Goal: Transaction & Acquisition: Purchase product/service

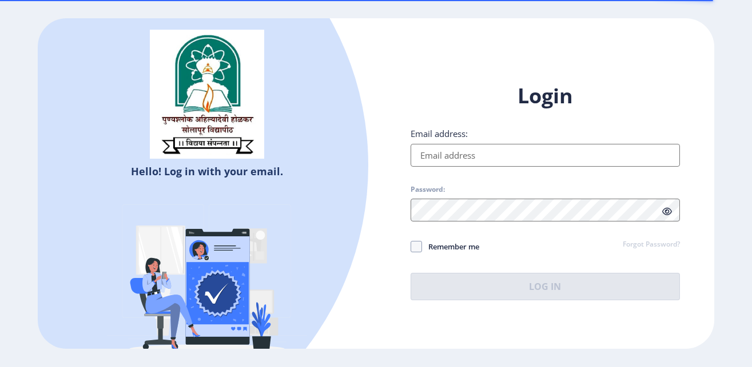
scroll to position [31, 0]
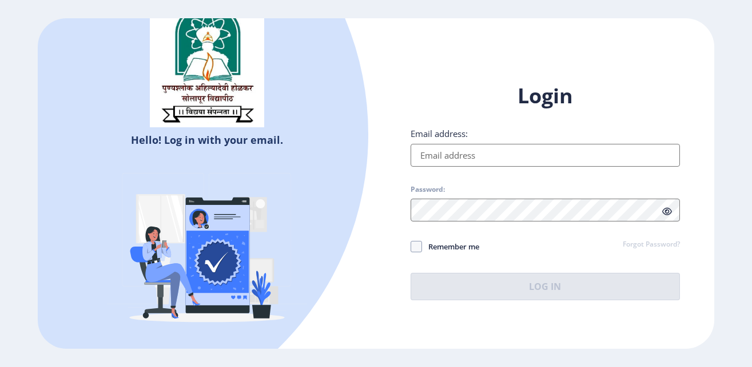
click at [448, 153] on input "Email address:" at bounding box center [545, 155] width 270 height 23
type input "[EMAIL_ADDRESS][PERSON_NAME][DOMAIN_NAME]"
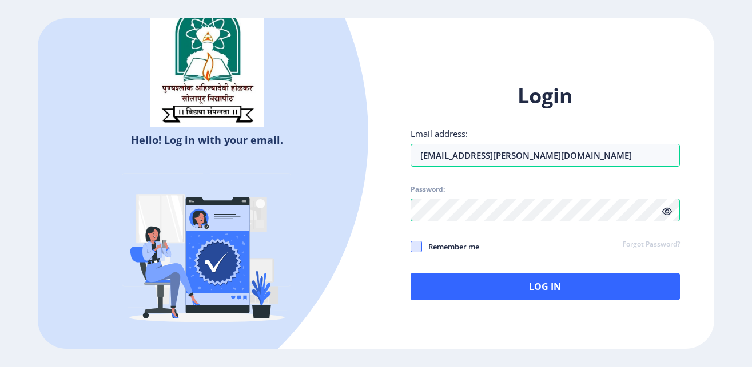
click at [414, 245] on span at bounding box center [415, 246] width 11 height 11
click at [411, 247] on input "Remember me" at bounding box center [410, 247] width 1 height 1
checkbox input "true"
click at [666, 211] on icon at bounding box center [667, 211] width 10 height 9
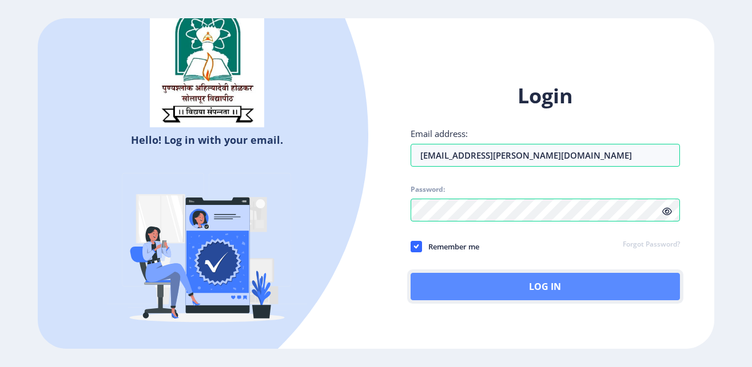
click at [549, 287] on button "Log In" at bounding box center [545, 286] width 270 height 27
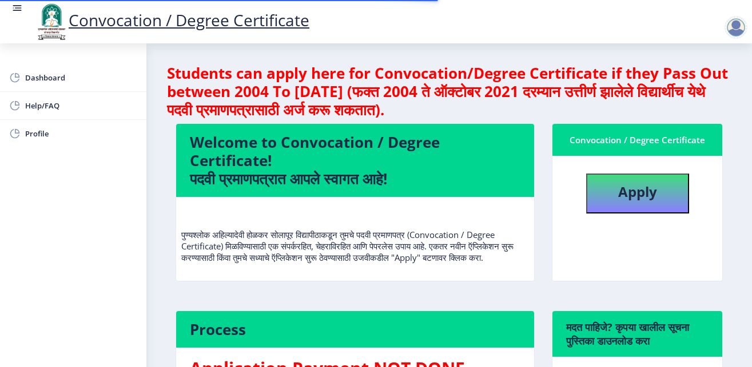
scroll to position [2, 0]
click at [644, 196] on b "Apply" at bounding box center [637, 191] width 39 height 19
select select
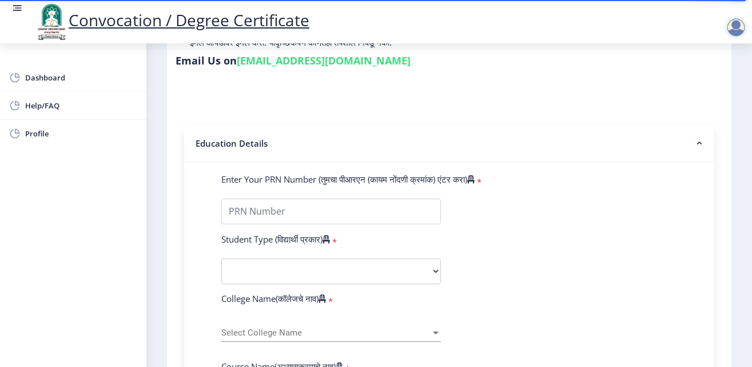
scroll to position [216, 0]
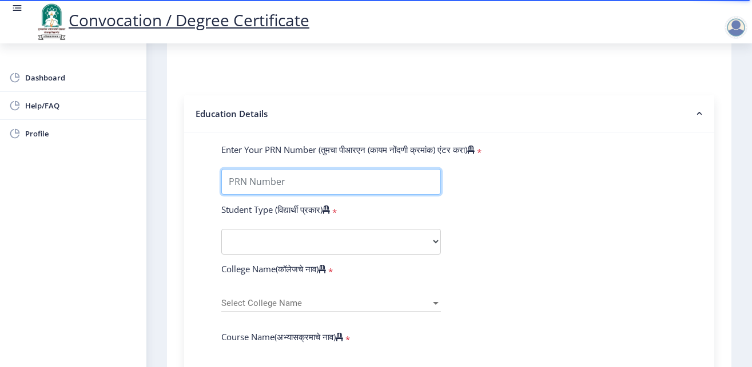
click at [307, 183] on input "Enter Your PRN Number (तुमचा पीआरएन (कायम नोंदणी क्रमांक) एंटर करा)" at bounding box center [330, 182] width 219 height 26
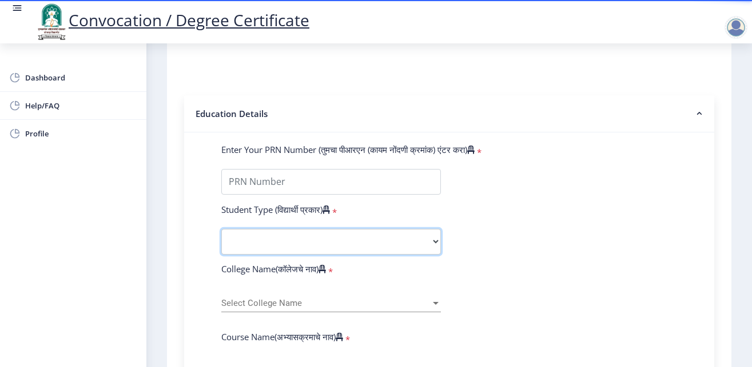
click at [430, 241] on select "Select Student Type Regular External" at bounding box center [330, 242] width 219 height 26
select select "Regular"
click option "Regular" at bounding box center [0, 0] width 0 height 0
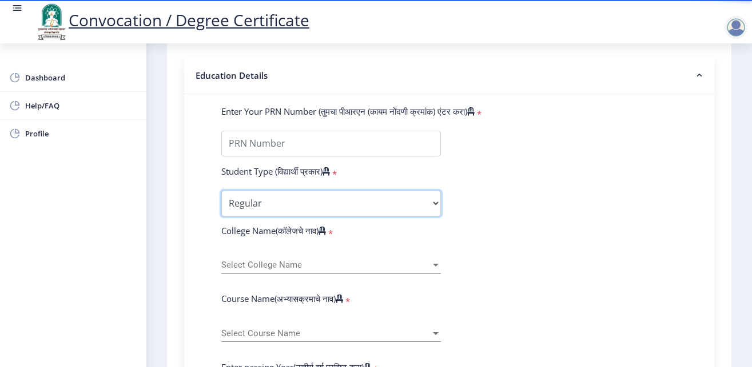
scroll to position [288, 0]
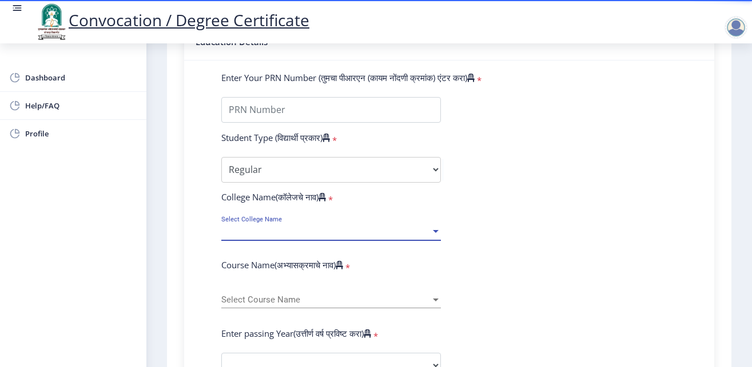
click at [431, 227] on div at bounding box center [435, 232] width 10 height 10
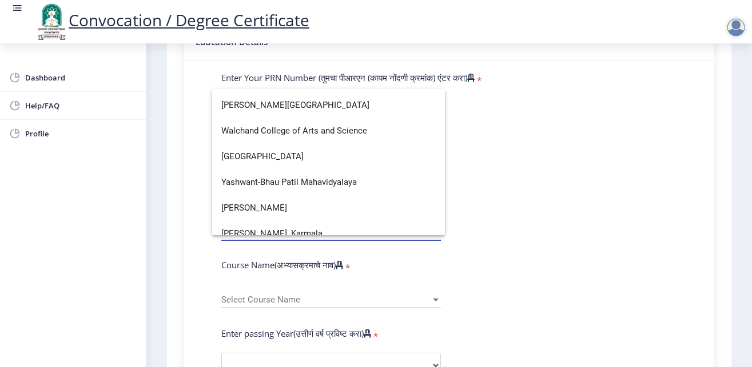
scroll to position [3943, 0]
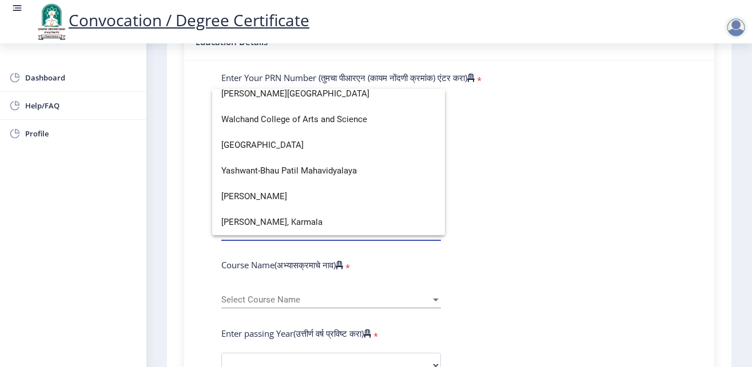
click at [488, 178] on div at bounding box center [376, 183] width 752 height 367
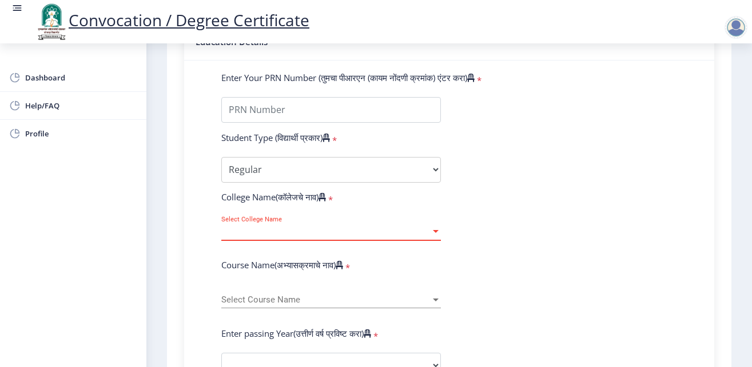
click at [271, 231] on span "Select College Name" at bounding box center [325, 232] width 209 height 10
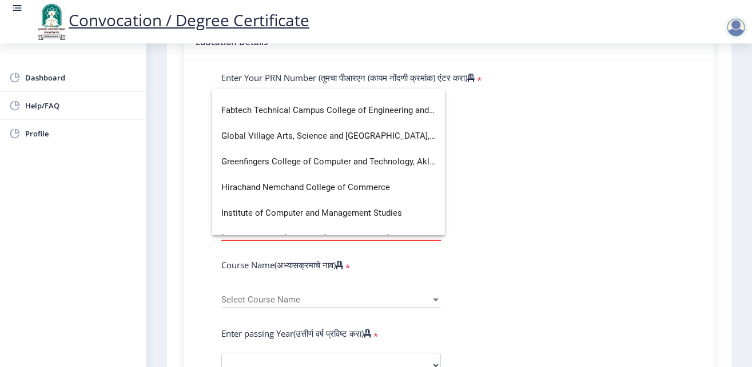
scroll to position [1166, 0]
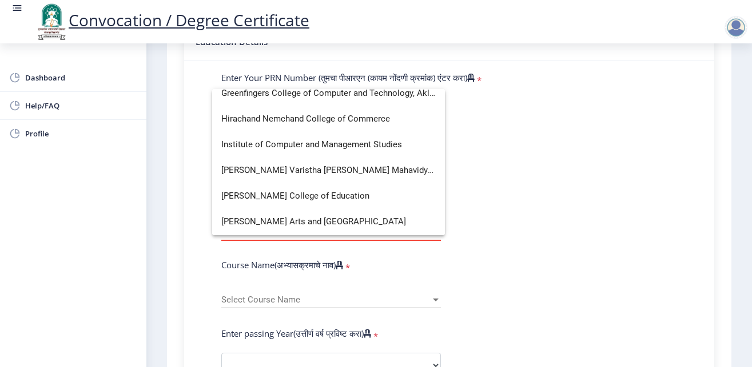
click at [548, 176] on div at bounding box center [376, 183] width 752 height 367
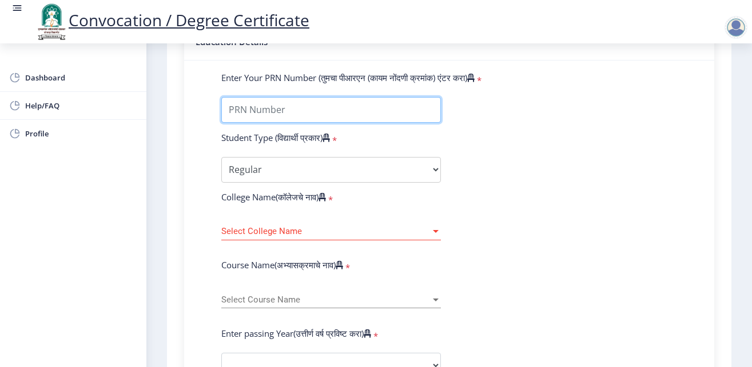
click at [262, 112] on input "Enter Your PRN Number (तुमचा पीआरएन (कायम नोंदणी क्रमांक) एंटर करा)" at bounding box center [330, 110] width 219 height 26
type input "0900000349"
click at [331, 298] on span "Select Course Name" at bounding box center [325, 300] width 209 height 10
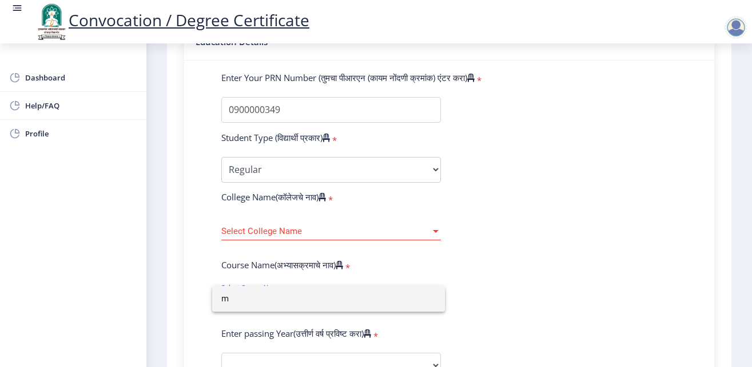
type input "m"
drag, startPoint x: 745, startPoint y: 167, endPoint x: 749, endPoint y: 139, distance: 28.9
click at [749, 139] on div at bounding box center [376, 183] width 752 height 367
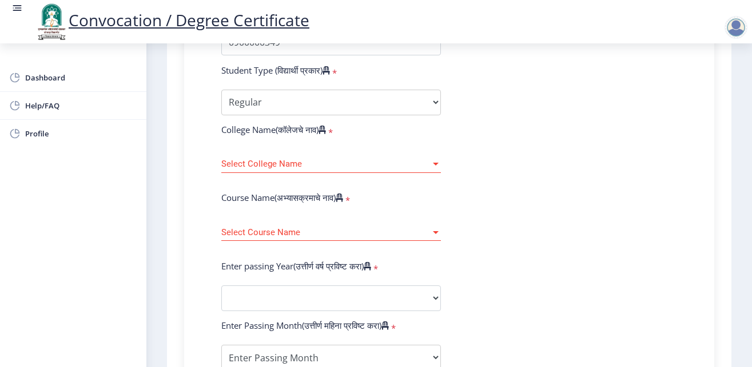
scroll to position [360, 0]
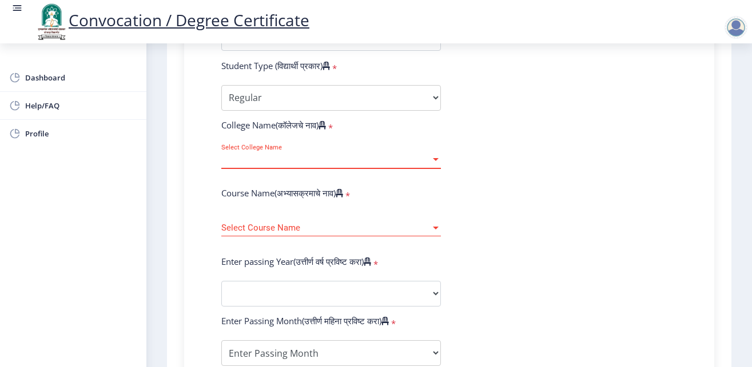
click at [433, 159] on div at bounding box center [436, 159] width 6 height 3
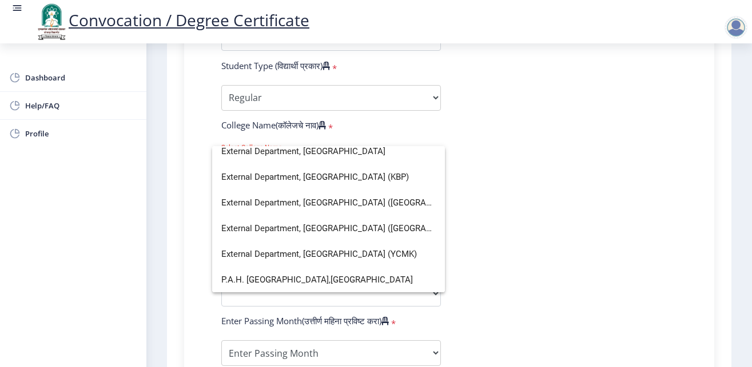
scroll to position [59, 0]
type input "uni"
click at [301, 281] on span "P.A.H. Solapur University,Solapur" at bounding box center [328, 280] width 214 height 26
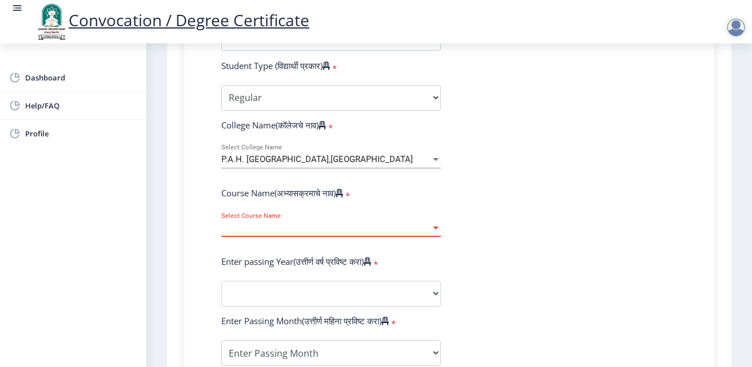
click at [433, 227] on div at bounding box center [435, 228] width 10 height 10
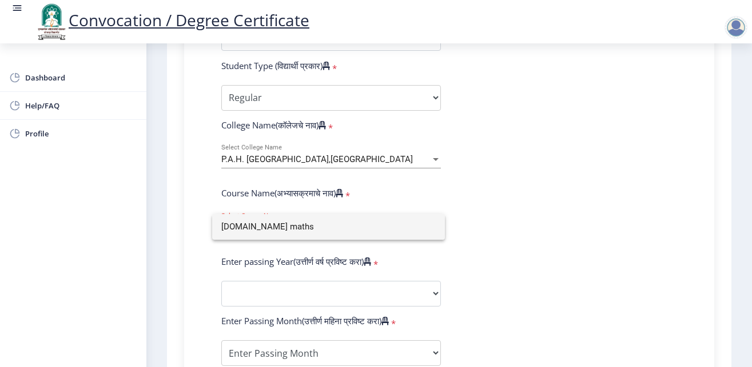
type input "m.sc maths"
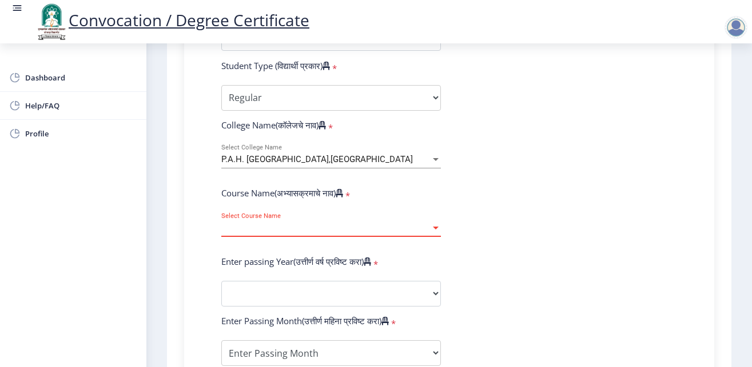
click at [433, 227] on div at bounding box center [436, 228] width 6 height 3
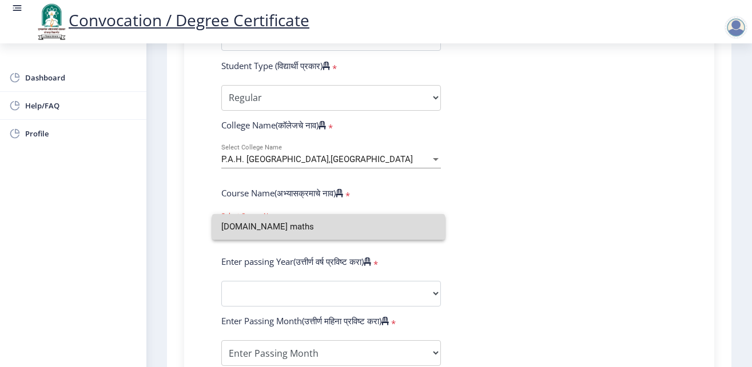
click at [431, 227] on input "m.sc maths" at bounding box center [328, 227] width 214 height 26
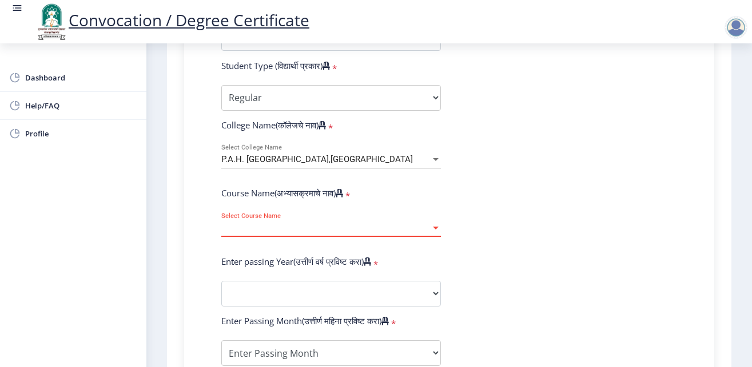
click at [433, 227] on div at bounding box center [436, 228] width 6 height 3
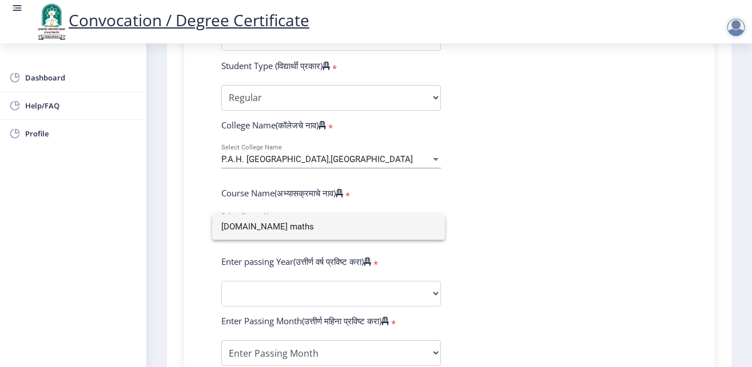
click at [431, 227] on input "m.sc maths" at bounding box center [328, 227] width 214 height 26
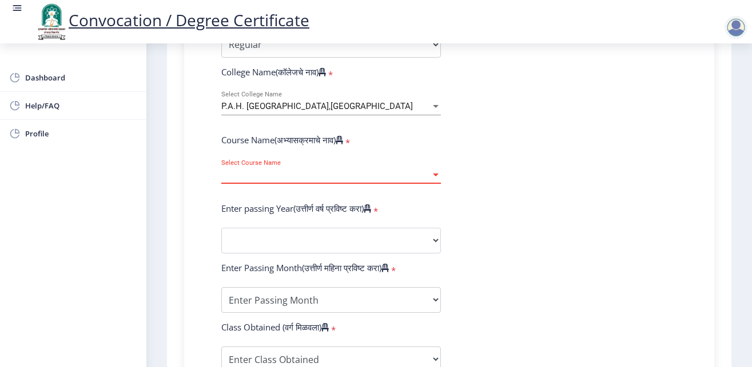
scroll to position [432, 0]
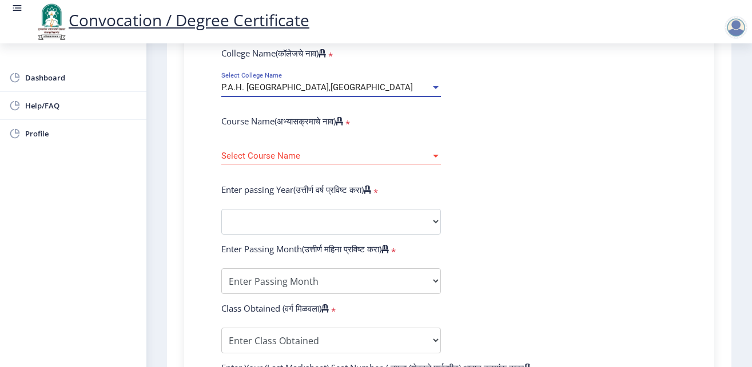
click at [433, 86] on div at bounding box center [436, 87] width 6 height 3
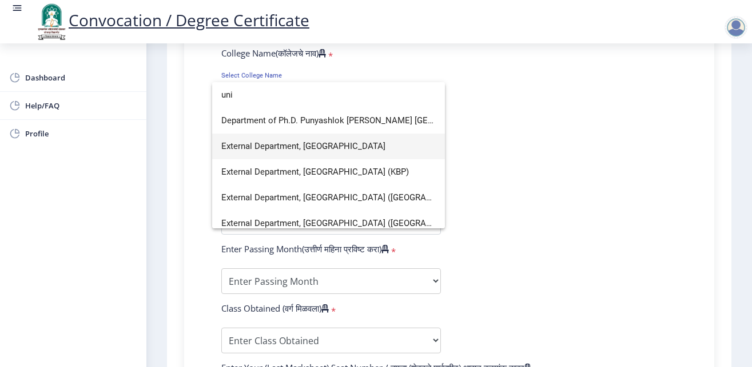
scroll to position [59, 0]
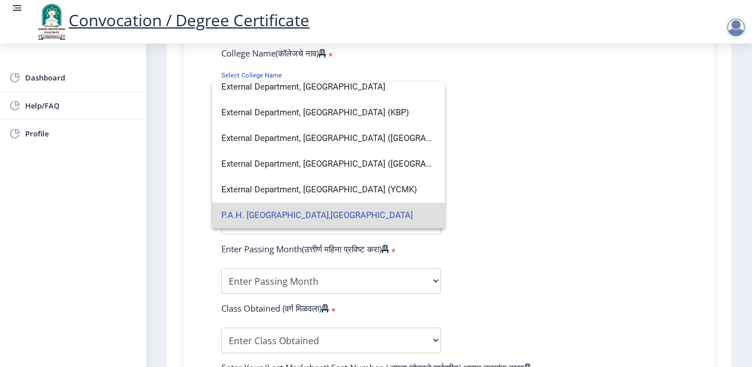
click at [348, 217] on span "P.A.H. Solapur University,Solapur" at bounding box center [328, 216] width 214 height 26
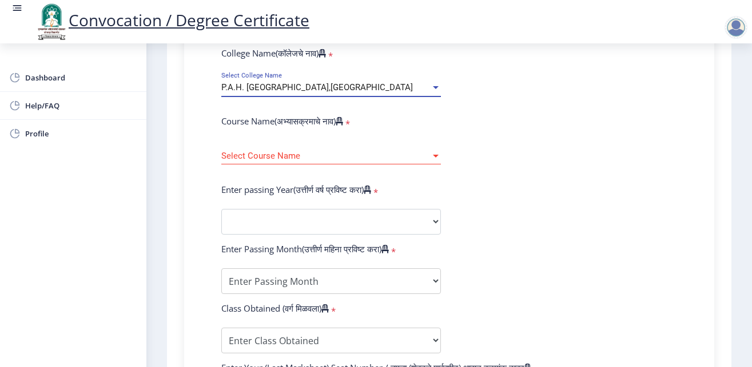
click at [433, 155] on div at bounding box center [436, 156] width 6 height 3
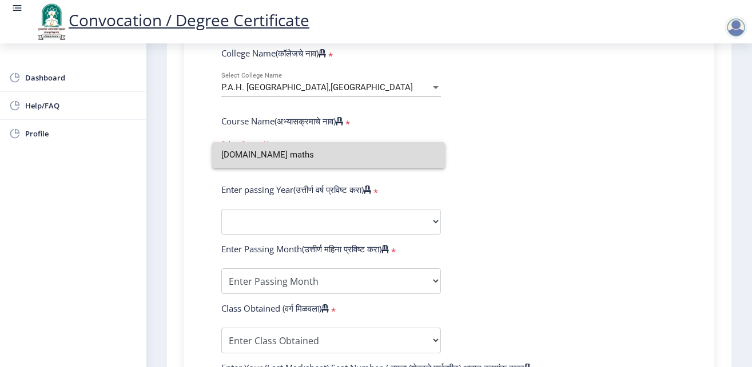
click at [426, 155] on input "m.sc maths" at bounding box center [328, 155] width 214 height 26
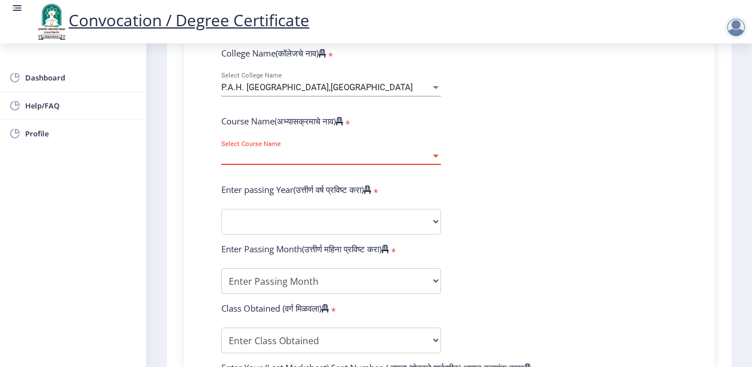
click at [430, 154] on div at bounding box center [435, 156] width 10 height 10
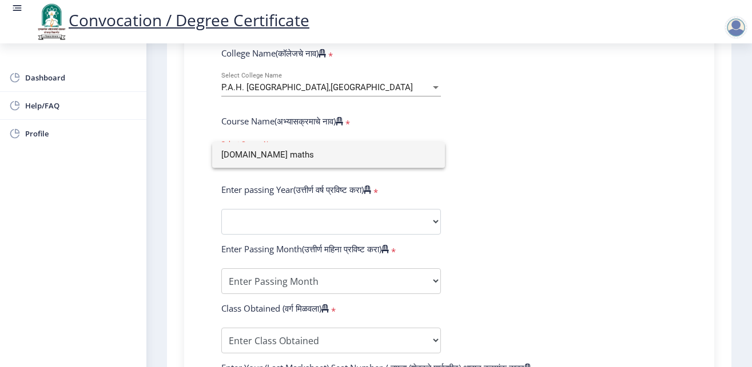
click at [409, 192] on div at bounding box center [376, 183] width 752 height 367
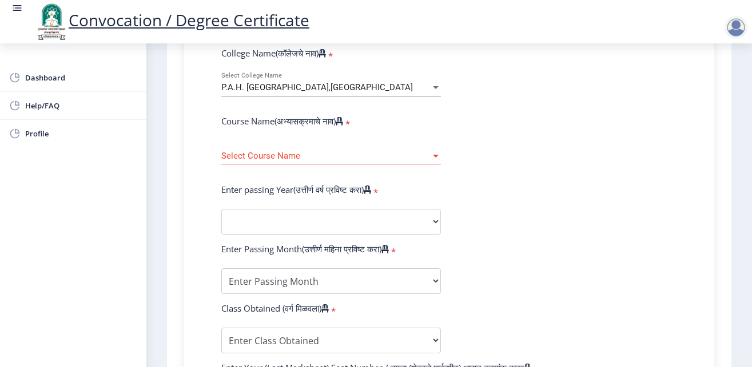
click at [433, 155] on div at bounding box center [436, 156] width 6 height 3
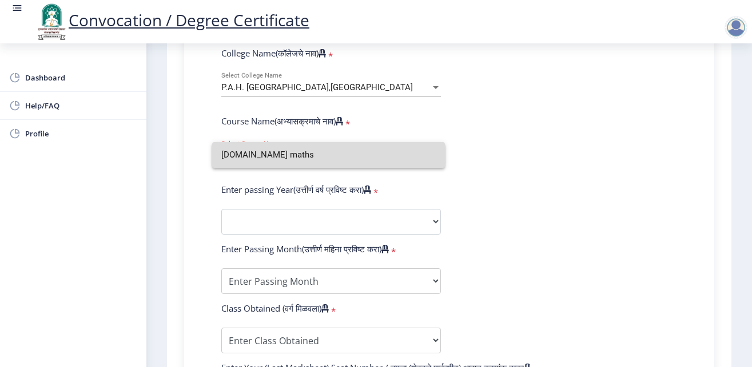
click at [429, 155] on input "m.sc maths" at bounding box center [328, 155] width 214 height 26
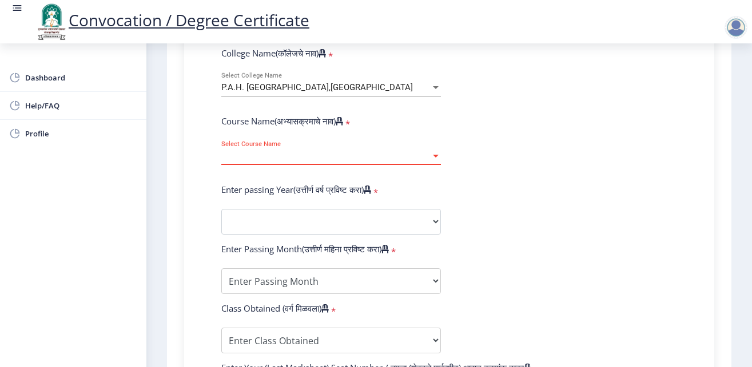
click at [432, 151] on div at bounding box center [435, 156] width 10 height 10
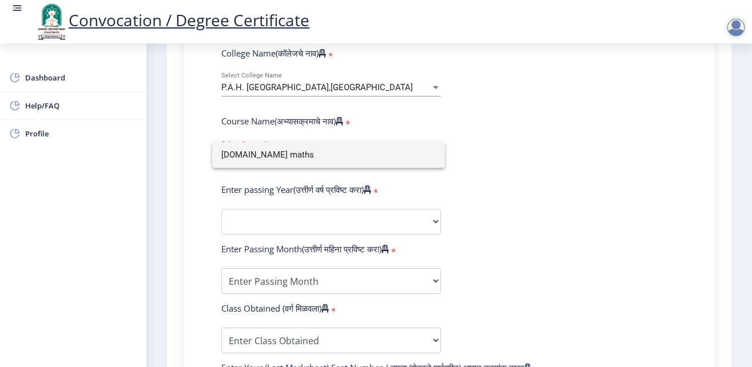
click at [395, 158] on input "m.sc maths" at bounding box center [328, 155] width 214 height 26
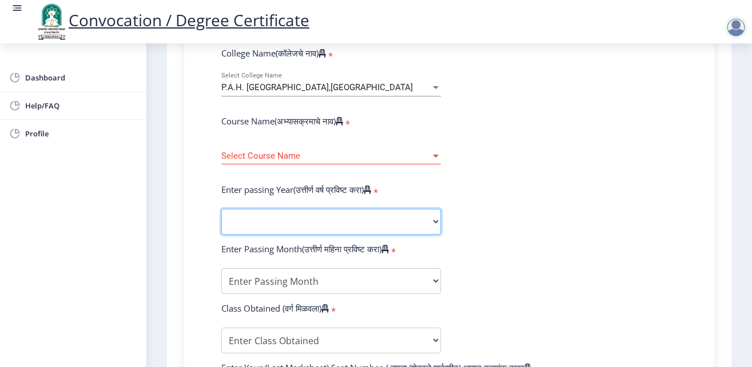
click at [221, 209] on select "2025 2024 2023 2022 2021 2020 2019 2018 2017 2016 2015 2014 2013 2012 2011 2010…" at bounding box center [330, 222] width 219 height 26
select select "2013"
click option "2013" at bounding box center [0, 0] width 0 height 0
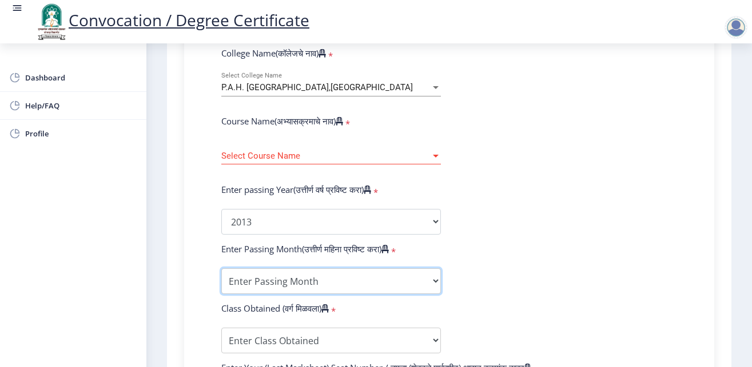
click at [221, 269] on select "Enter Passing Month March April May October November December" at bounding box center [330, 282] width 219 height 26
select select "March"
click option "March" at bounding box center [0, 0] width 0 height 0
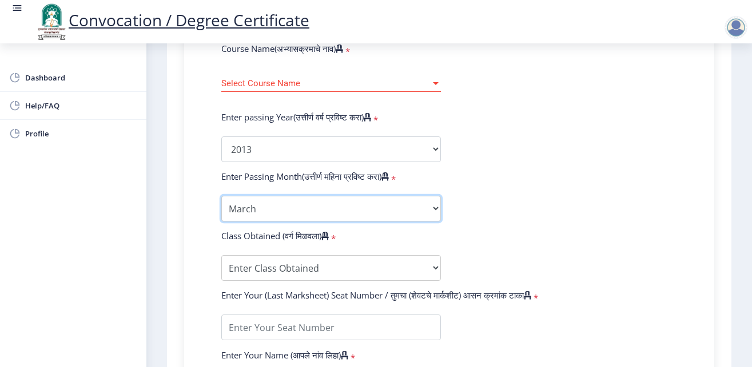
scroll to position [576, 0]
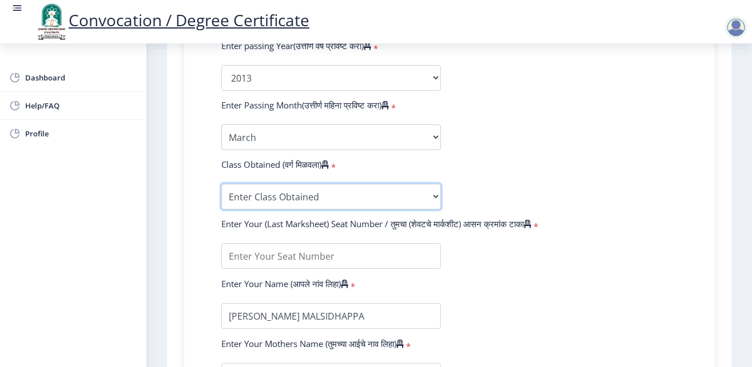
click at [221, 184] on select "Enter Class Obtained FIRST CLASS WITH DISTINCTION FIRST CLASS HIGHER SECOND CLA…" at bounding box center [330, 197] width 219 height 26
select select "SECOND CLASS"
click option "SECOND CLASS" at bounding box center [0, 0] width 0 height 0
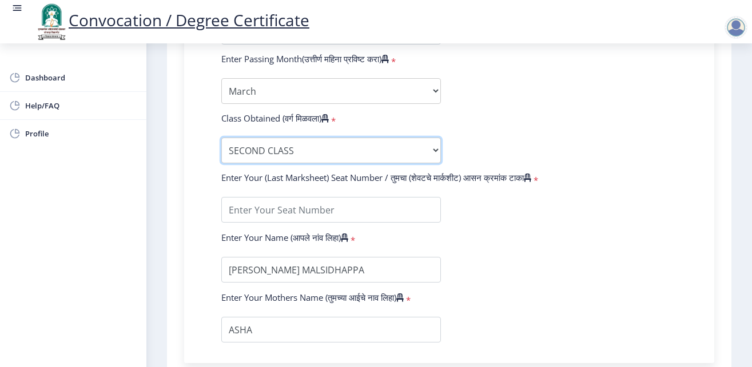
scroll to position [648, 0]
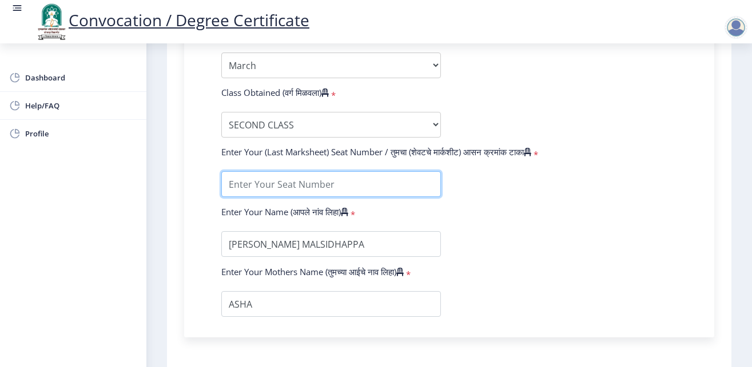
click at [274, 187] on input "textarea" at bounding box center [330, 184] width 219 height 26
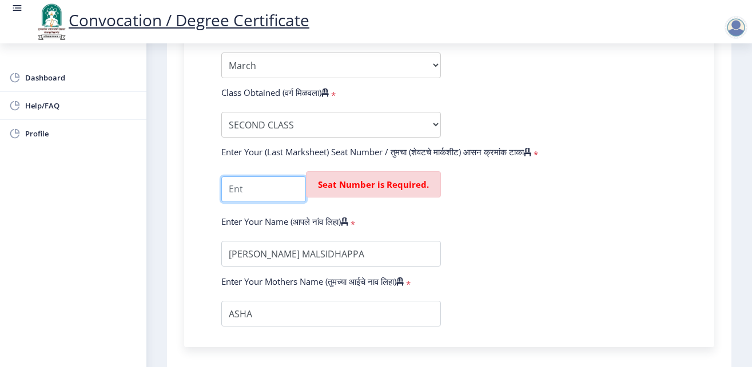
click at [242, 186] on input "textarea" at bounding box center [263, 190] width 85 height 26
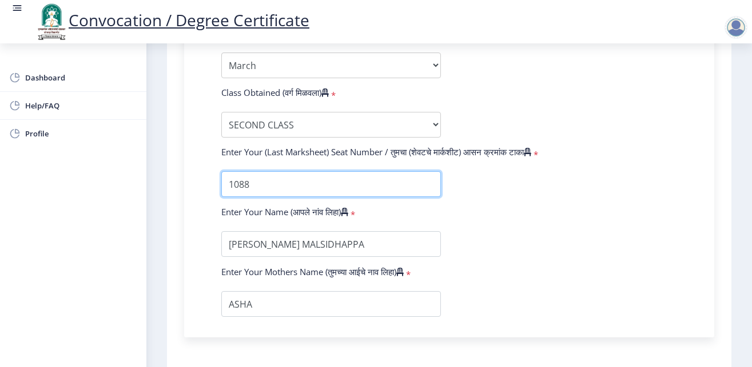
type input "1088"
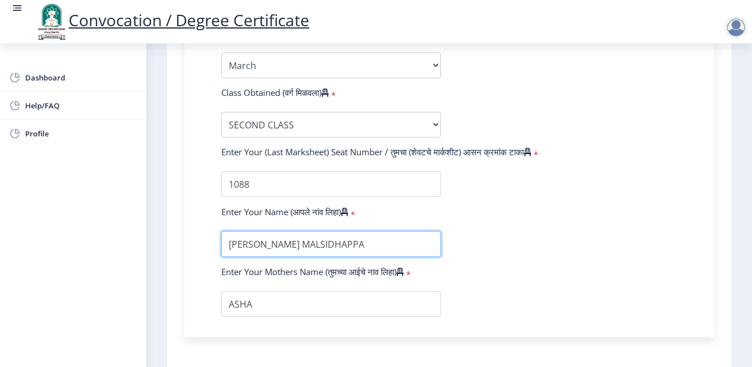
click at [385, 243] on input "textarea" at bounding box center [330, 244] width 219 height 26
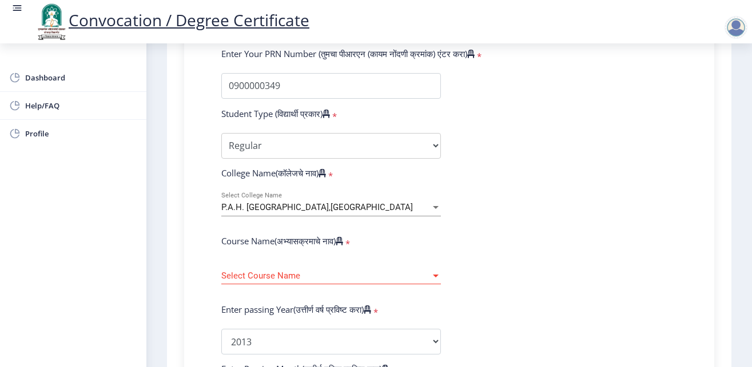
scroll to position [384, 0]
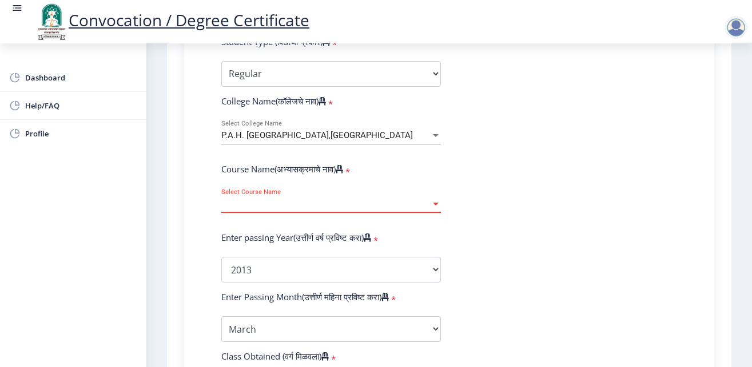
click at [430, 203] on div at bounding box center [435, 204] width 10 height 10
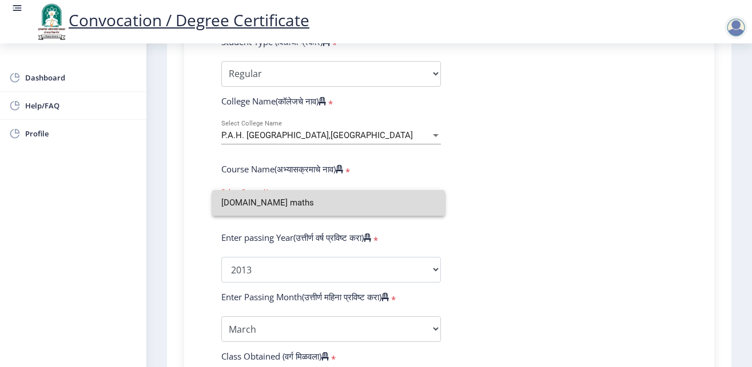
click at [427, 203] on input "m.sc maths" at bounding box center [328, 203] width 214 height 26
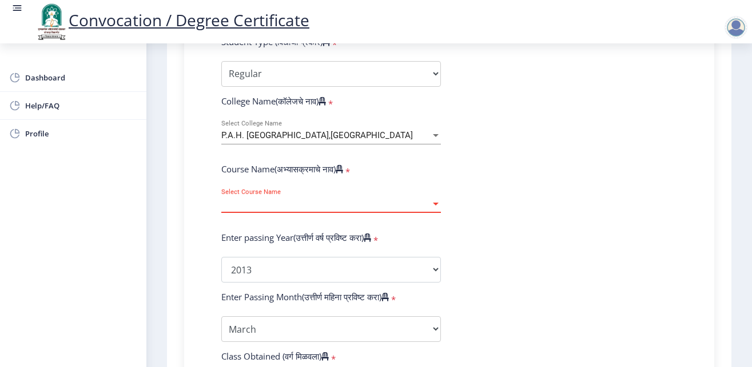
scroll to position [456, 0]
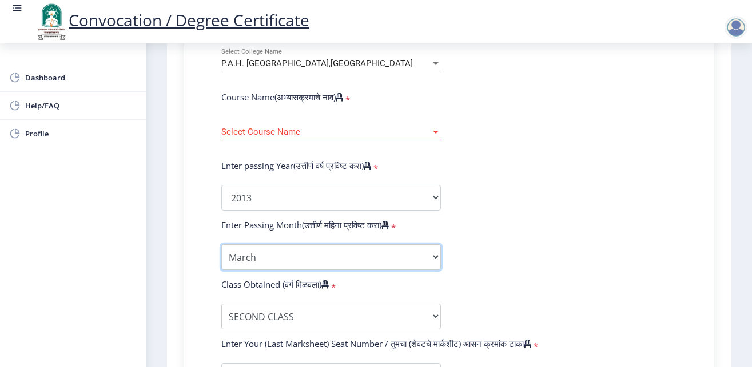
click at [221, 245] on select "Enter Passing Month March April May October November December" at bounding box center [330, 258] width 219 height 26
select select "April"
click option "April" at bounding box center [0, 0] width 0 height 0
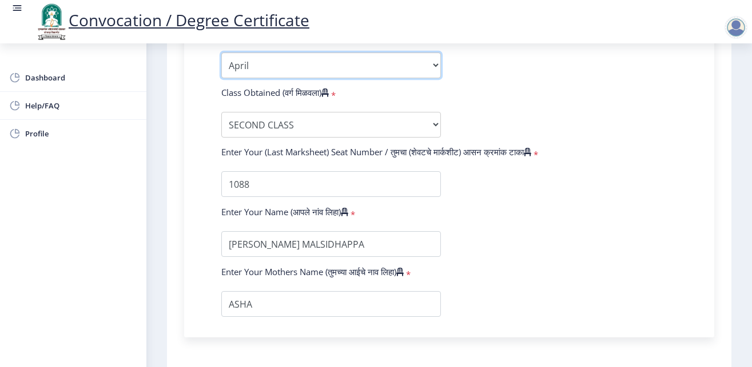
scroll to position [744, 0]
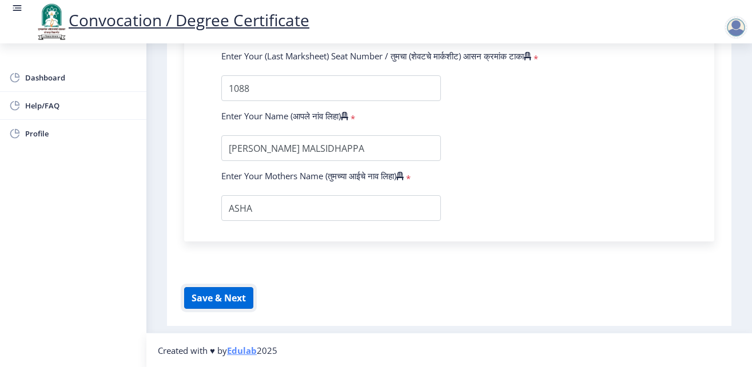
click at [213, 301] on button "Save & Next" at bounding box center [218, 298] width 69 height 22
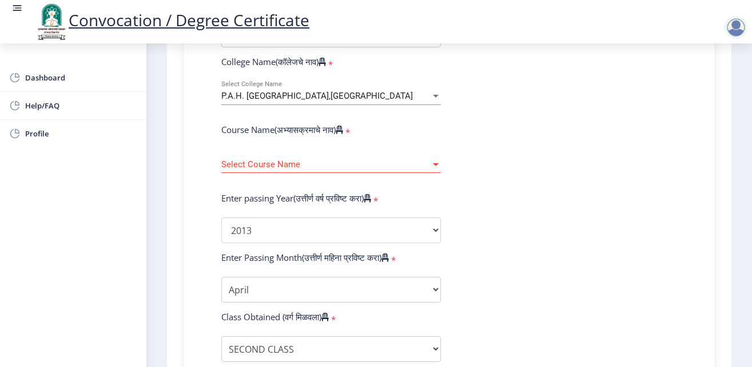
scroll to position [384, 0]
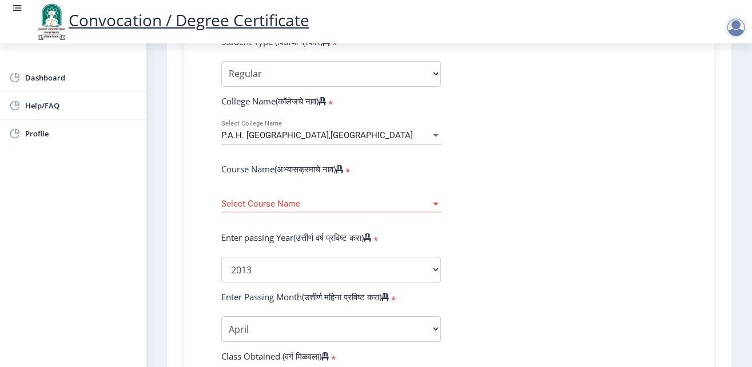
click at [430, 200] on div at bounding box center [435, 204] width 10 height 10
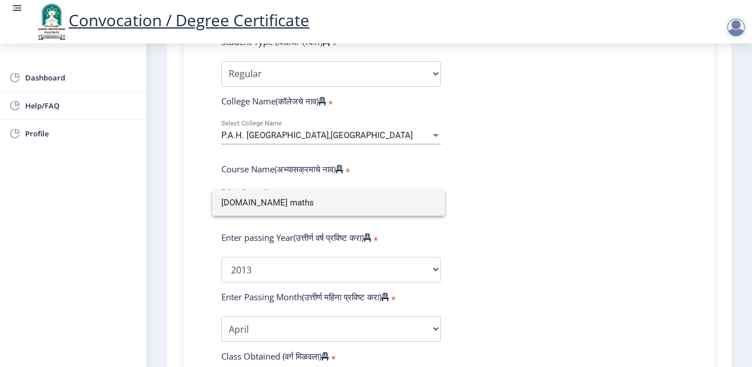
click at [542, 222] on div at bounding box center [376, 183] width 752 height 367
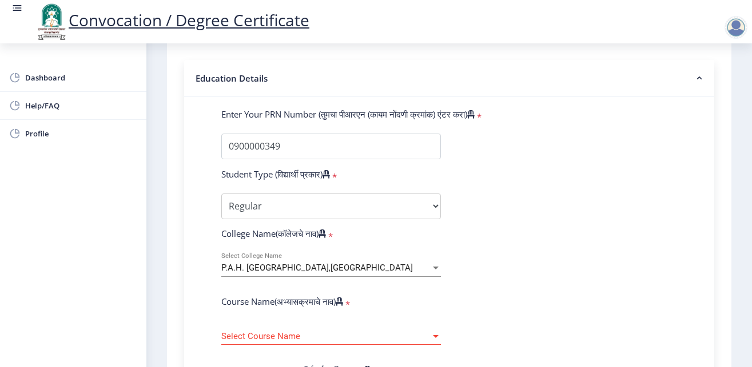
scroll to position [312, 0]
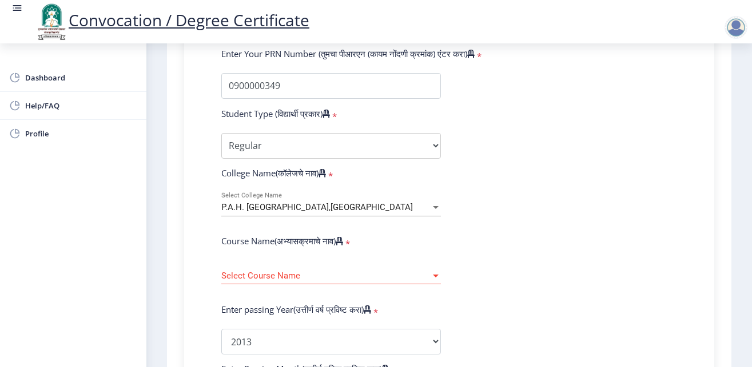
click at [433, 277] on div at bounding box center [436, 276] width 6 height 3
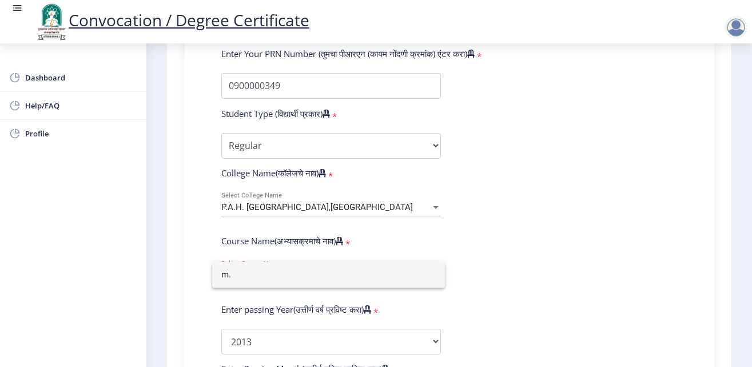
type input "m"
click at [506, 251] on div at bounding box center [376, 183] width 752 height 367
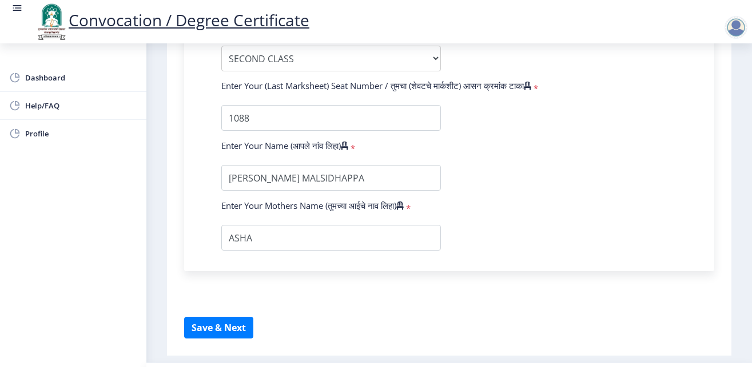
scroll to position [744, 0]
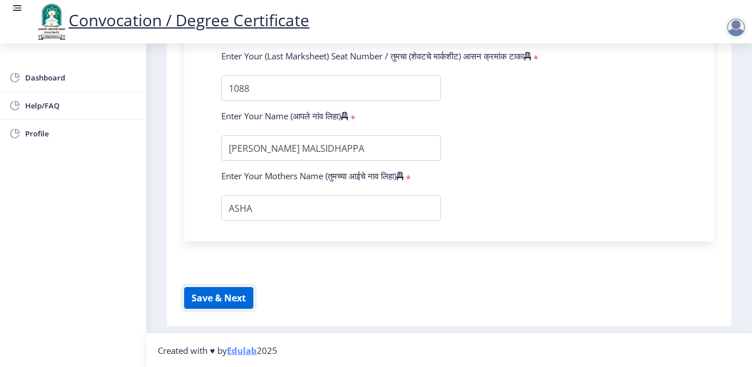
click at [207, 303] on button "Save & Next" at bounding box center [218, 298] width 69 height 22
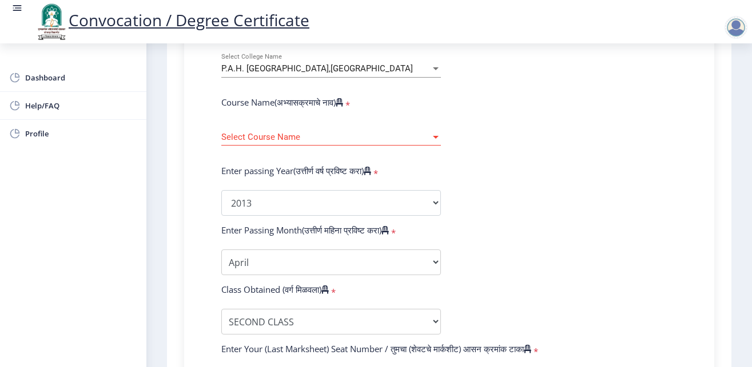
scroll to position [456, 0]
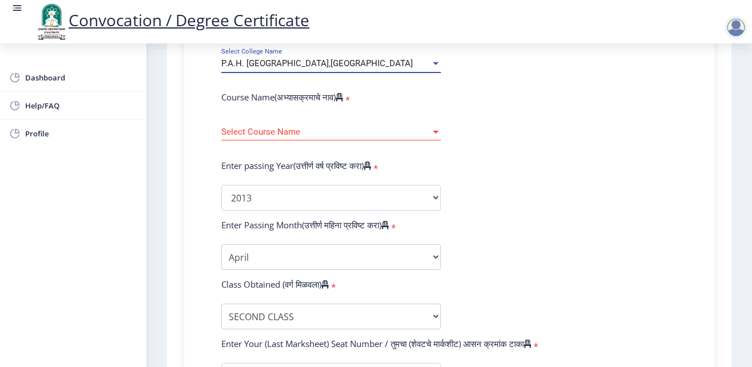
click at [433, 64] on div at bounding box center [436, 63] width 6 height 3
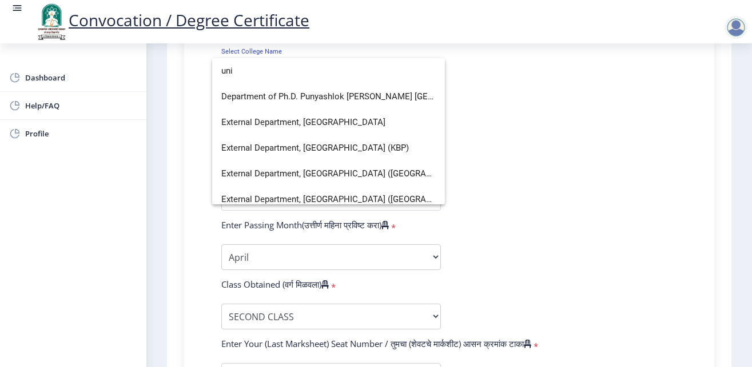
scroll to position [59, 0]
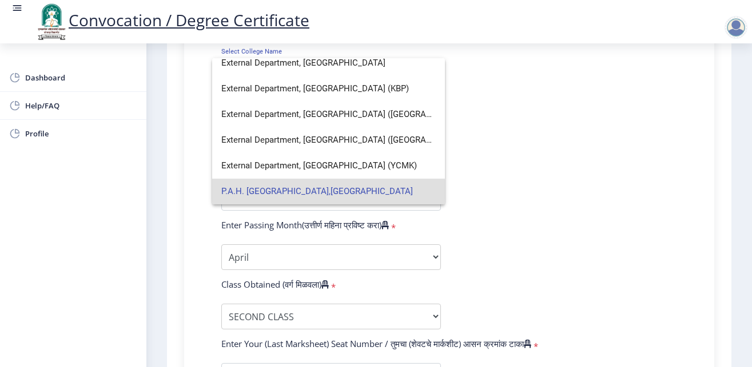
click at [282, 186] on span "P.A.H. Solapur University,Solapur" at bounding box center [328, 192] width 214 height 26
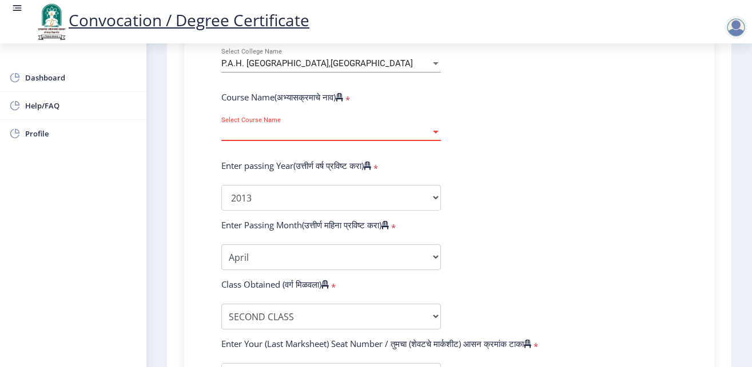
click at [430, 129] on div at bounding box center [435, 132] width 10 height 10
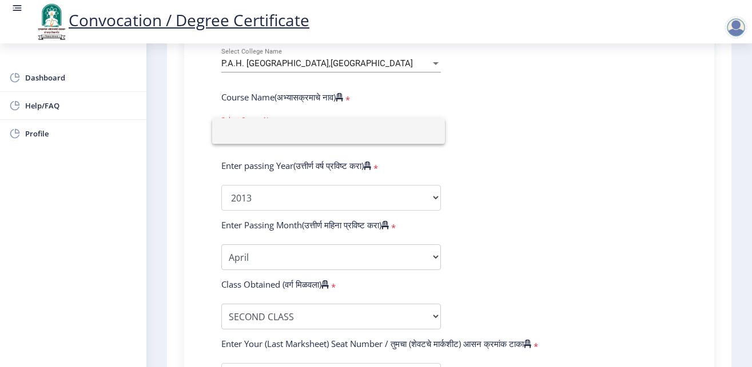
click at [523, 133] on div at bounding box center [376, 183] width 752 height 367
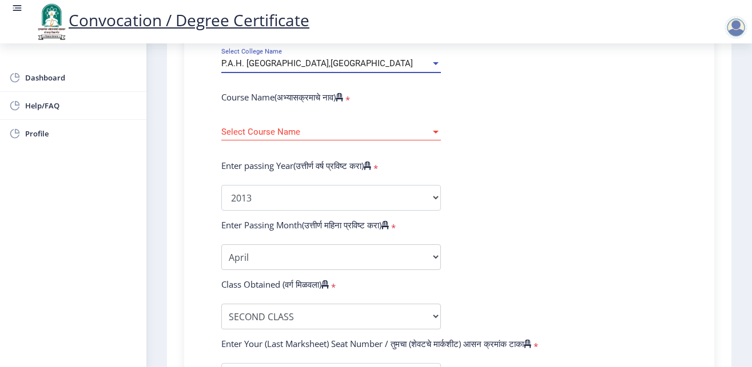
click at [433, 62] on div at bounding box center [436, 63] width 6 height 3
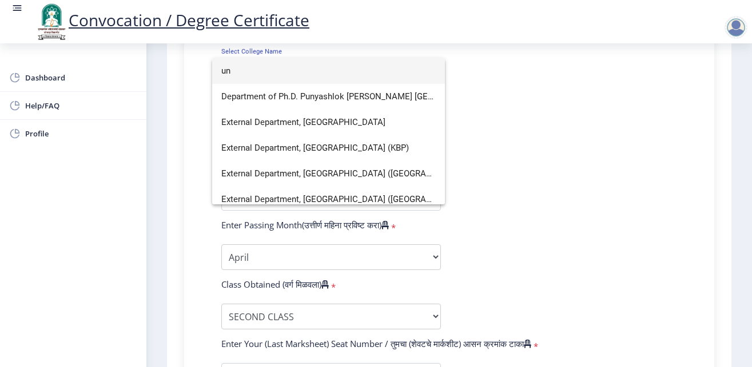
type input "u"
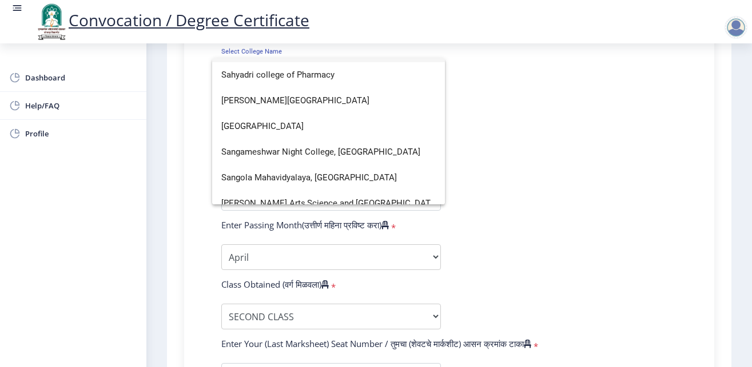
scroll to position [343, 0]
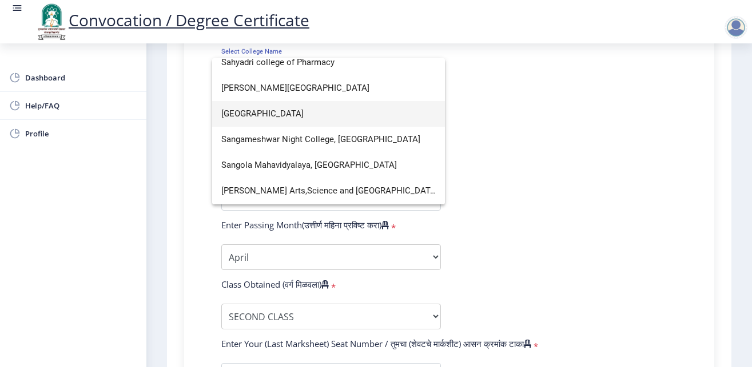
type input "sa"
click at [289, 119] on span "Sangameshwar College" at bounding box center [328, 114] width 214 height 26
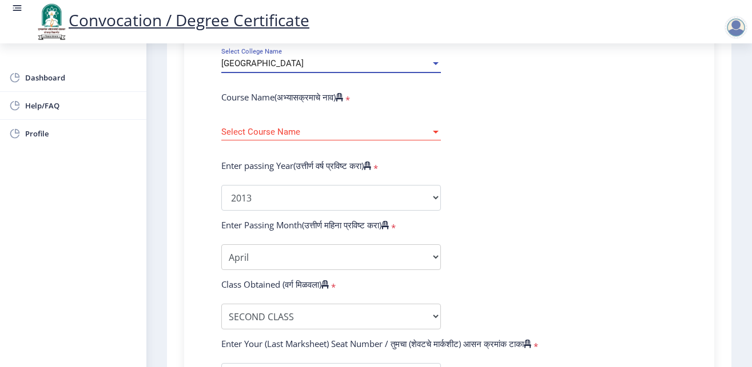
click at [433, 131] on div at bounding box center [436, 132] width 6 height 3
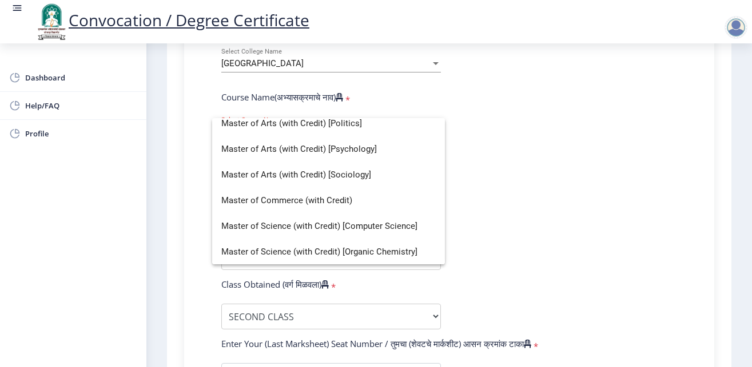
scroll to position [549, 0]
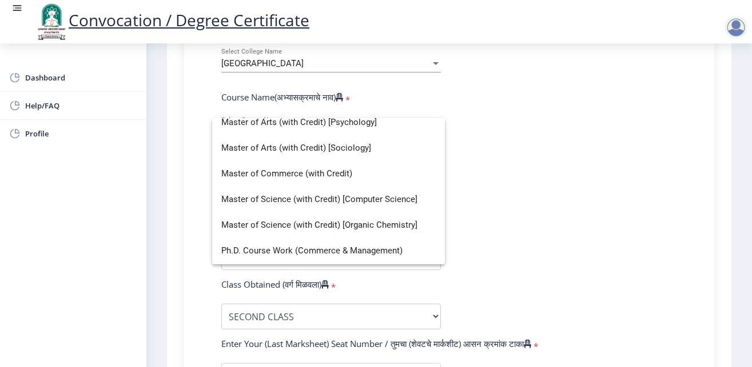
click at [532, 146] on div at bounding box center [376, 183] width 752 height 367
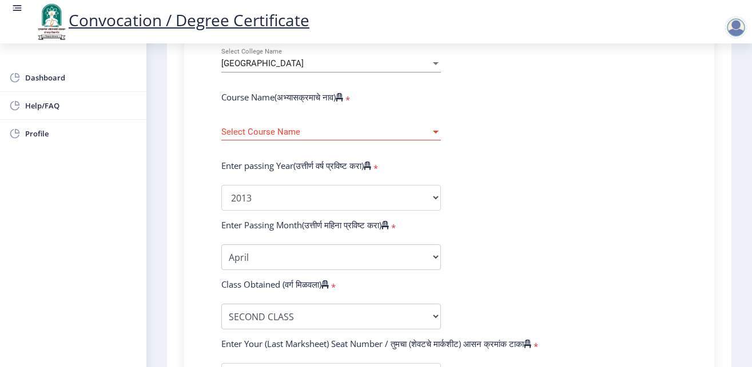
click at [433, 61] on div at bounding box center [435, 64] width 10 height 10
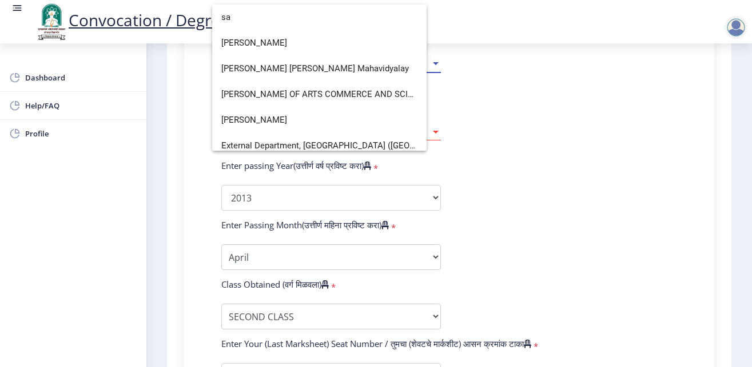
scroll to position [0, 0]
type input "s"
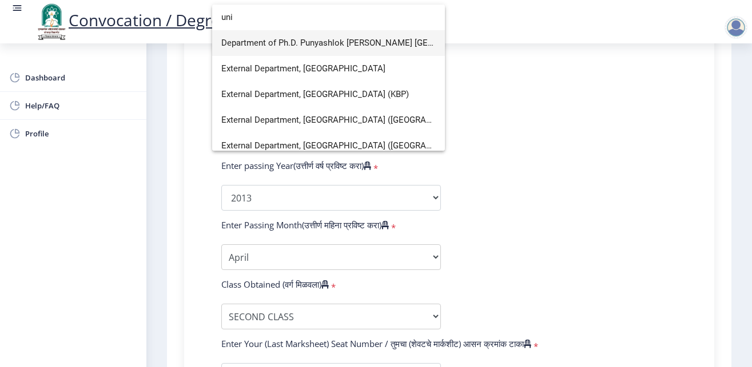
type input "uni"
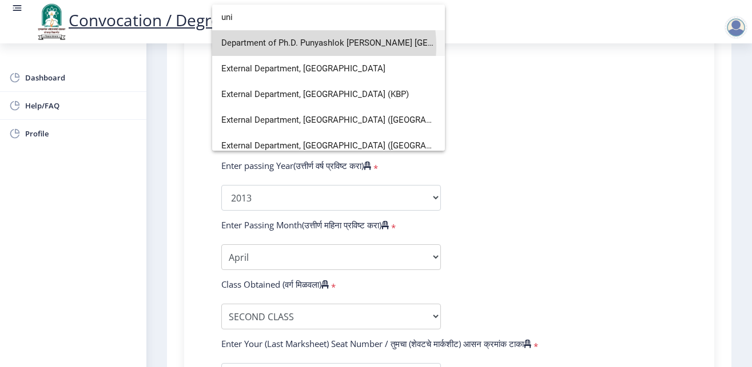
click at [317, 46] on span "Department of Ph.D. Punyashlok Ahilyadevi Holkar Solapur University" at bounding box center [328, 43] width 214 height 26
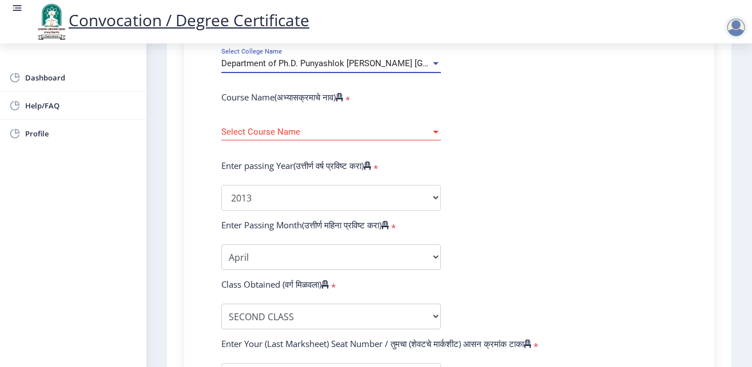
click at [433, 132] on div at bounding box center [436, 132] width 6 height 3
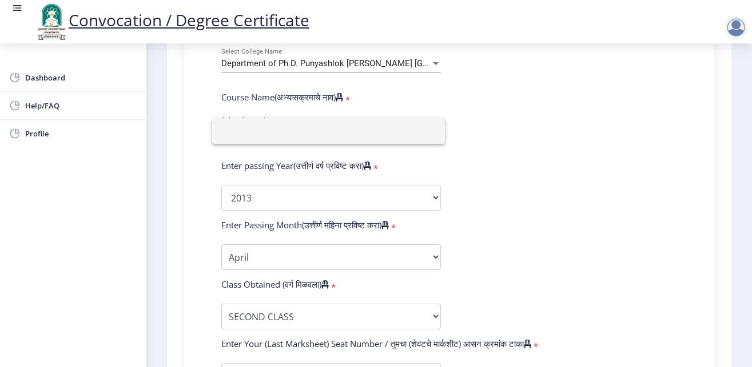
click at [430, 63] on div at bounding box center [376, 183] width 752 height 367
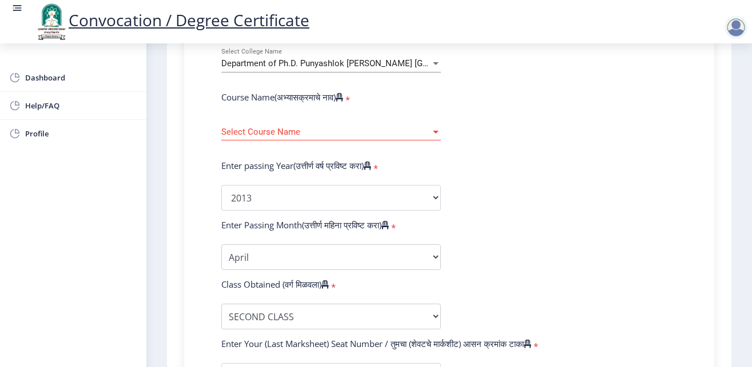
click at [433, 62] on div at bounding box center [436, 63] width 6 height 3
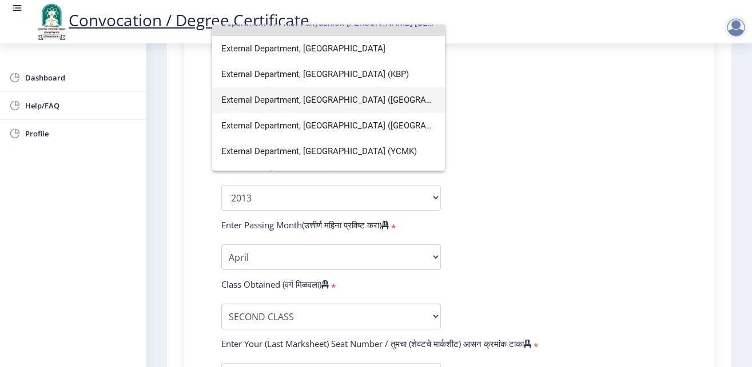
scroll to position [59, 0]
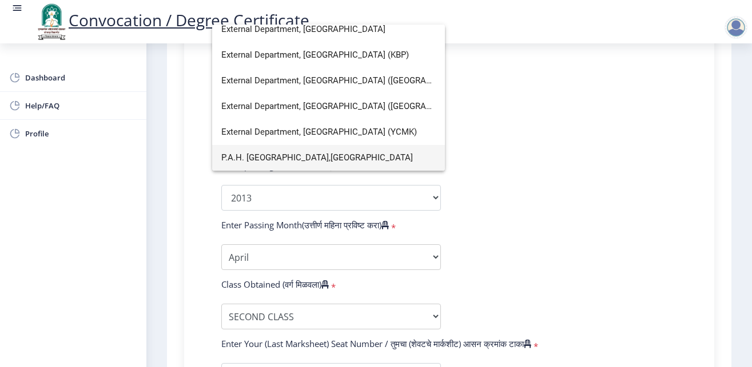
click at [305, 157] on span "P.A.H. Solapur University,Solapur" at bounding box center [328, 158] width 214 height 26
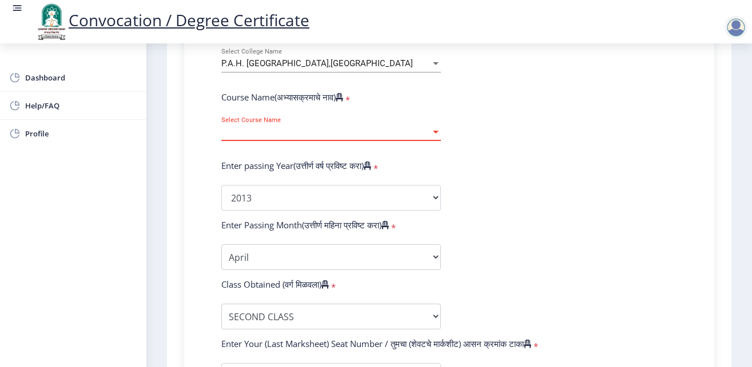
click at [430, 130] on div at bounding box center [435, 132] width 10 height 10
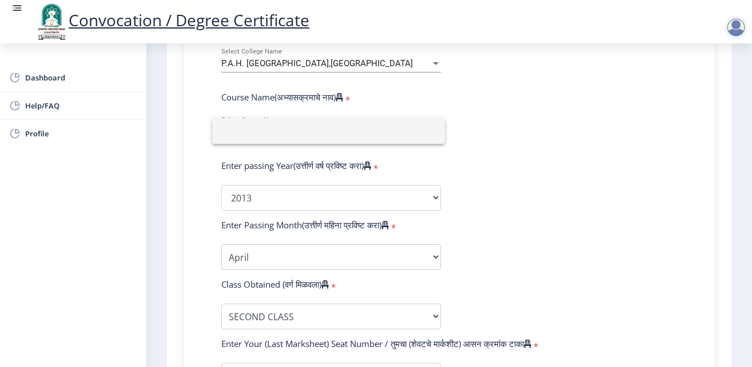
click at [505, 151] on div at bounding box center [376, 183] width 752 height 367
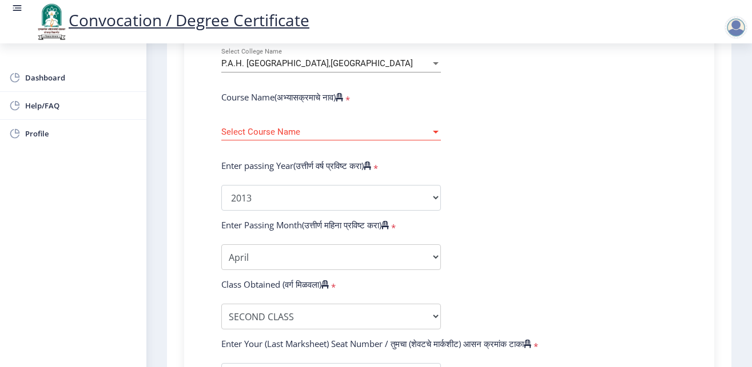
scroll to position [744, 0]
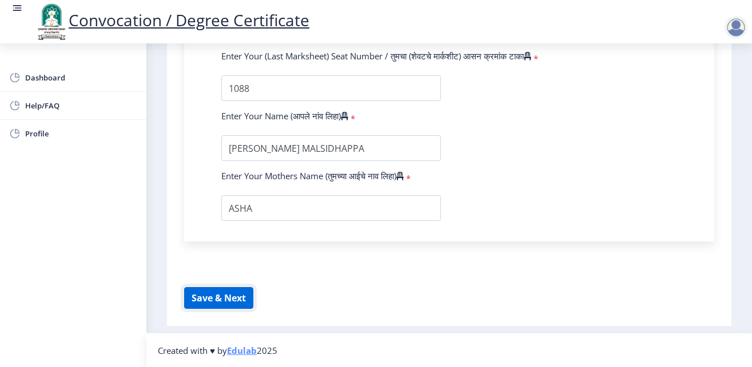
click at [213, 301] on button "Save & Next" at bounding box center [218, 298] width 69 height 22
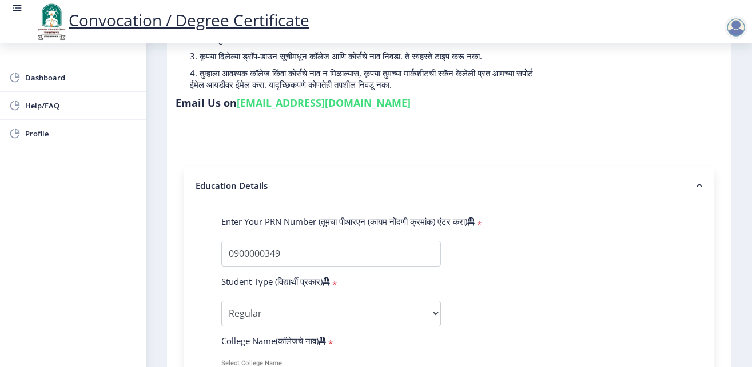
scroll to position [72, 0]
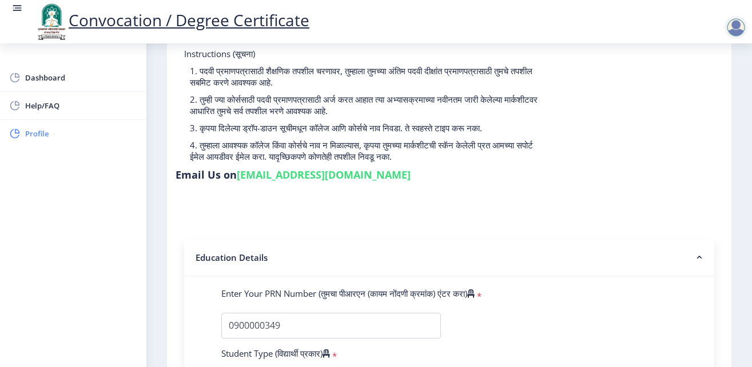
click at [36, 133] on span "Profile" at bounding box center [81, 134] width 112 height 14
select select
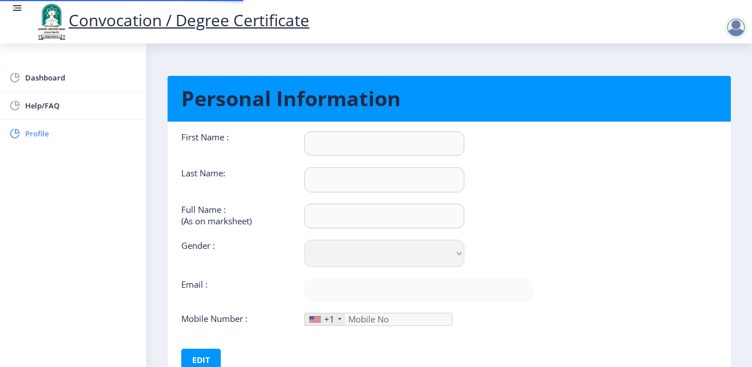
type input "PRADIP"
type input "HARAKE"
type input "HARAKE PRADIP MALSIDHAPPA"
select select "Male"
type input "harake.pradip@gmail.com"
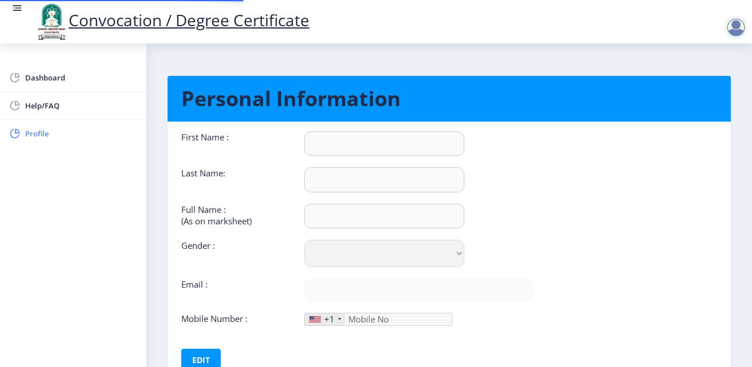
type input "9049614144"
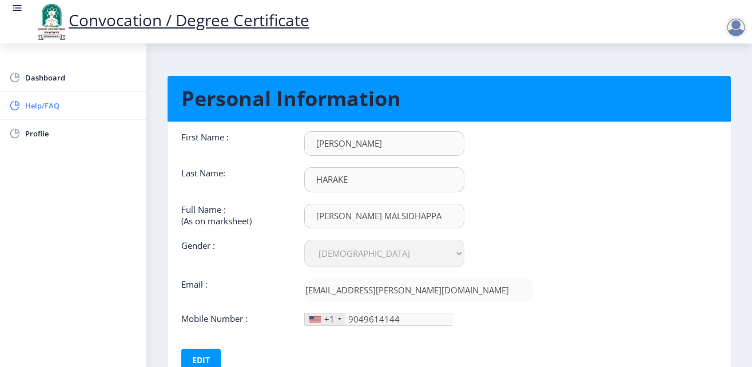
click at [46, 107] on span "Help/FAQ" at bounding box center [81, 106] width 112 height 14
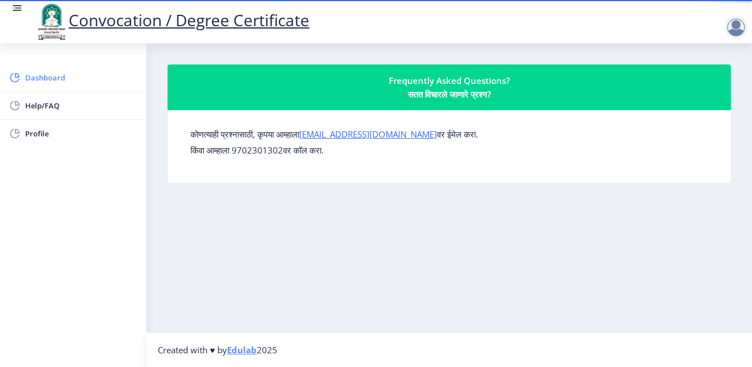
click at [54, 82] on span "Dashboard" at bounding box center [81, 78] width 112 height 14
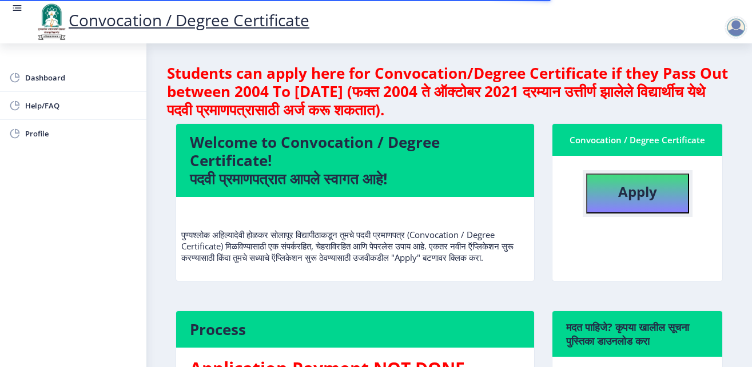
click at [607, 197] on button "Apply" at bounding box center [637, 194] width 103 height 40
select select
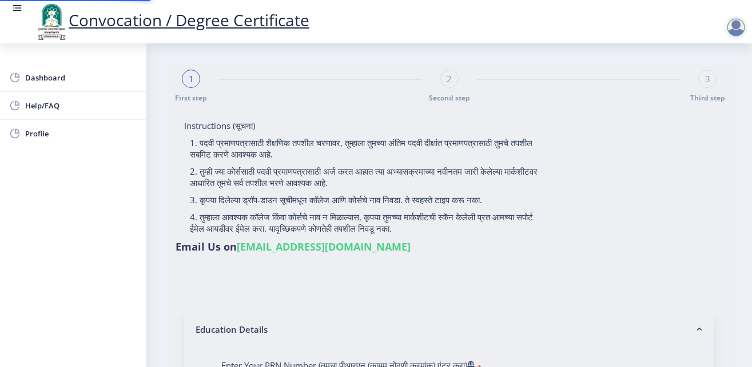
type input "HARAKE PRADIP MALSIDHAPPA"
type input "ASHA"
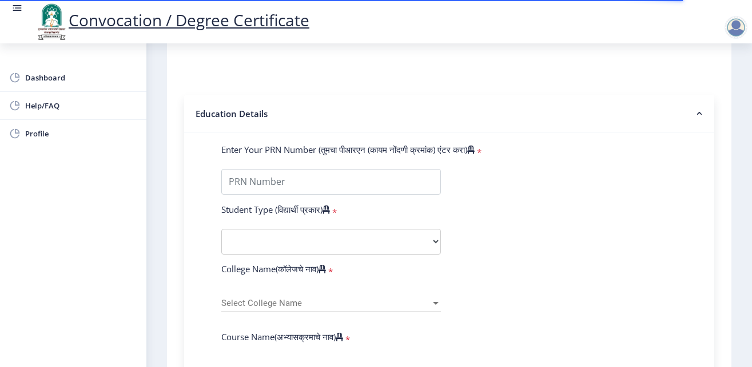
scroll to position [288, 0]
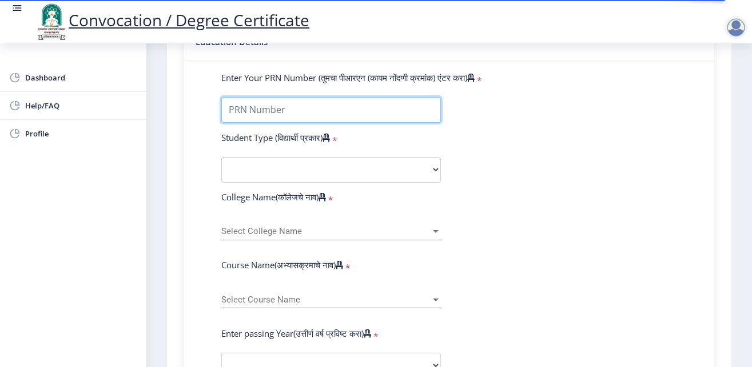
click at [310, 109] on input "Enter Your PRN Number (तुमचा पीआरएन (कायम नोंदणी क्रमांक) एंटर करा)" at bounding box center [330, 110] width 219 height 26
type input "0900000349"
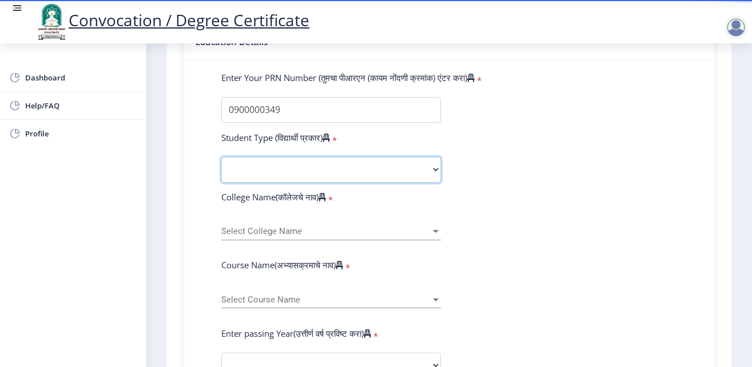
click at [221, 157] on select "Select Student Type Regular External" at bounding box center [330, 170] width 219 height 26
select select "Regular"
click option "Regular" at bounding box center [0, 0] width 0 height 0
click at [433, 231] on div at bounding box center [436, 231] width 6 height 3
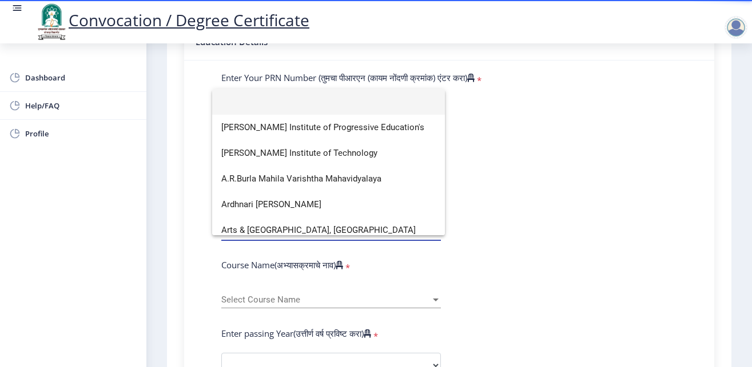
click at [514, 232] on div at bounding box center [376, 183] width 752 height 367
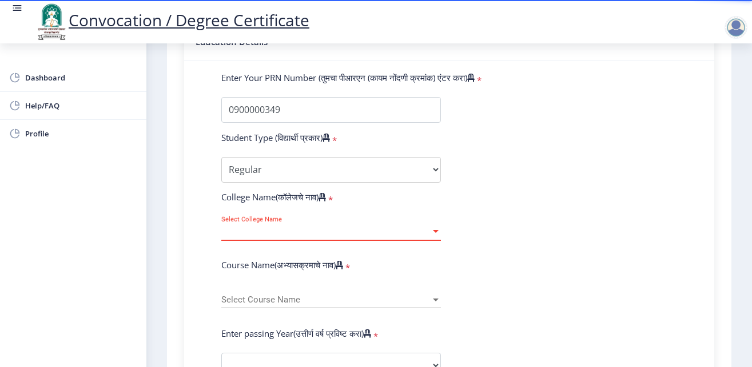
click at [433, 231] on div at bounding box center [436, 231] width 6 height 3
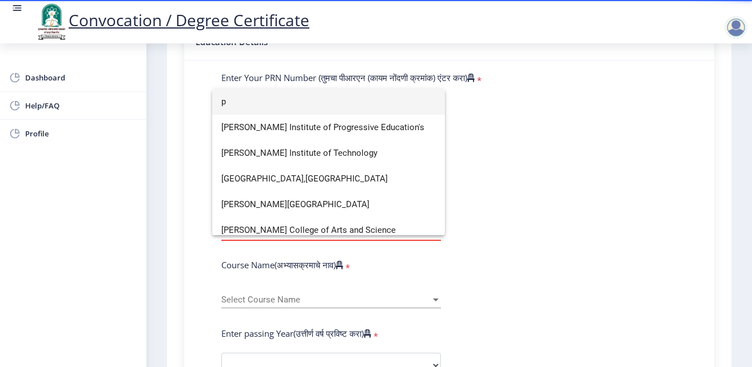
scroll to position [0, 0]
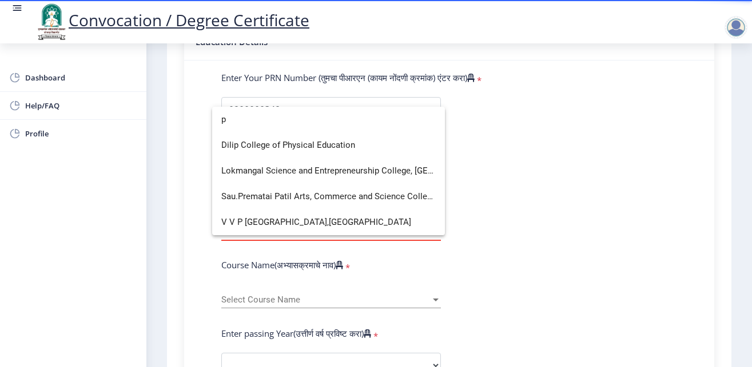
type input "p"
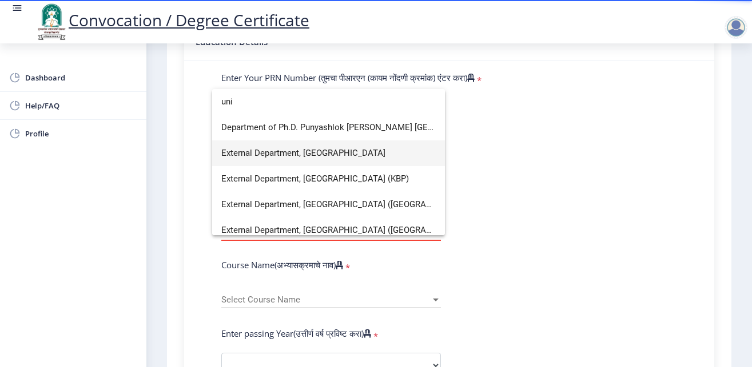
type input "uni"
click at [297, 155] on span "External Department, Solapur University" at bounding box center [328, 154] width 214 height 26
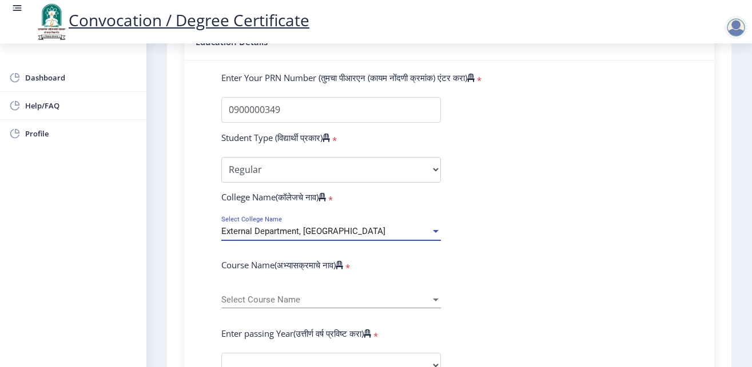
click at [433, 232] on div at bounding box center [436, 231] width 6 height 3
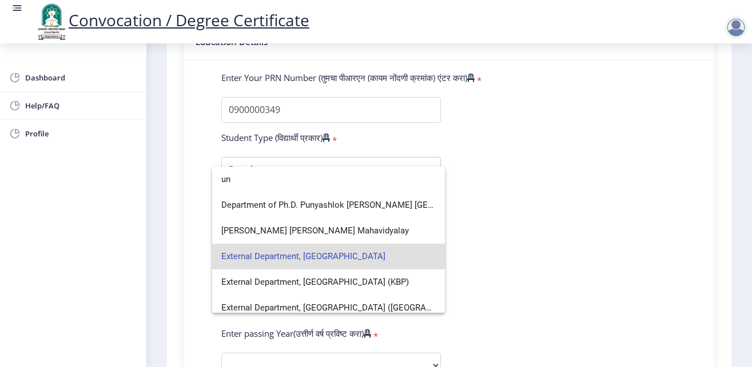
type input "u"
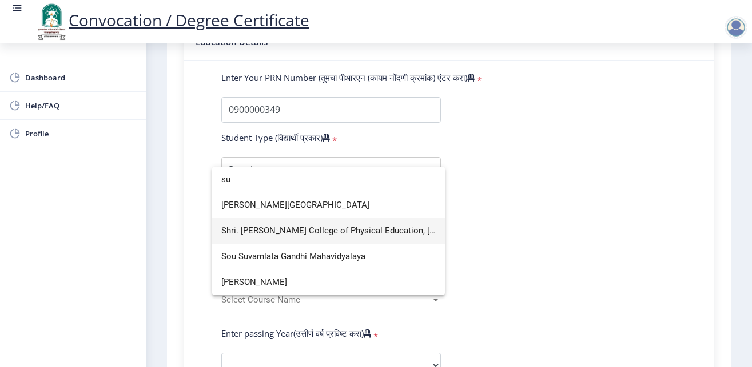
type input "s"
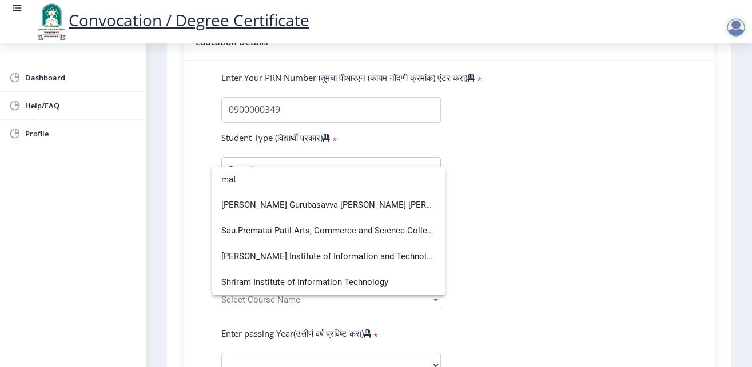
type input "mat"
click at [592, 164] on div at bounding box center [376, 183] width 752 height 367
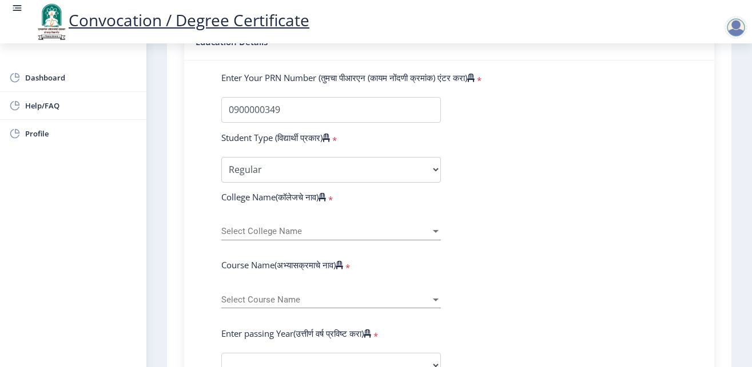
click at [431, 229] on div at bounding box center [435, 232] width 10 height 10
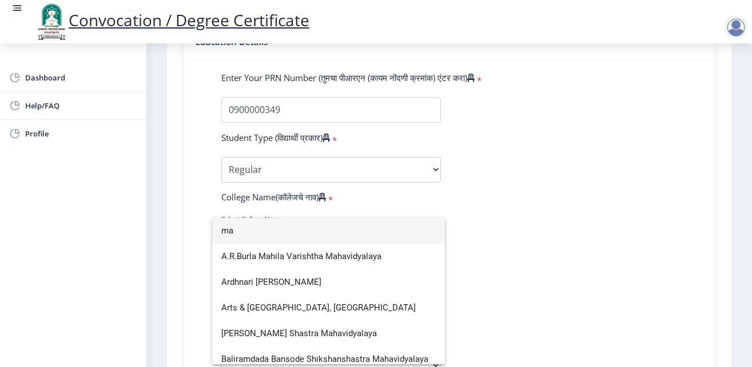
type input "m"
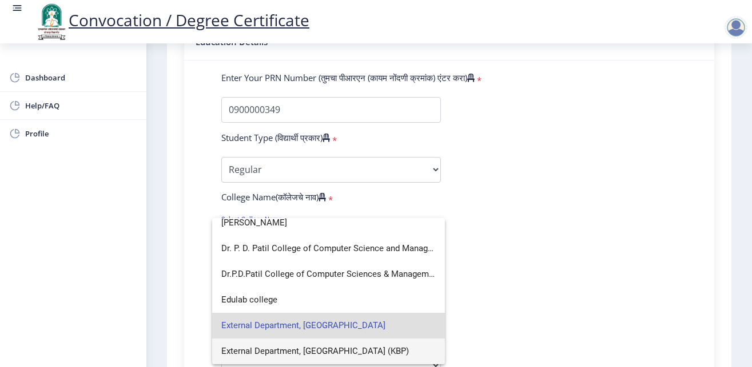
scroll to position [7, 0]
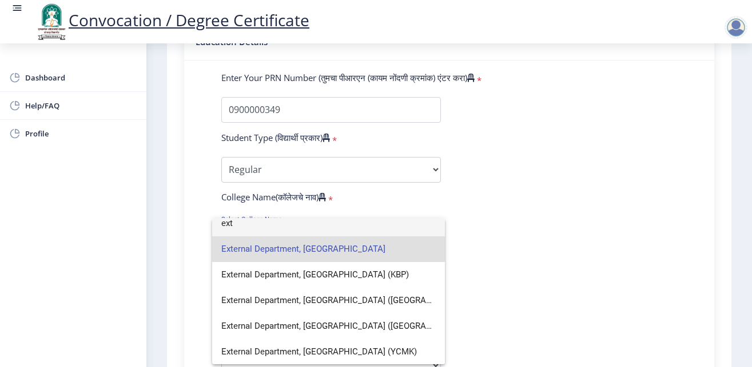
type input "ext"
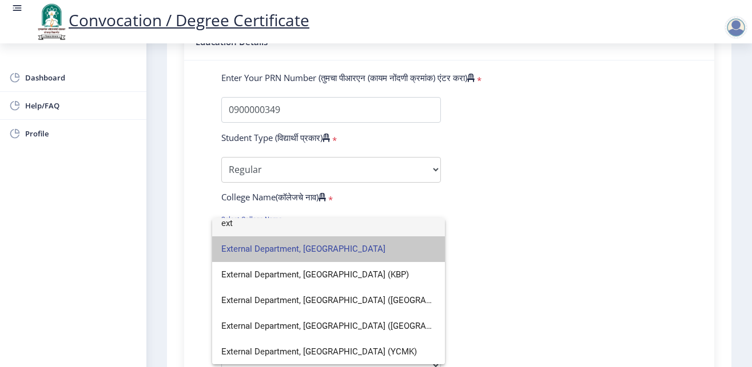
click at [334, 250] on span "External Department, Solapur University" at bounding box center [328, 250] width 214 height 26
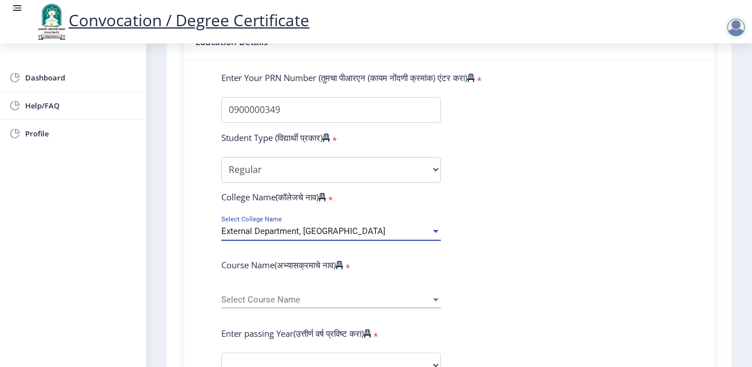
click at [433, 299] on div at bounding box center [436, 300] width 6 height 3
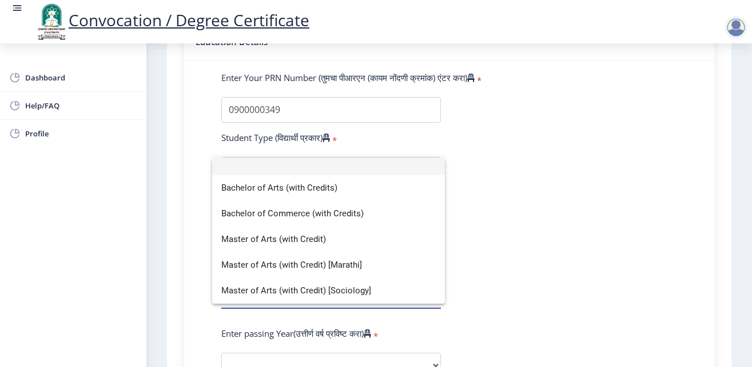
scroll to position [0, 0]
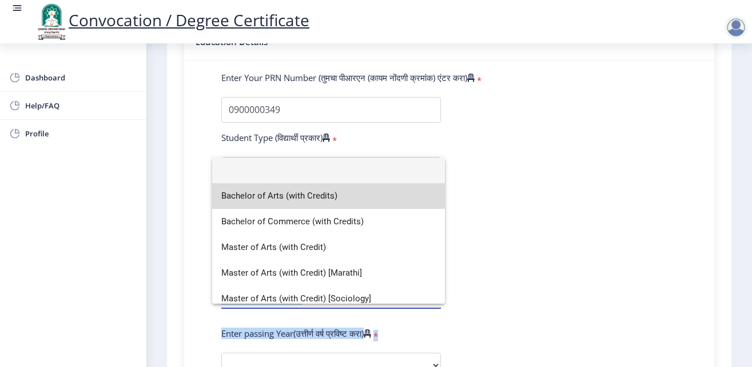
drag, startPoint x: 439, startPoint y: 224, endPoint x: 434, endPoint y: 262, distance: 38.6
click at [434, 209] on mat-option "Bachelor of Arts (with Credits)" at bounding box center [328, 196] width 233 height 26
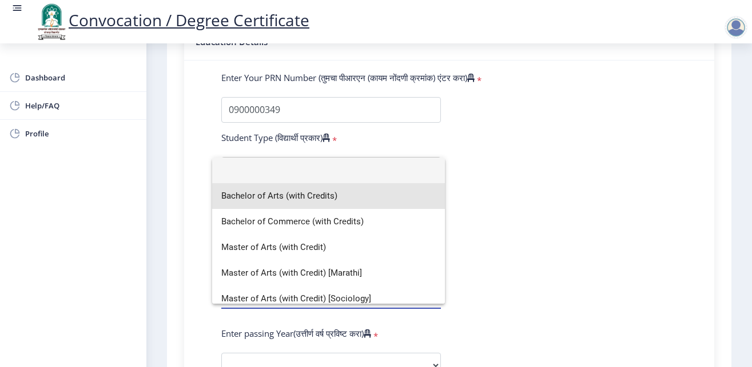
select select
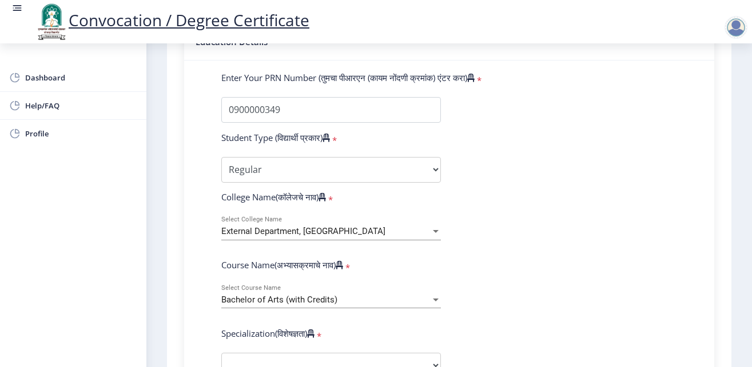
click at [49, 106] on span "Help/FAQ" at bounding box center [81, 106] width 112 height 14
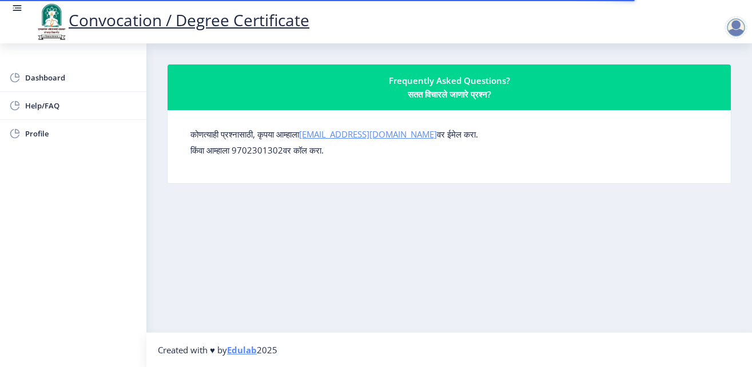
click at [368, 134] on link "[EMAIL_ADDRESS][DOMAIN_NAME]" at bounding box center [368, 134] width 138 height 11
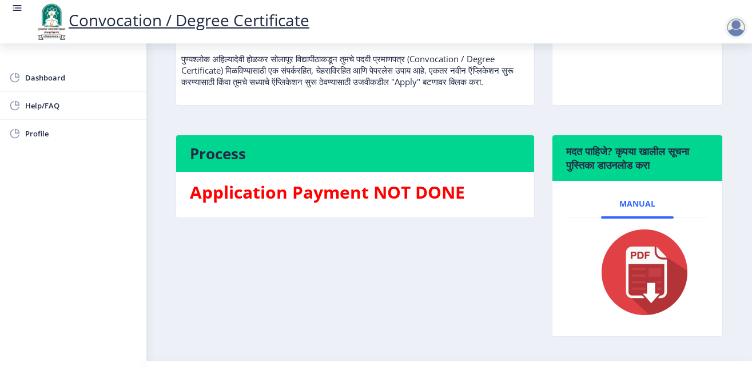
scroll to position [216, 0]
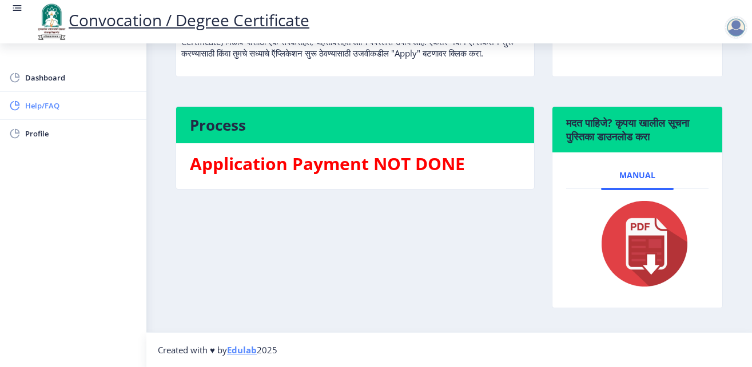
click at [52, 102] on span "Help/FAQ" at bounding box center [81, 106] width 112 height 14
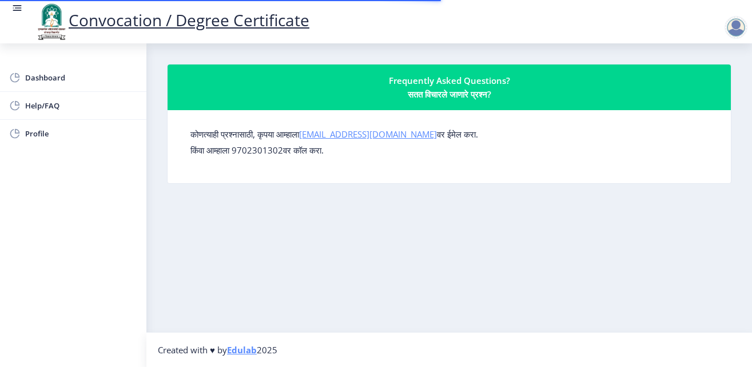
click at [347, 134] on link "[EMAIL_ADDRESS][DOMAIN_NAME]" at bounding box center [368, 134] width 138 height 11
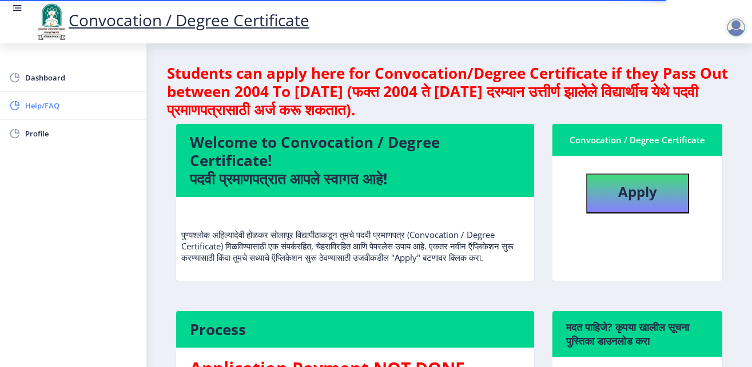
click at [33, 109] on span "Help/FAQ" at bounding box center [81, 106] width 112 height 14
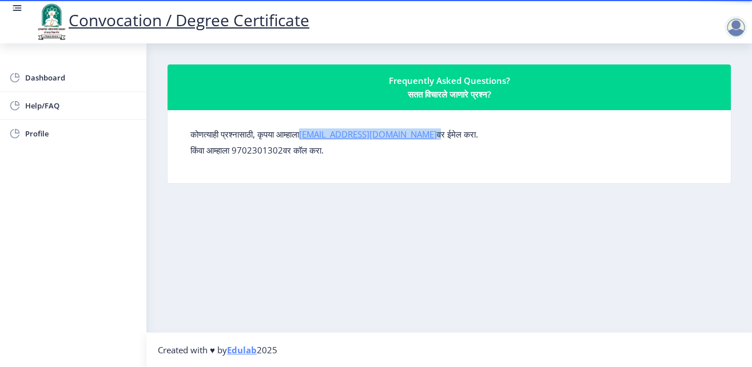
drag, startPoint x: 415, startPoint y: 135, endPoint x: 313, endPoint y: 137, distance: 101.8
click at [313, 137] on label "कोणत्याही प्रश्नासाठी, कृपया आम्हाला su.sfc@studentscenter.in वर ईमेल करा." at bounding box center [333, 134] width 287 height 11
copy label "[EMAIL_ADDRESS][DOMAIN_NAME]"
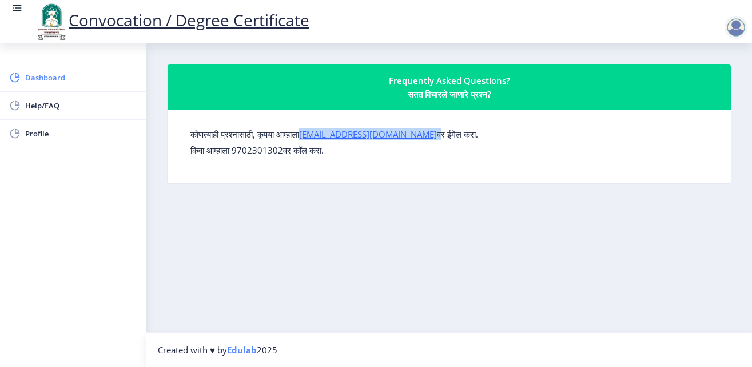
click at [68, 76] on span "Dashboard" at bounding box center [81, 78] width 112 height 14
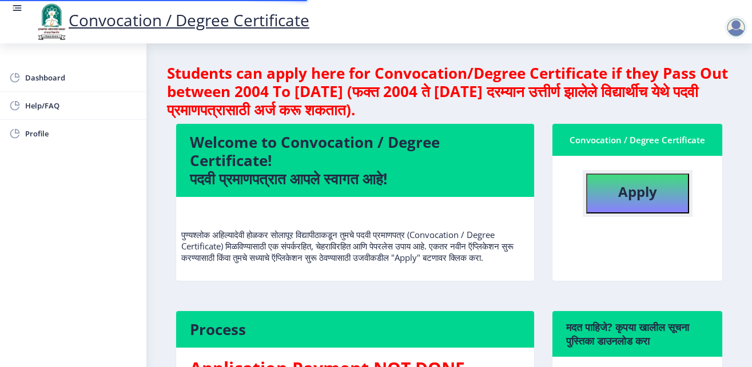
click at [612, 201] on button "Apply" at bounding box center [637, 194] width 103 height 40
select select
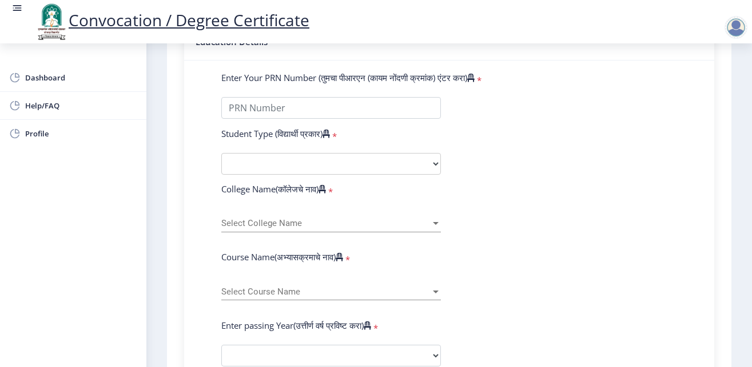
scroll to position [216, 0]
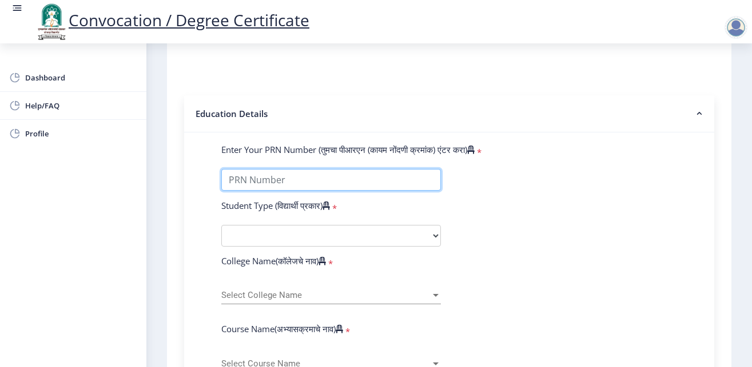
click at [257, 176] on input "Enter Your PRN Number (तुमचा पीआरएन (कायम नोंदणी क्रमांक) एंटर करा)" at bounding box center [330, 180] width 219 height 22
type input "0900000349"
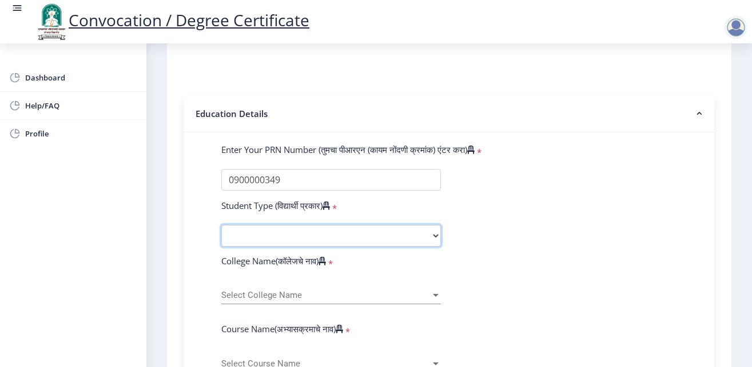
select select "Regular"
click option "Regular" at bounding box center [0, 0] width 0 height 0
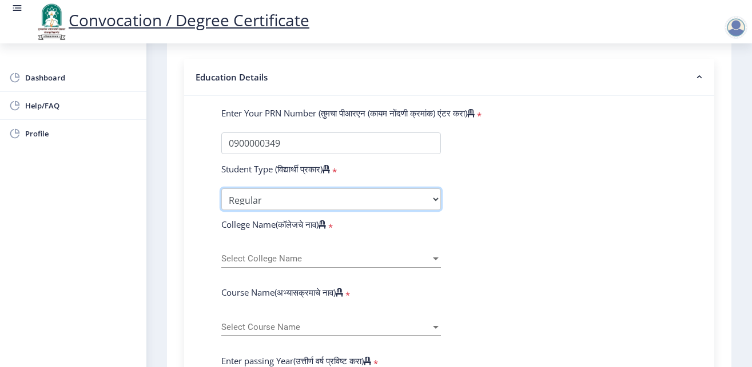
scroll to position [288, 0]
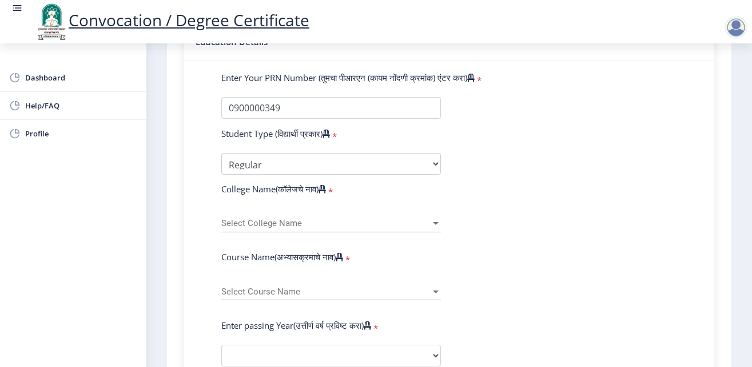
click at [433, 222] on div at bounding box center [436, 223] width 6 height 3
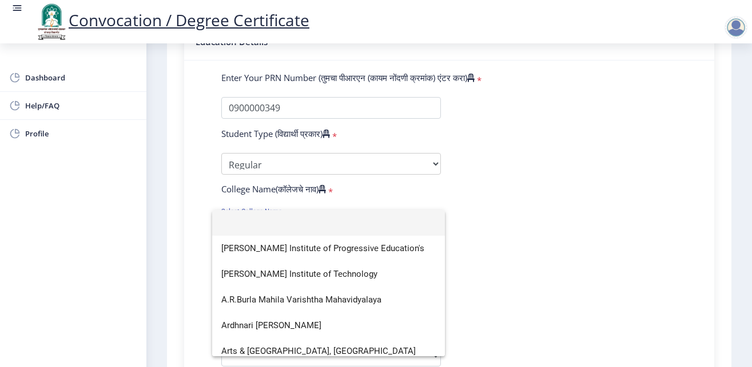
click at [313, 106] on div at bounding box center [376, 183] width 752 height 367
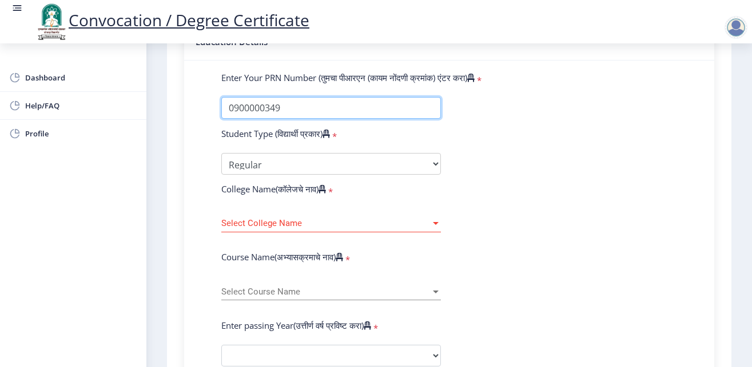
click at [291, 110] on input "Enter Your PRN Number (तुमचा पीआरएन (कायम नोंदणी क्रमांक) एंटर करा)" at bounding box center [330, 108] width 219 height 22
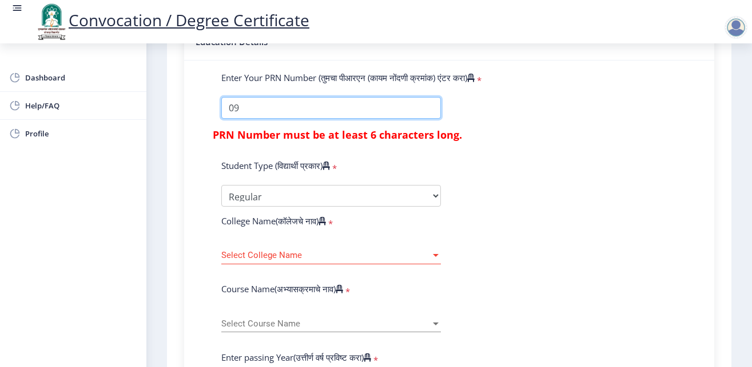
type input "0"
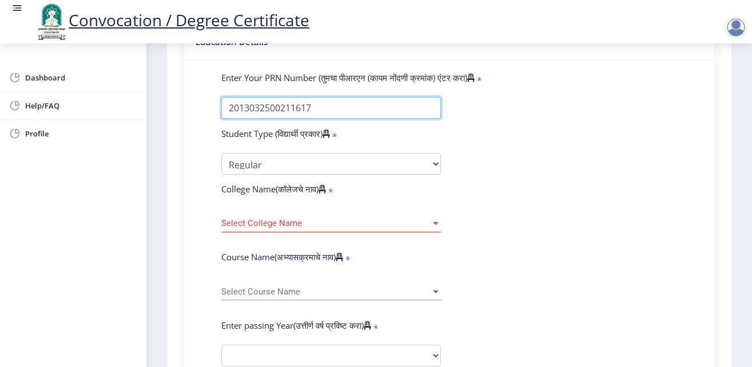
type input "2013032500211617"
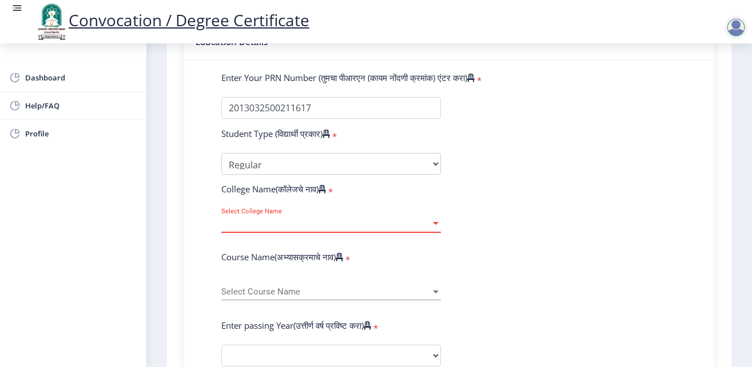
click at [430, 221] on div at bounding box center [435, 224] width 10 height 10
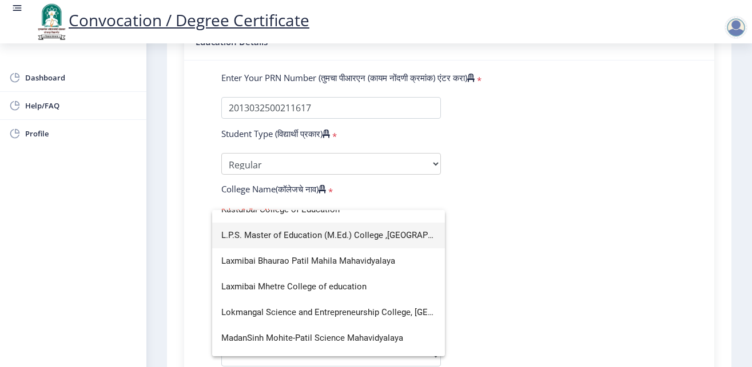
scroll to position [1508, 0]
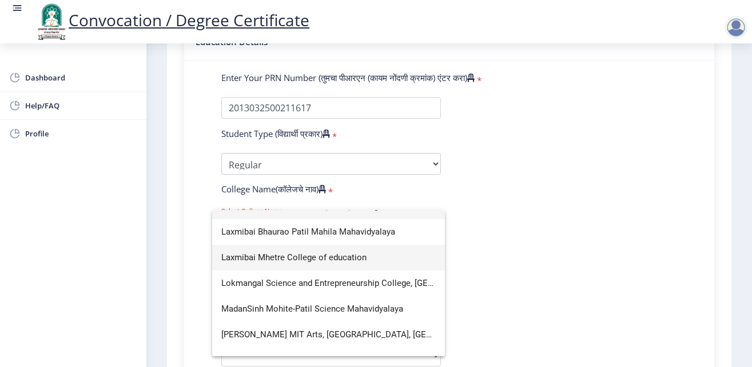
type input "l"
click at [317, 258] on span "Laxmibai Mhetre College of education" at bounding box center [328, 258] width 214 height 26
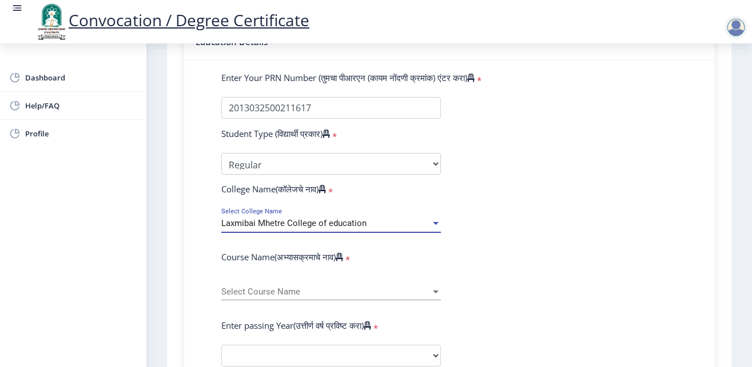
click at [367, 293] on span "Select Course Name" at bounding box center [325, 292] width 209 height 10
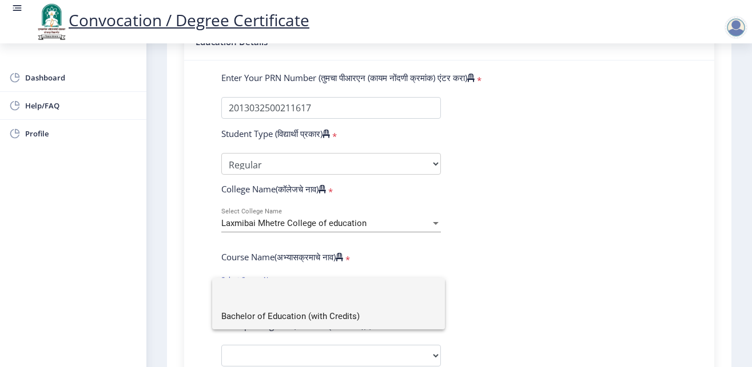
click at [344, 316] on span "Bachelor of Education (with Credits)" at bounding box center [328, 317] width 214 height 26
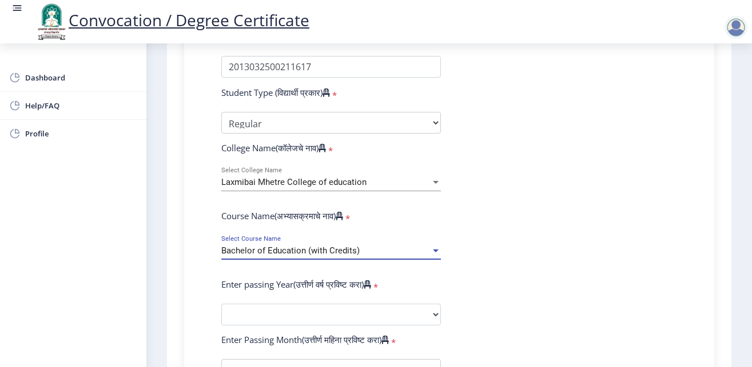
scroll to position [432, 0]
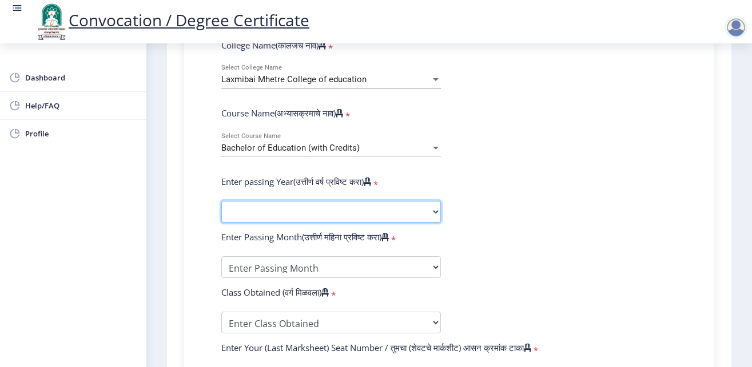
click at [430, 210] on select "2025 2024 2023 2022 2021 2020 2019 2018 2017 2016 2015 2014 2013 2012 2011 2010…" at bounding box center [330, 212] width 219 height 22
click at [221, 201] on select "2025 2024 2023 2022 2021 2020 2019 2018 2017 2016 2015 2014 2013 2012 2011 2010…" at bounding box center [330, 212] width 219 height 22
select select "2014"
click option "2014" at bounding box center [0, 0] width 0 height 0
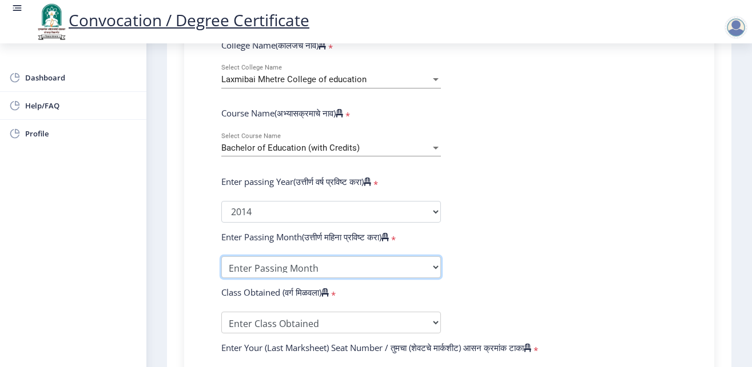
click at [221, 257] on select "Enter Passing Month March April May October November December" at bounding box center [330, 268] width 219 height 22
select select "March"
click option "March" at bounding box center [0, 0] width 0 height 0
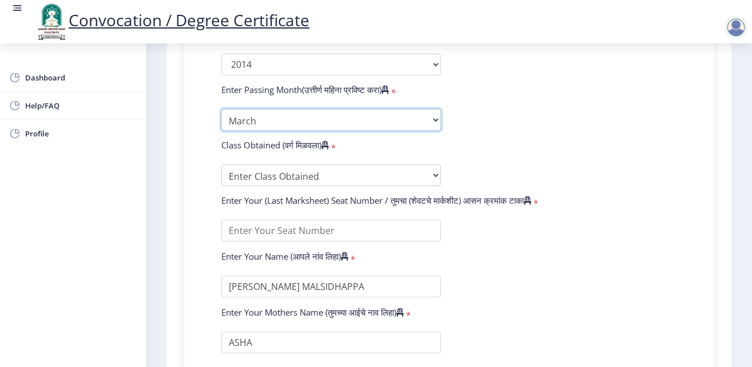
scroll to position [648, 0]
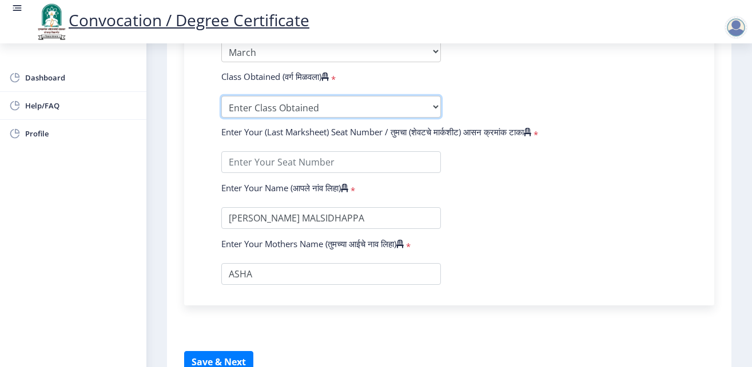
click at [221, 96] on select "Enter Class Obtained FIRST CLASS WITH DISTINCTION FIRST CLASS HIGHER SECOND CLA…" at bounding box center [330, 107] width 219 height 22
select select "FIRST CLASS"
click option "FIRST CLASS" at bounding box center [0, 0] width 0 height 0
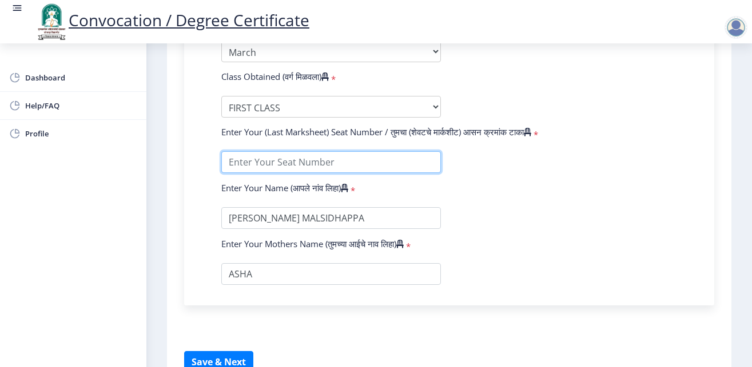
click at [375, 165] on input "textarea" at bounding box center [330, 162] width 219 height 22
type input "184548"
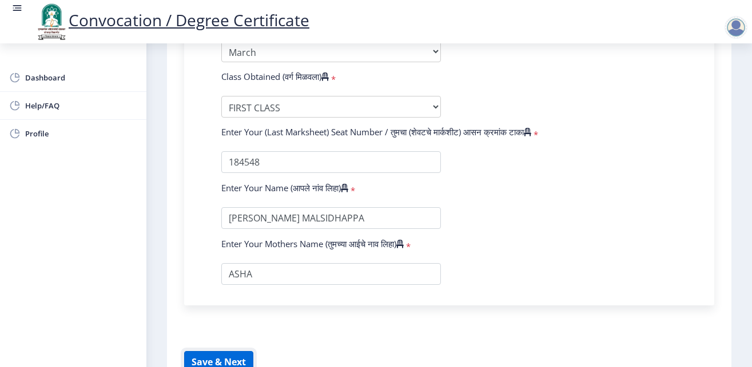
click at [218, 358] on button "Save & Next" at bounding box center [218, 362] width 69 height 22
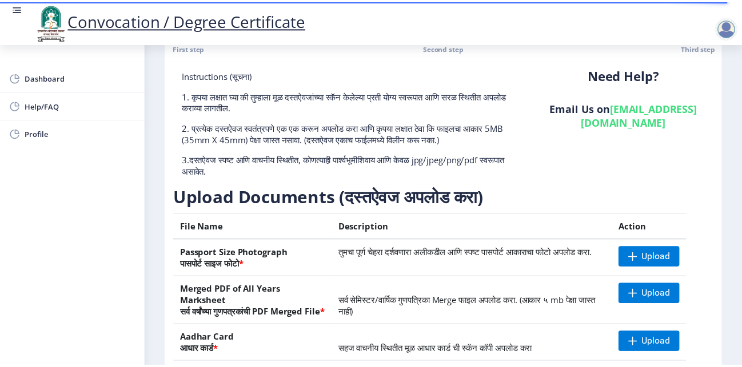
scroll to position [72, 0]
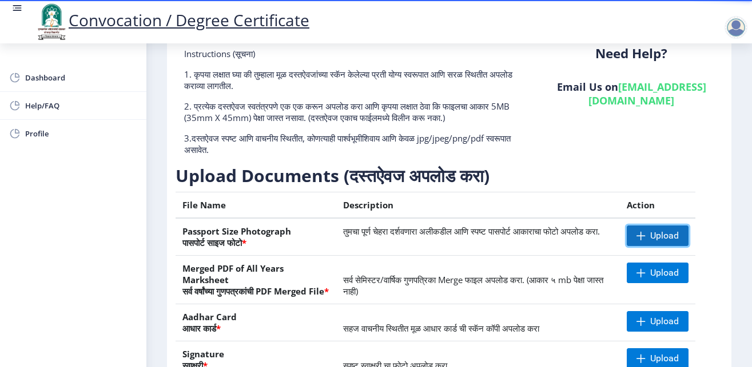
click at [636, 235] on span at bounding box center [640, 235] width 9 height 9
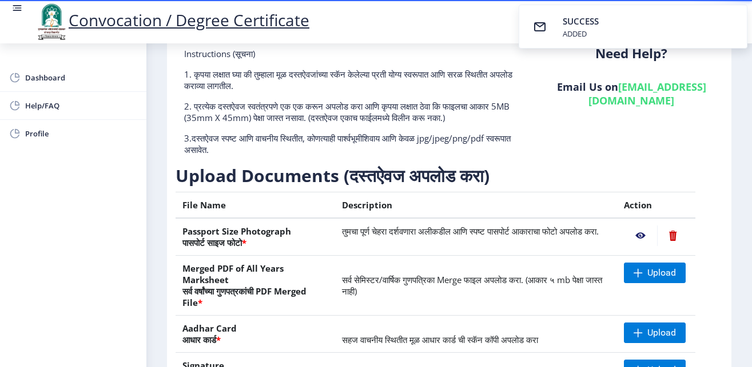
click at [631, 234] on nb-action at bounding box center [640, 236] width 33 height 21
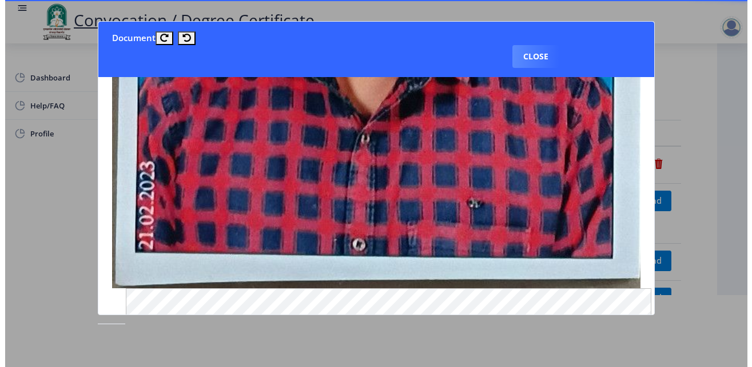
scroll to position [0, 0]
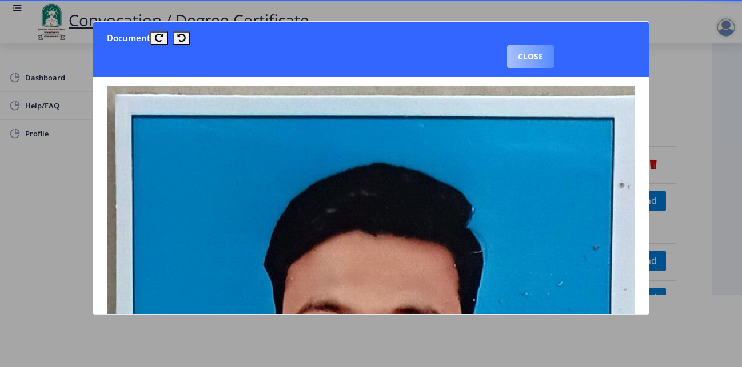
click at [554, 45] on button "Close" at bounding box center [530, 56] width 47 height 23
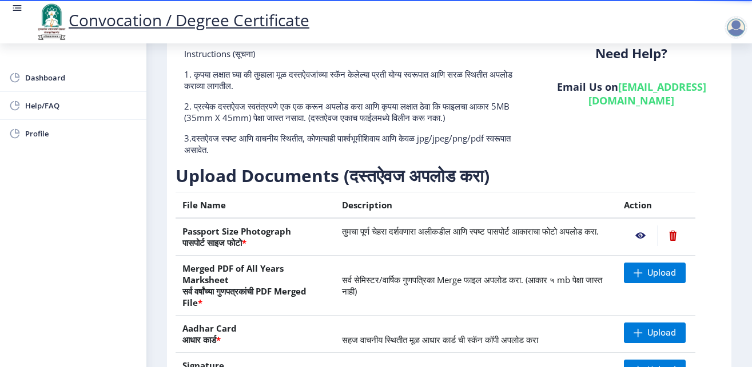
click at [631, 235] on nb-action at bounding box center [640, 236] width 33 height 21
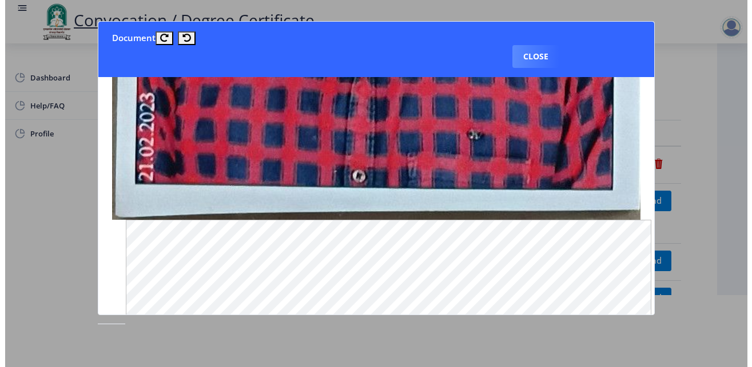
scroll to position [858, 0]
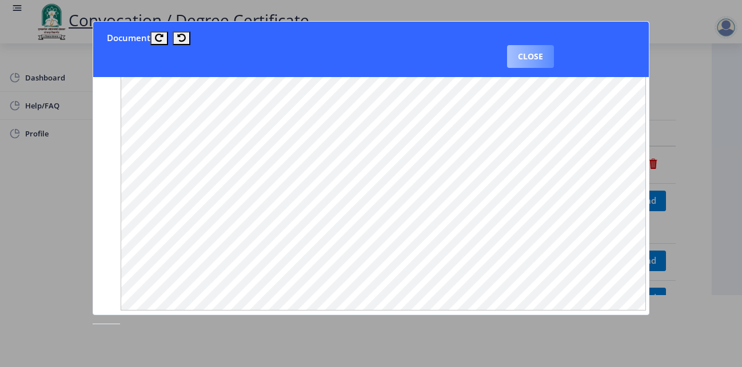
click at [554, 45] on button "Close" at bounding box center [530, 56] width 47 height 23
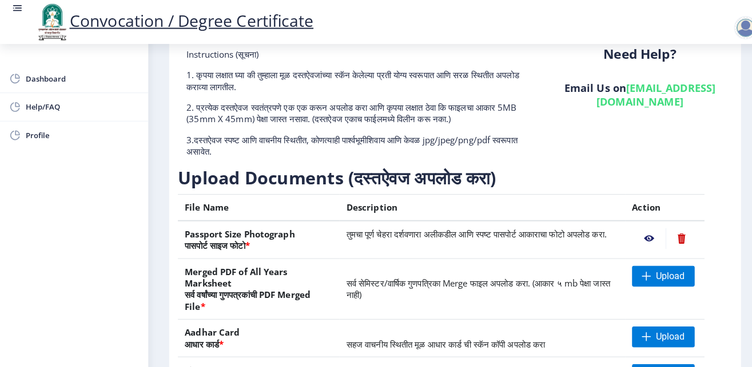
scroll to position [72, 0]
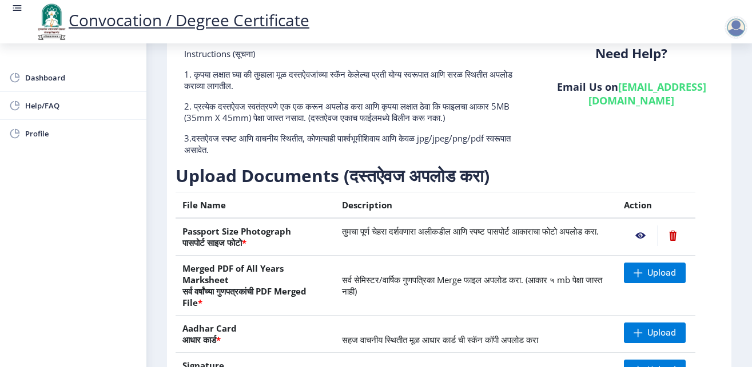
click at [663, 234] on nb-action at bounding box center [672, 236] width 31 height 21
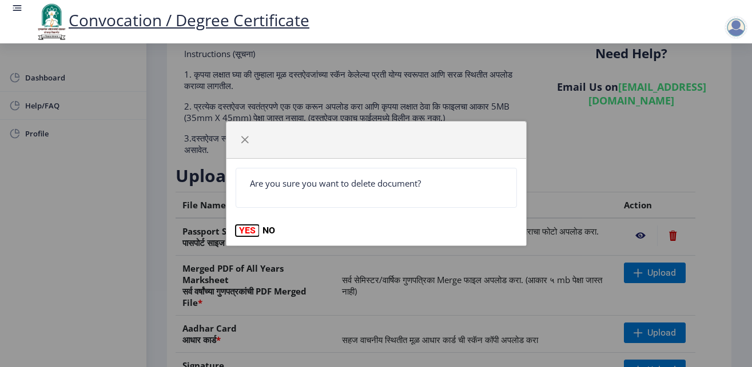
click at [246, 231] on button "YES" at bounding box center [246, 230] width 23 height 11
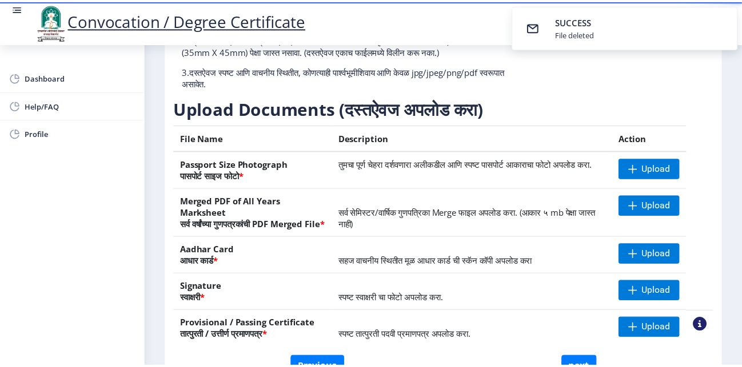
scroll to position [144, 0]
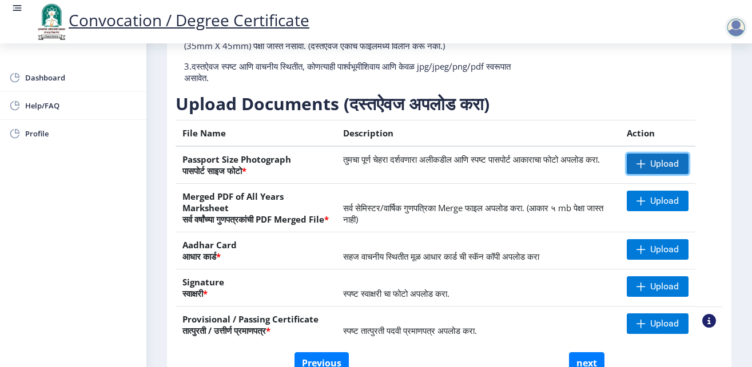
click at [650, 160] on span "Upload" at bounding box center [664, 163] width 29 height 11
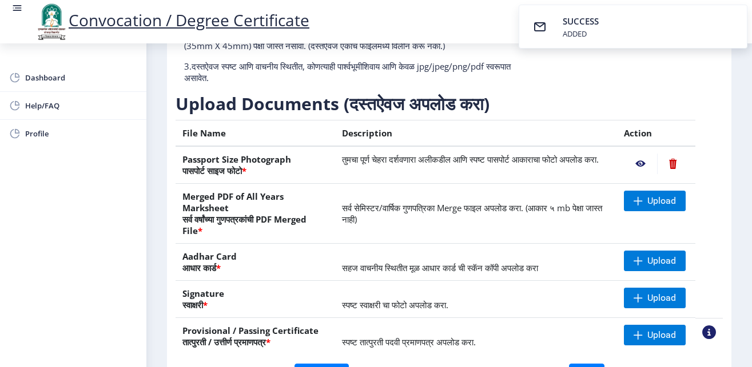
click at [630, 163] on nb-action at bounding box center [640, 164] width 33 height 21
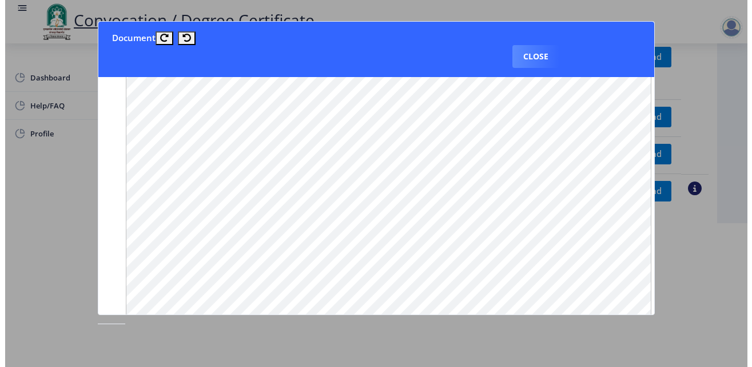
scroll to position [1015, 0]
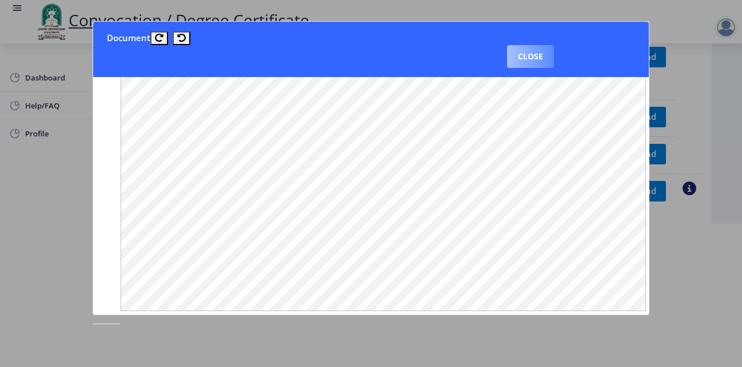
click at [554, 45] on button "Close" at bounding box center [530, 56] width 47 height 23
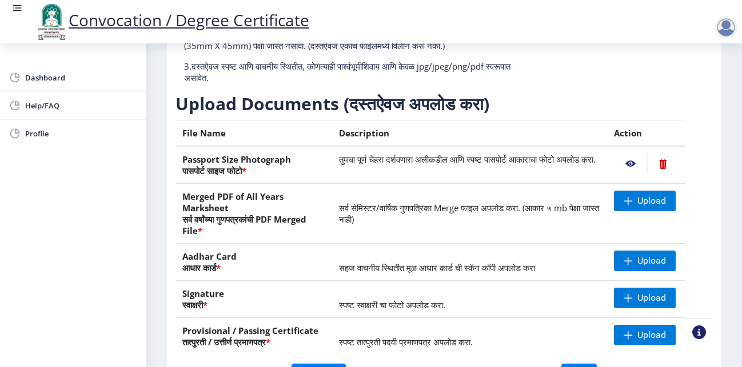
scroll to position [144, 0]
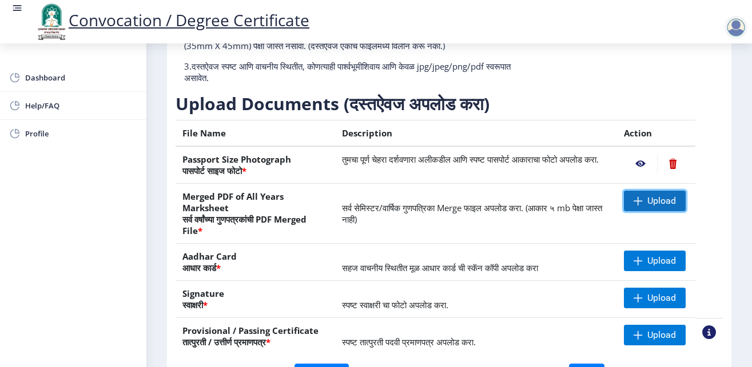
click at [647, 205] on span "Upload" at bounding box center [661, 200] width 29 height 11
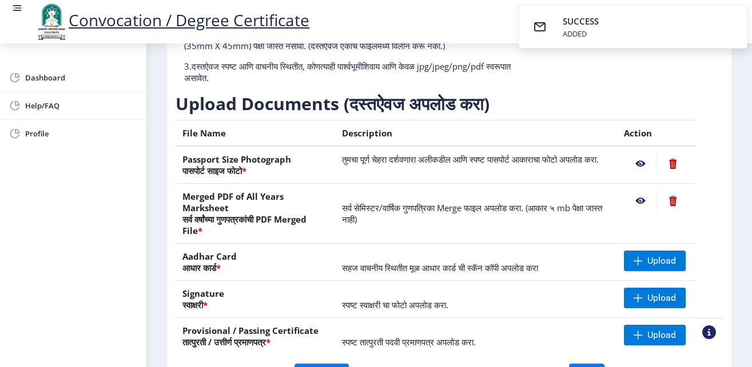
click at [630, 202] on nb-action at bounding box center [640, 201] width 33 height 21
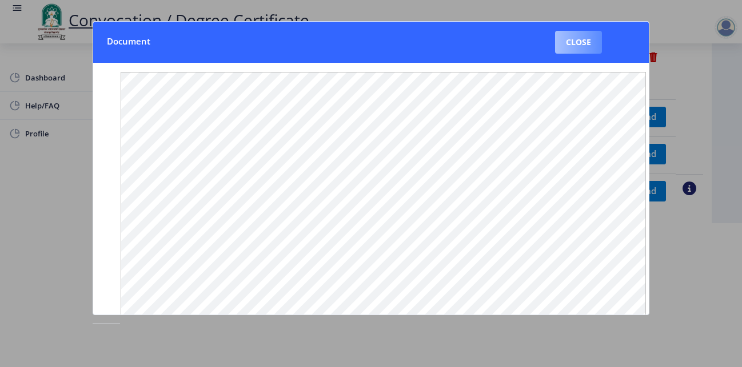
click at [576, 40] on button "Close" at bounding box center [578, 42] width 47 height 23
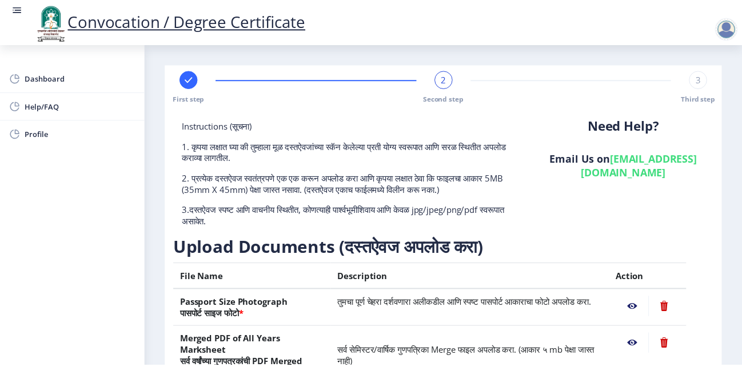
scroll to position [221, 0]
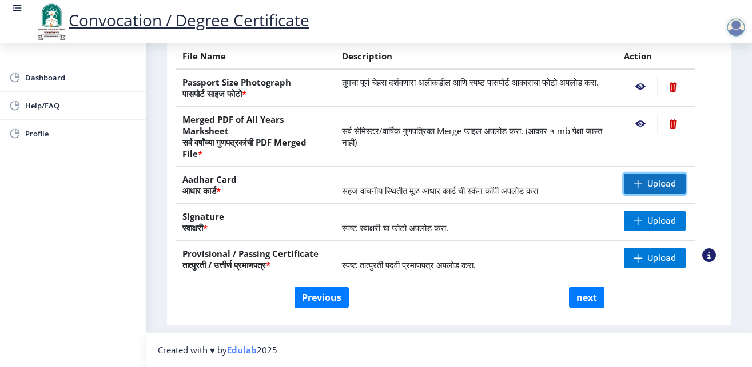
click at [648, 183] on span "Upload" at bounding box center [661, 183] width 29 height 11
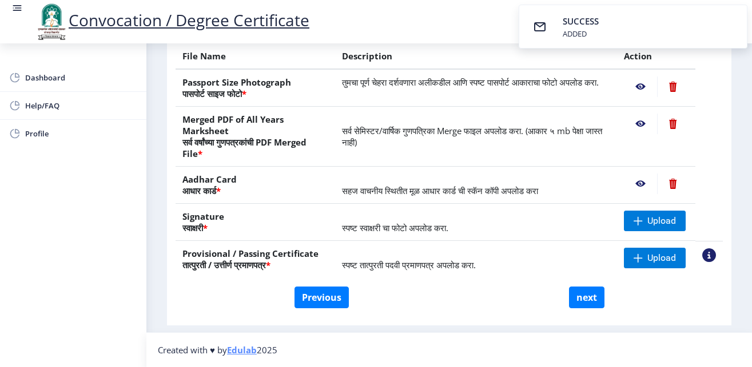
click at [629, 181] on nb-action at bounding box center [640, 184] width 33 height 21
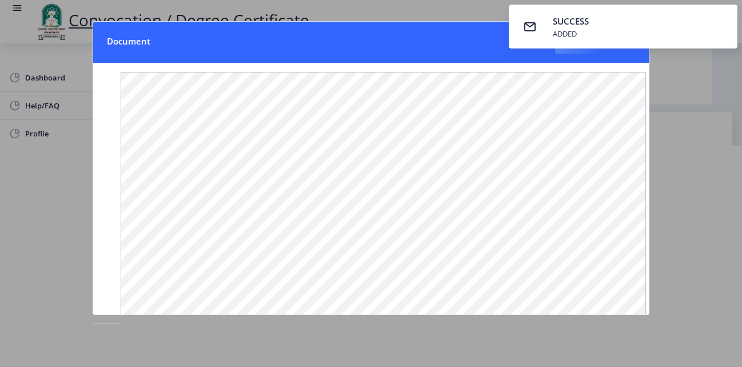
click at [577, 49] on nb-toastr-container "SUCCESS ADDED" at bounding box center [623, 26] width 238 height 53
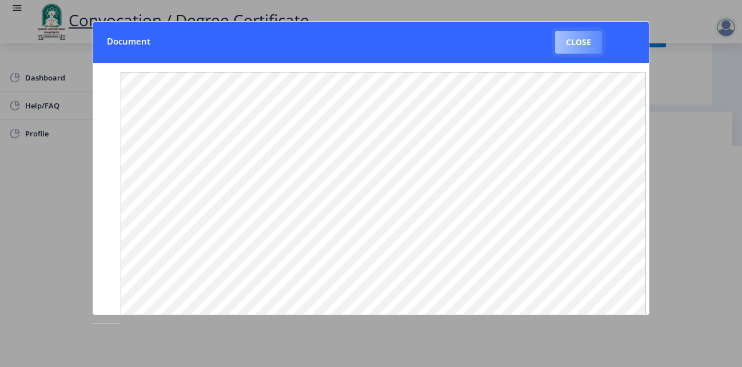
click at [576, 41] on button "Close" at bounding box center [578, 42] width 47 height 23
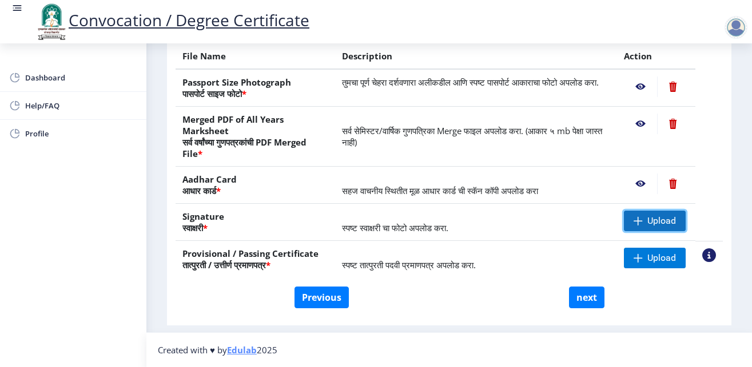
click at [647, 220] on span "Upload" at bounding box center [661, 220] width 29 height 11
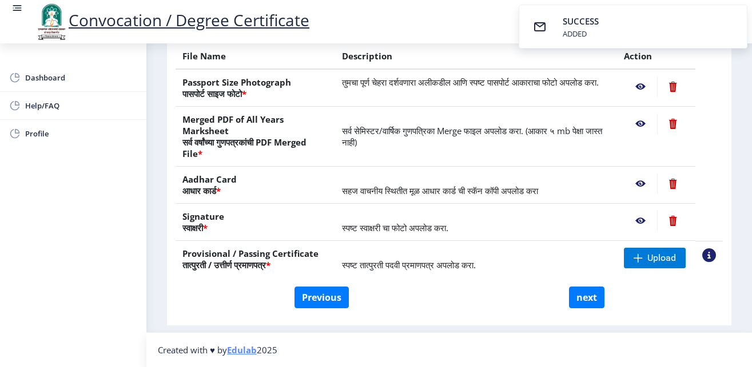
click at [630, 221] on nb-action at bounding box center [640, 221] width 33 height 21
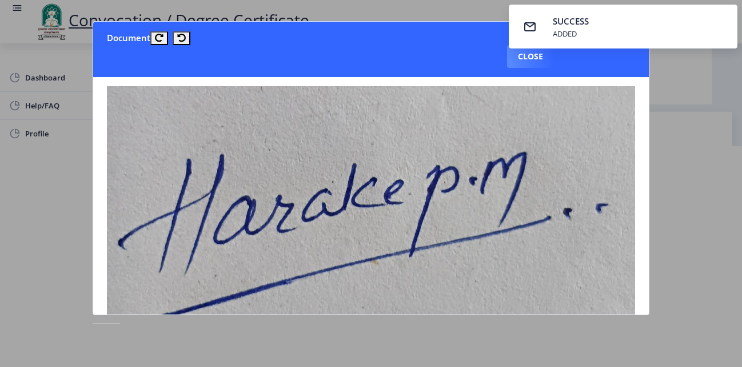
click at [698, 138] on div at bounding box center [371, 183] width 742 height 367
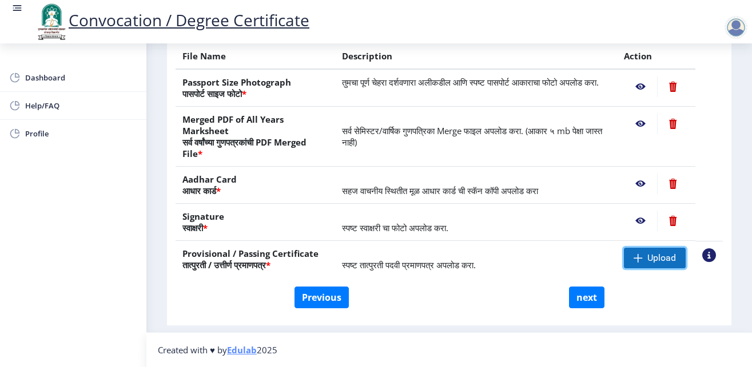
click at [634, 253] on span "Upload" at bounding box center [655, 258] width 62 height 21
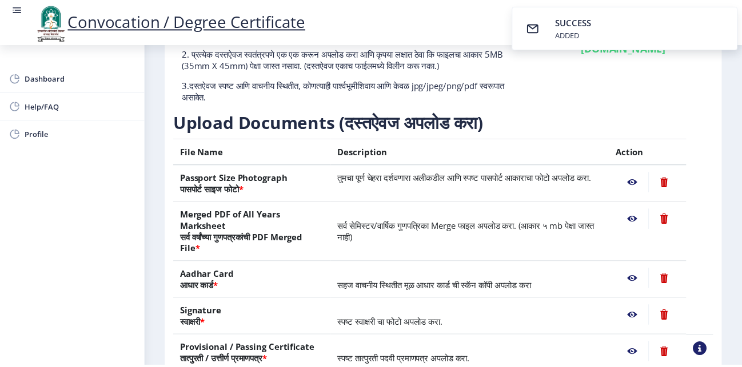
scroll to position [144, 0]
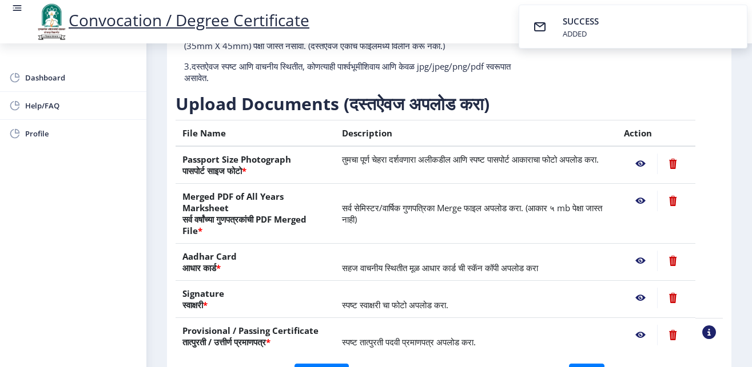
click at [634, 163] on nb-action at bounding box center [640, 164] width 33 height 21
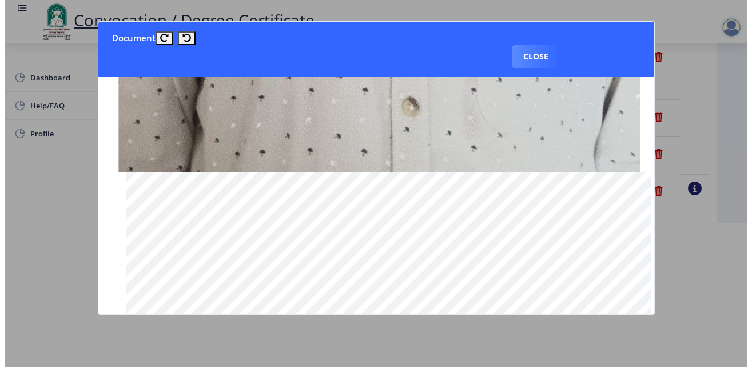
scroll to position [1015, 0]
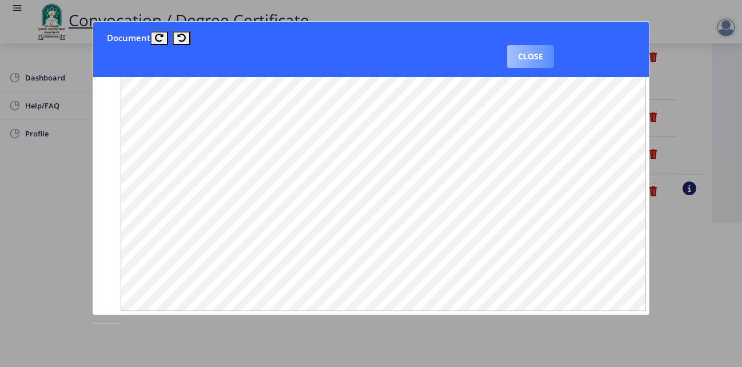
click at [554, 45] on button "Close" at bounding box center [530, 56] width 47 height 23
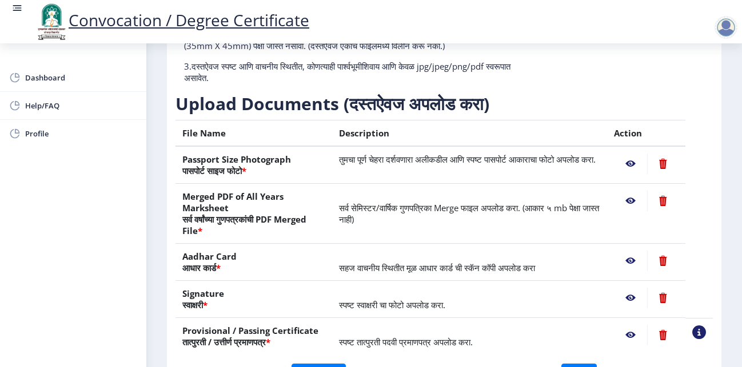
scroll to position [144, 0]
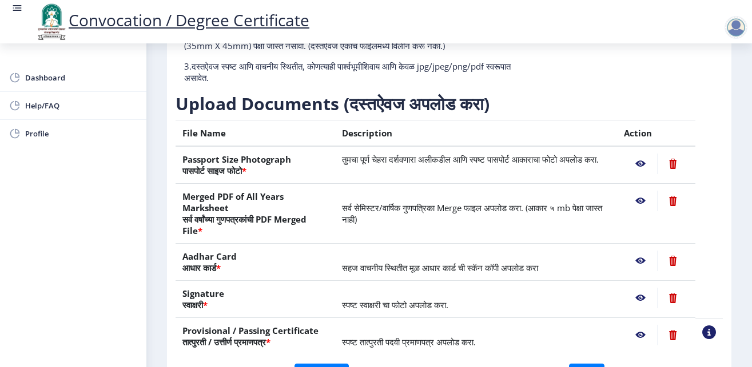
click at [634, 197] on nb-action at bounding box center [640, 201] width 33 height 21
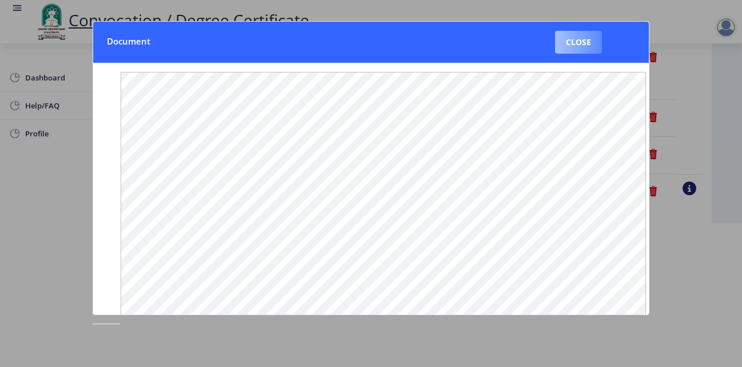
click at [581, 40] on button "Close" at bounding box center [578, 42] width 47 height 23
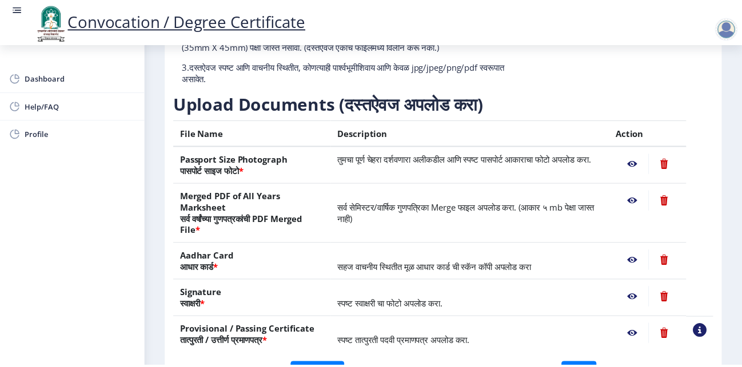
scroll to position [216, 0]
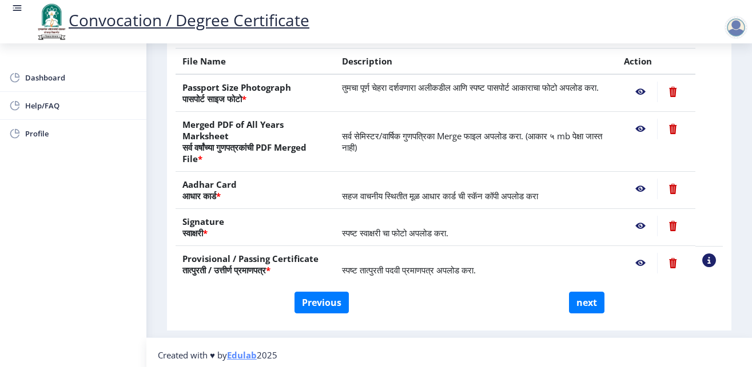
click at [630, 186] on nb-action at bounding box center [640, 189] width 33 height 21
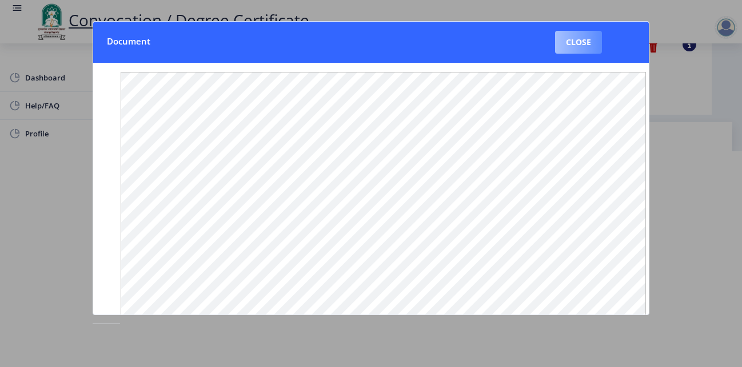
click at [582, 42] on button "Close" at bounding box center [578, 42] width 47 height 23
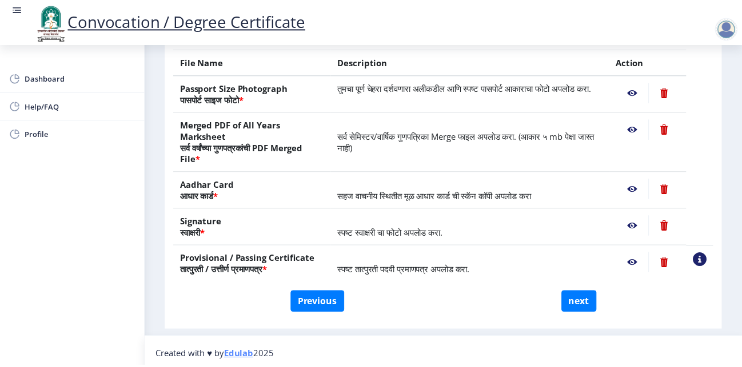
scroll to position [221, 0]
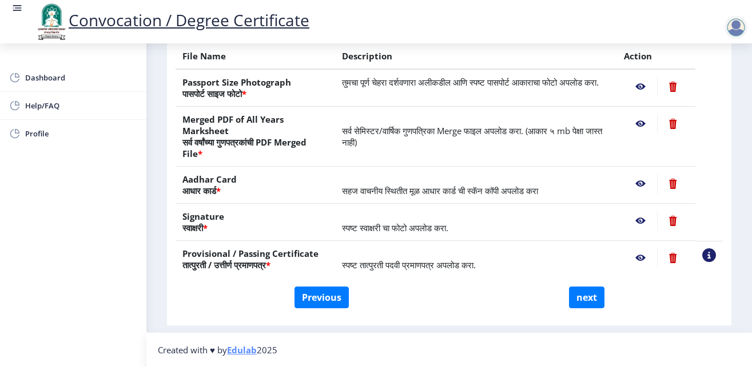
click at [629, 217] on nb-action at bounding box center [640, 221] width 33 height 21
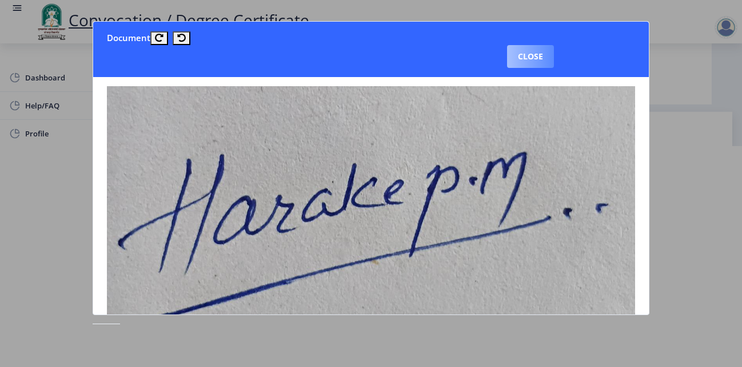
click at [554, 45] on button "Close" at bounding box center [530, 56] width 47 height 23
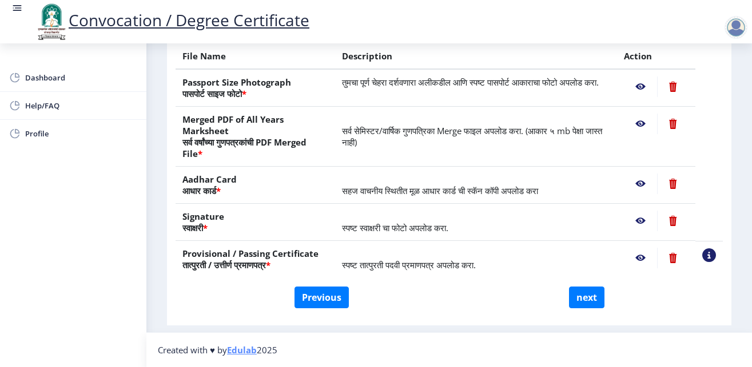
click at [630, 255] on nb-action at bounding box center [640, 258] width 33 height 21
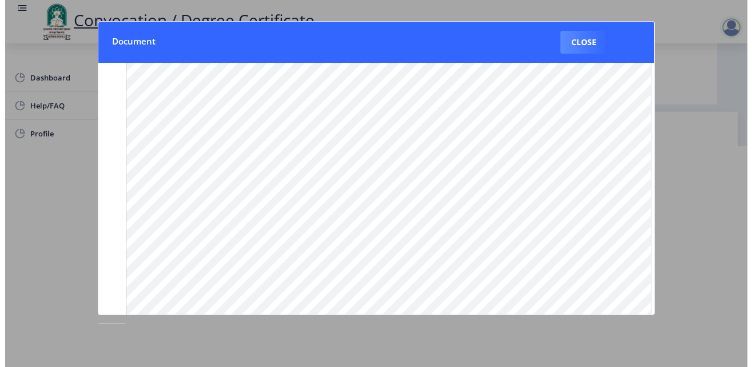
scroll to position [69, 0]
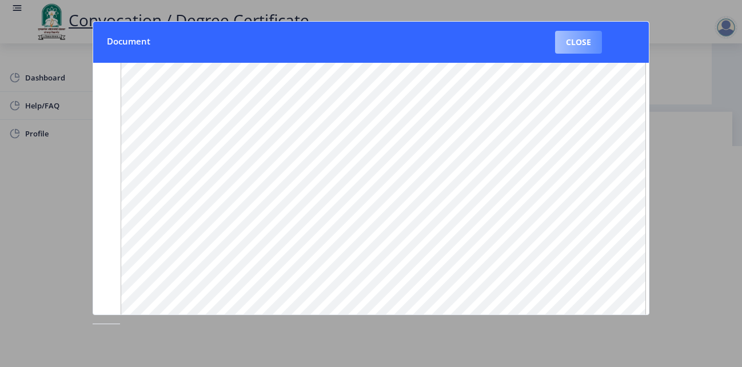
click at [572, 48] on button "Close" at bounding box center [578, 42] width 47 height 23
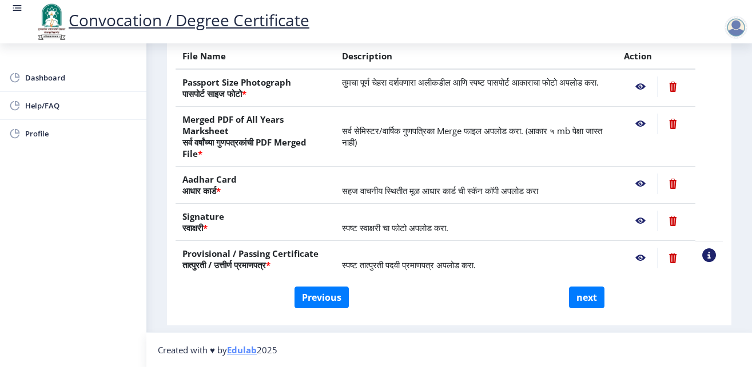
scroll to position [221, 0]
click at [573, 300] on button "next" at bounding box center [586, 298] width 35 height 22
select select
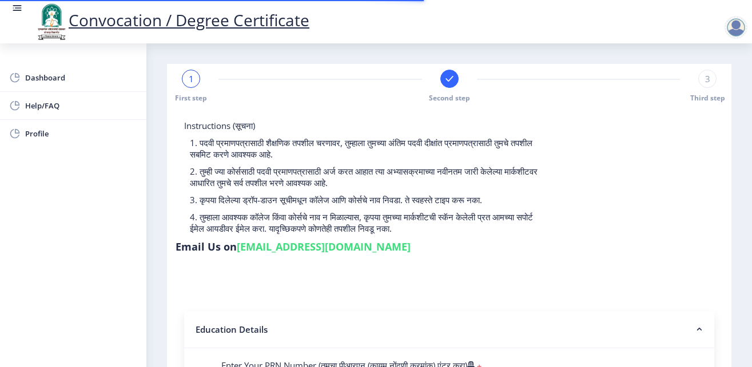
type input "HARAKE PRADIP MALSIDHAPPA"
type input "ASHA"
select select
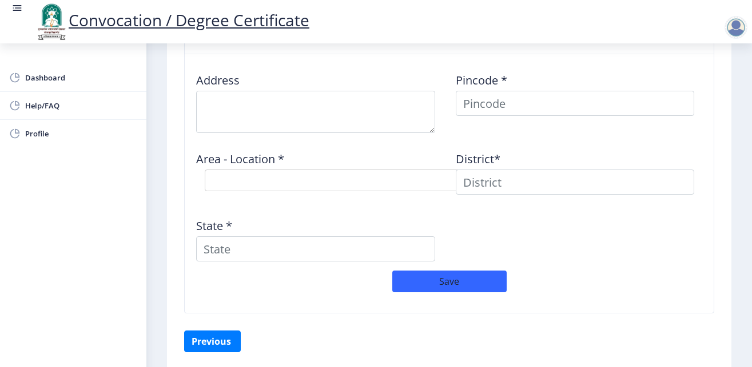
scroll to position [916, 0]
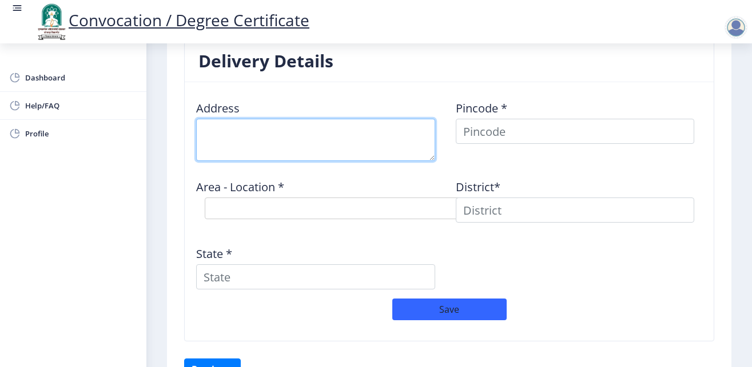
click at [250, 135] on textarea at bounding box center [315, 140] width 239 height 42
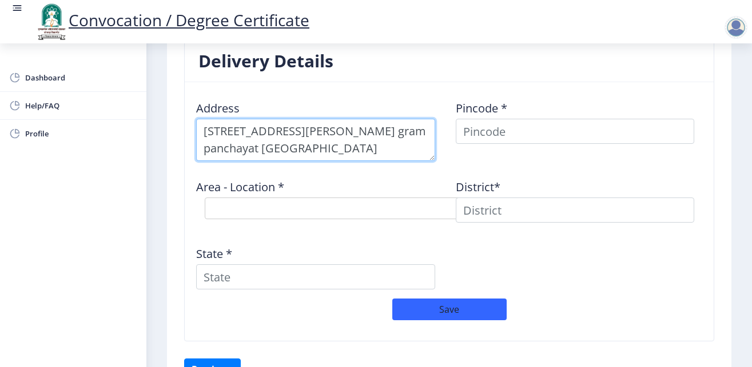
click at [227, 131] on textarea at bounding box center [315, 140] width 239 height 42
click at [249, 134] on textarea at bounding box center [315, 140] width 239 height 42
click at [282, 135] on textarea at bounding box center [315, 140] width 239 height 42
click at [310, 132] on textarea at bounding box center [315, 140] width 239 height 42
type textarea "40, Shri Ram Nagar Jeur Road,Samarth Nagar Gram Panchayat Tal- Akkalkot"
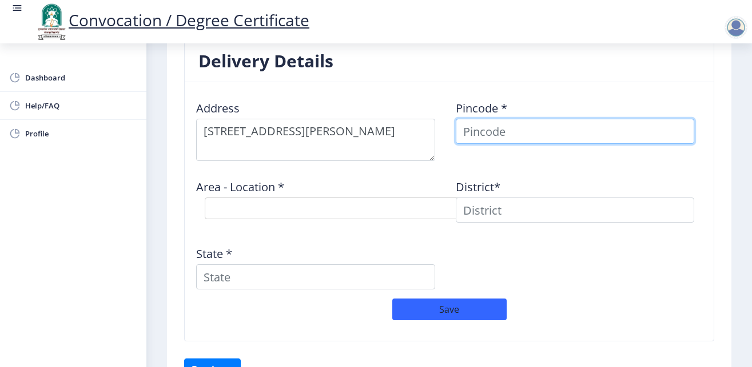
click at [484, 130] on input at bounding box center [575, 131] width 239 height 25
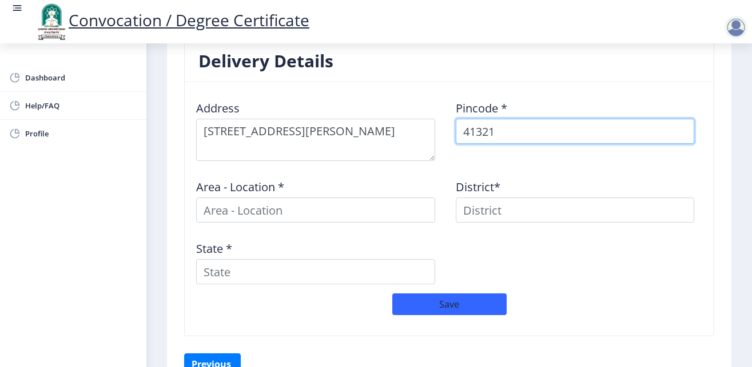
type input "413216"
select select
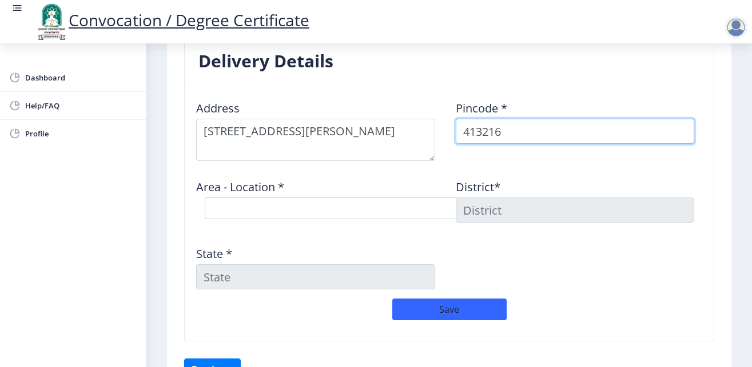
type input "413216"
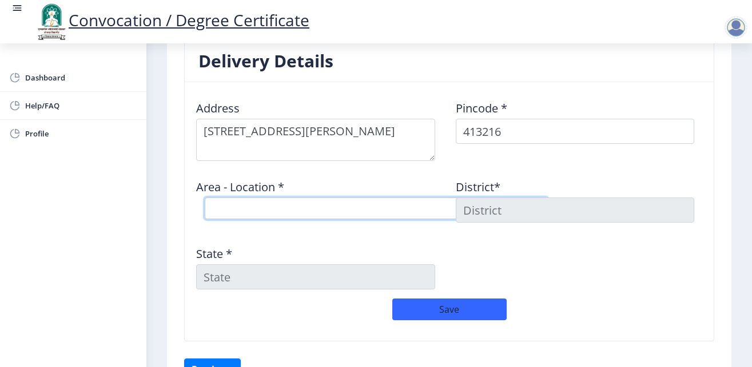
select select "1: Object"
click option "Akkalkot S.O" at bounding box center [0, 0] width 0 height 0
type input "SOLAPUR"
type input "Maharashtra"
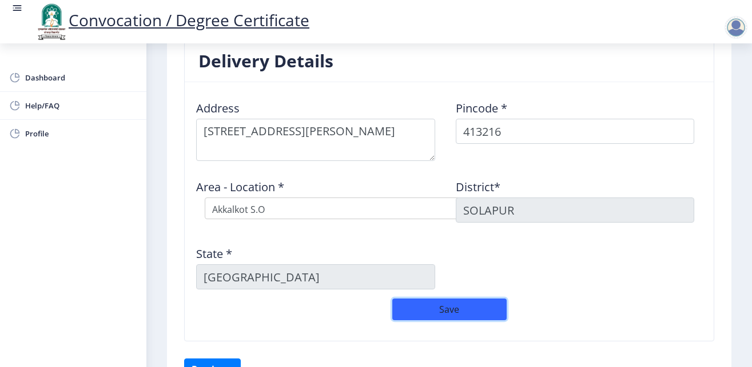
click at [432, 314] on button "Save" at bounding box center [449, 310] width 114 height 22
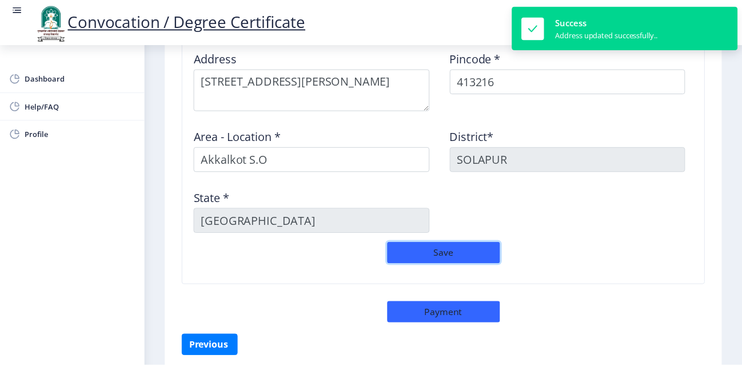
scroll to position [1016, 0]
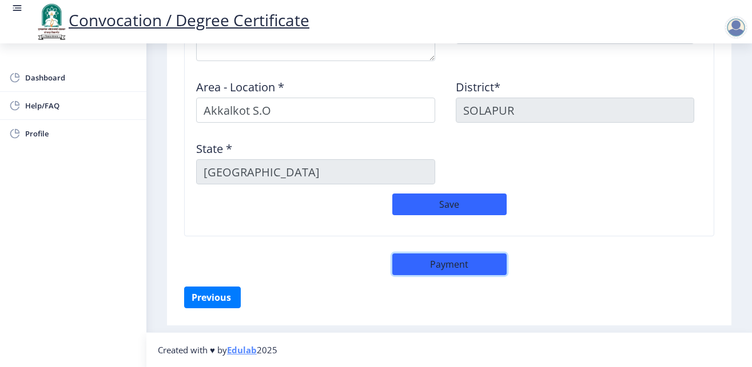
click at [450, 263] on button "Payment" at bounding box center [449, 265] width 114 height 22
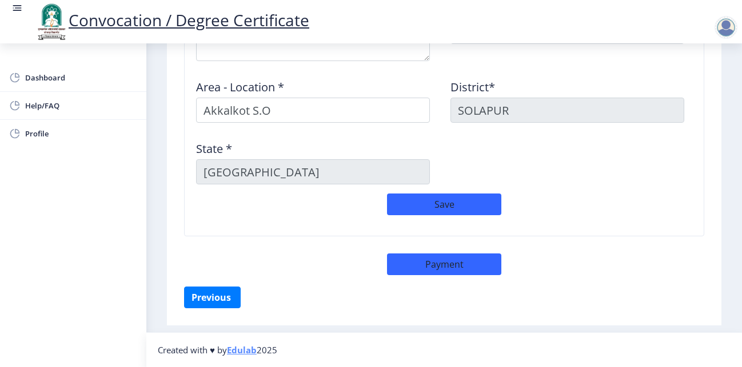
select select "sealed"
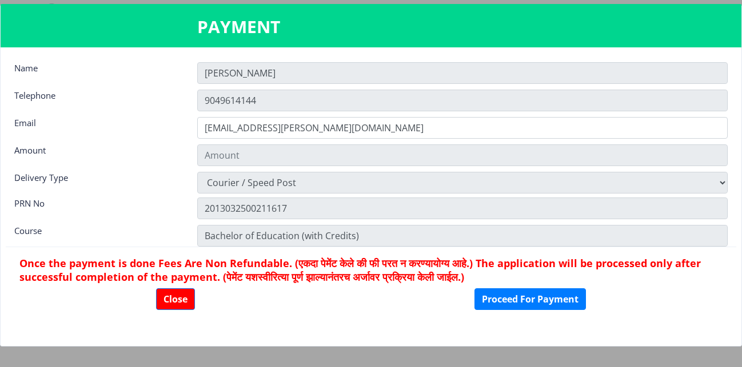
type input "2885"
click at [261, 79] on input "PRADIP" at bounding box center [462, 73] width 531 height 22
click at [260, 76] on input "PRADIP" at bounding box center [462, 73] width 531 height 22
drag, startPoint x: 746, startPoint y: 199, endPoint x: 746, endPoint y: 243, distance: 44.0
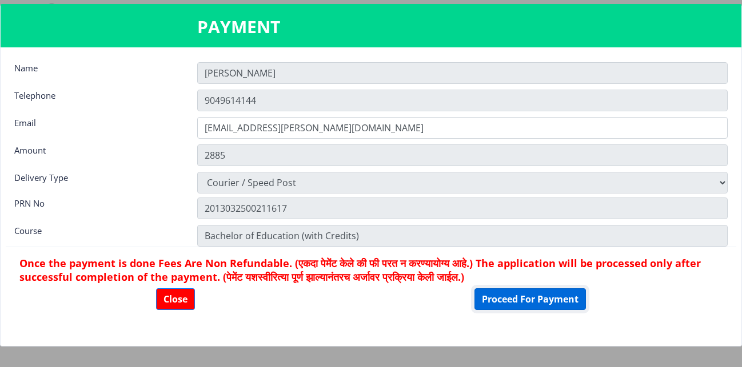
click at [533, 302] on button "Proceed For Payment" at bounding box center [529, 300] width 111 height 22
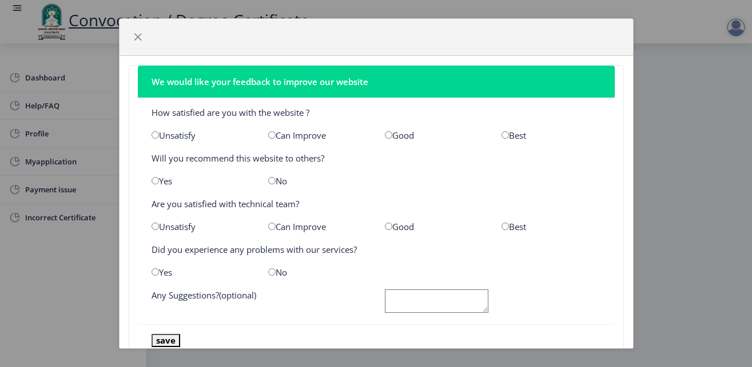
click at [385, 135] on input "radio" at bounding box center [388, 134] width 7 height 7
radio input "true"
click at [154, 181] on input "radio" at bounding box center [154, 180] width 7 height 7
radio input "true"
click at [386, 227] on input "radio" at bounding box center [388, 226] width 7 height 7
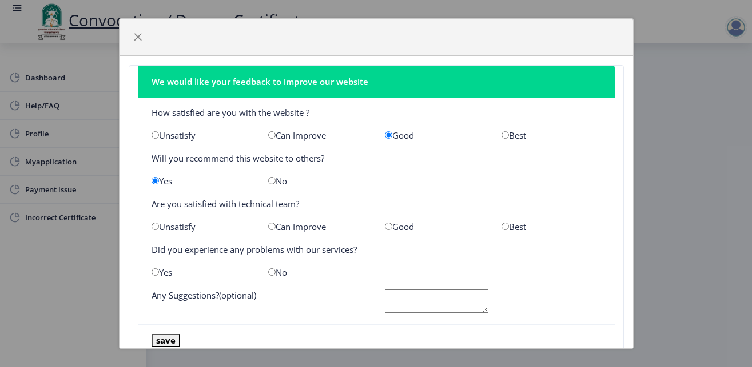
radio input "true"
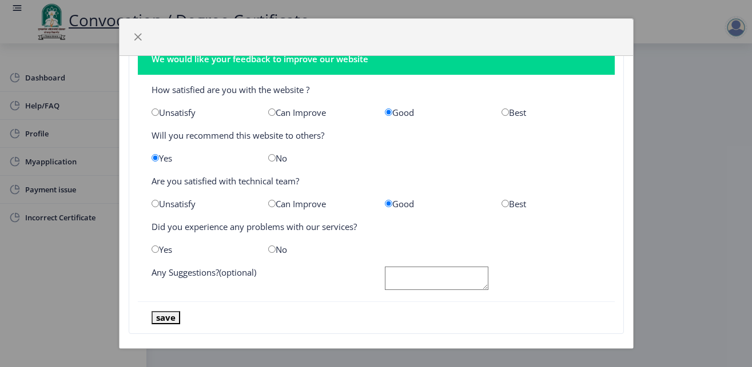
scroll to position [33, 0]
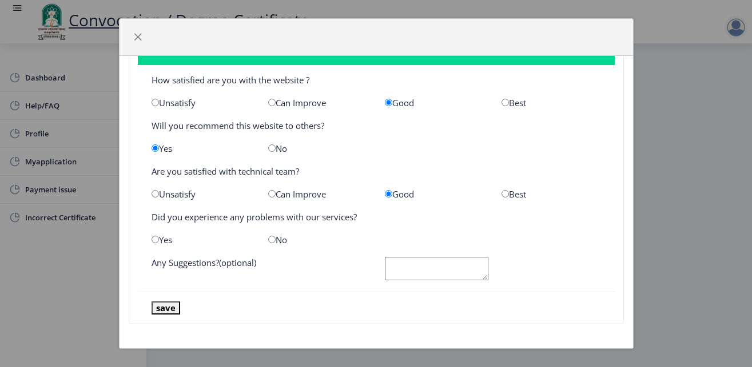
click at [156, 240] on input "radio" at bounding box center [154, 239] width 7 height 7
radio input "true"
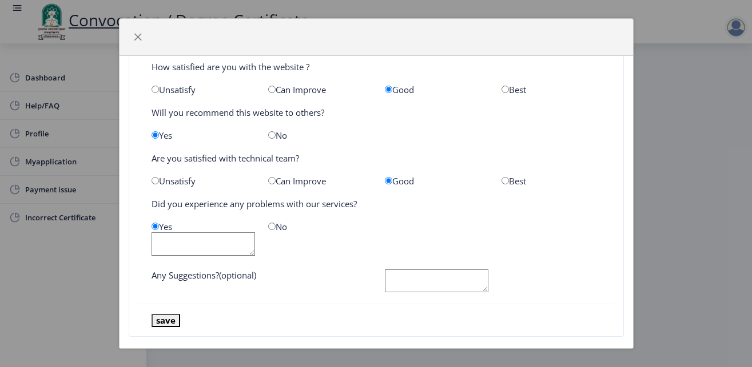
scroll to position [56, 0]
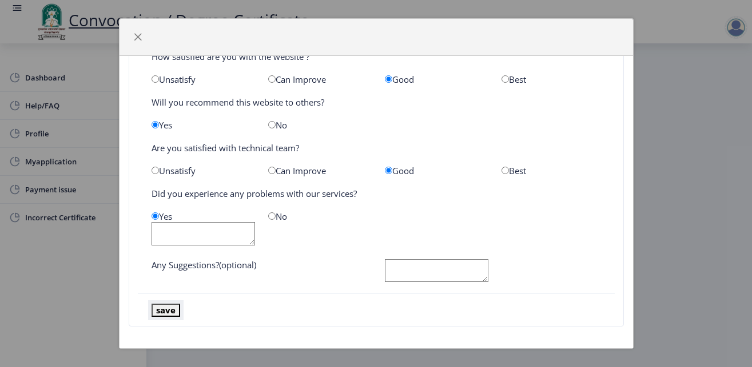
click at [170, 304] on button "save" at bounding box center [165, 310] width 29 height 13
click at [167, 306] on button "save" at bounding box center [165, 310] width 29 height 13
click at [219, 233] on textarea at bounding box center [202, 233] width 103 height 23
click at [419, 271] on textarea at bounding box center [436, 270] width 103 height 23
type textarea "GOOD"
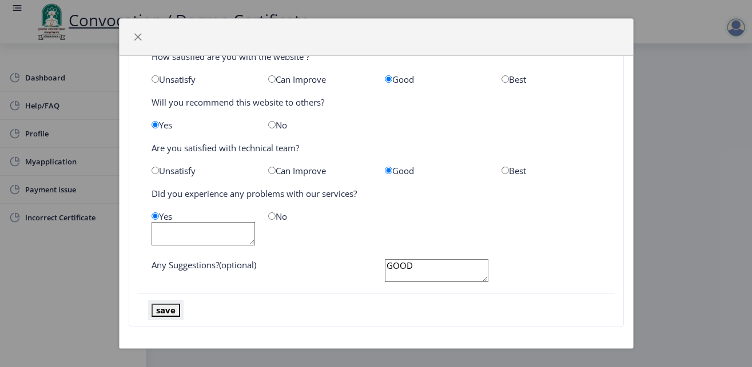
click at [164, 304] on button "save" at bounding box center [165, 310] width 29 height 13
click at [190, 231] on textarea at bounding box center [202, 233] width 103 height 23
click at [135, 38] on span "button" at bounding box center [137, 37] width 9 height 9
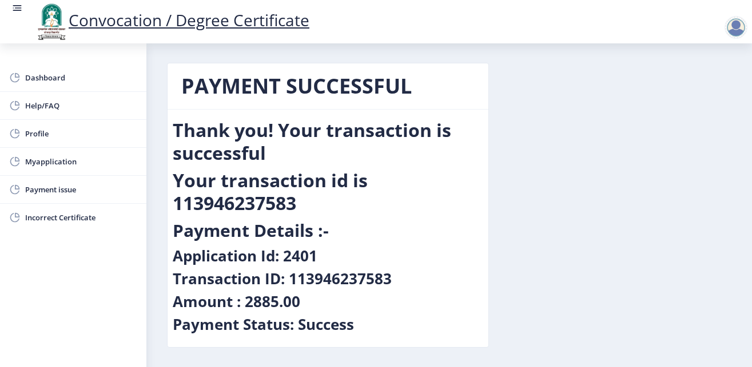
scroll to position [0, 0]
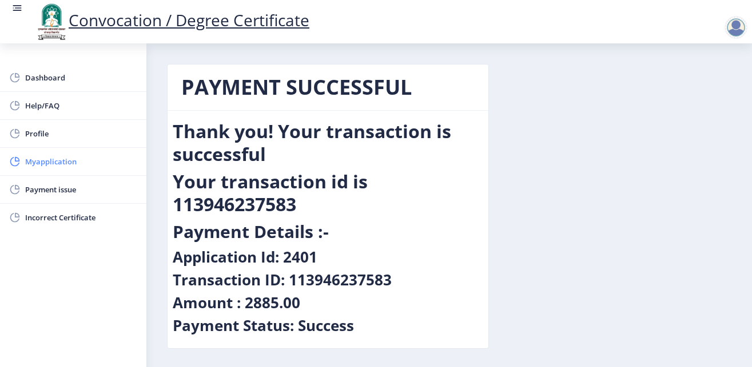
click at [71, 158] on span "Myapplication" at bounding box center [81, 162] width 112 height 14
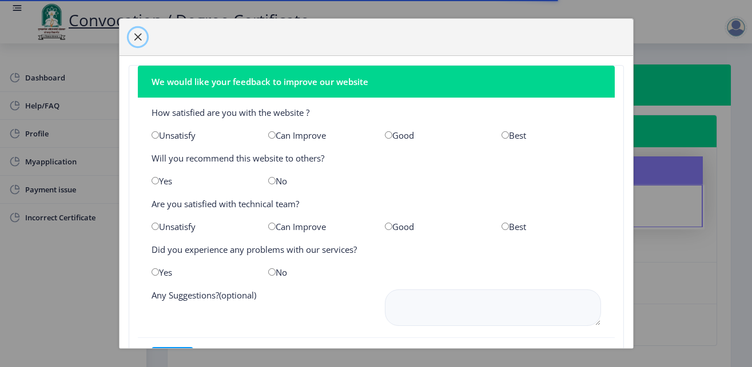
click at [137, 37] on span "button" at bounding box center [137, 37] width 9 height 9
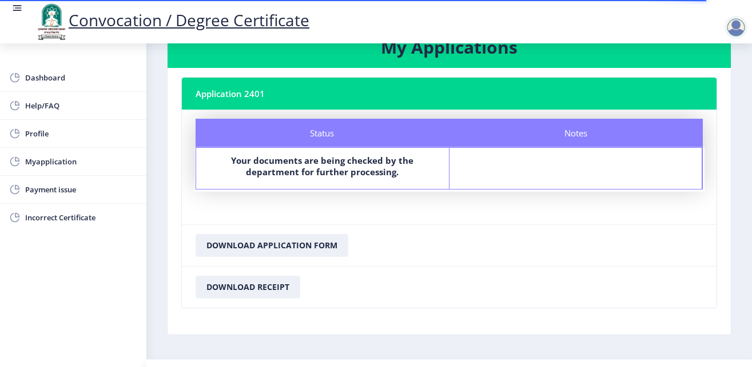
scroll to position [65, 0]
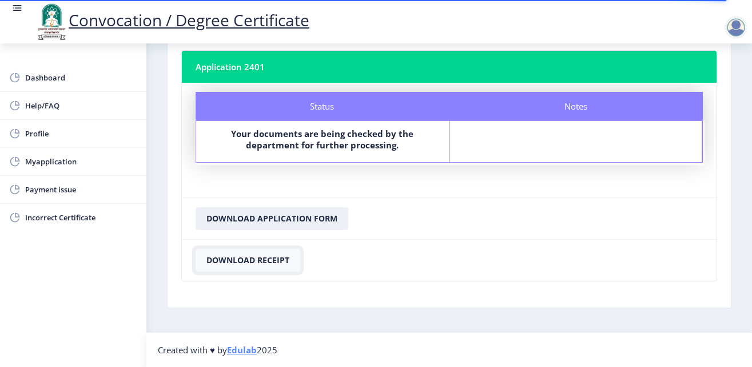
click at [242, 261] on button "Download Receipt" at bounding box center [247, 260] width 105 height 23
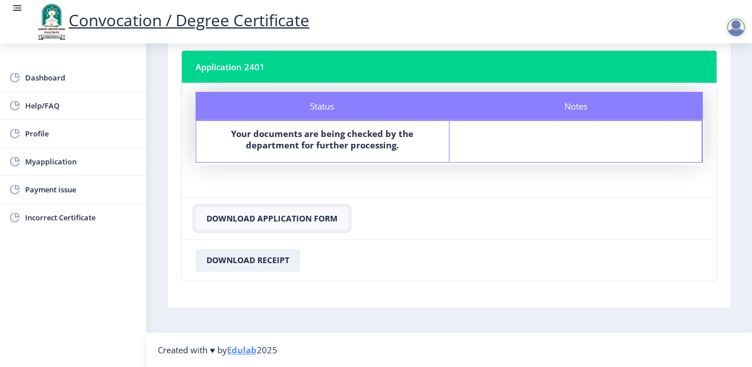
click at [297, 217] on button "Download Application Form" at bounding box center [271, 218] width 153 height 23
click at [268, 215] on button "Download Application Form" at bounding box center [271, 218] width 153 height 23
click at [51, 136] on span "Profile" at bounding box center [81, 134] width 112 height 14
select select
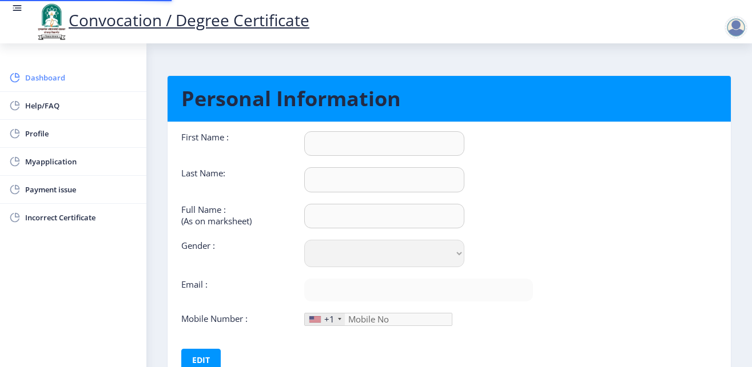
type input "PRADIP"
type input "HARAKE"
type input "HARAKE PRADIP MALSIDHAPPA"
select select "Male"
type input "harake.pradip@gmail.com"
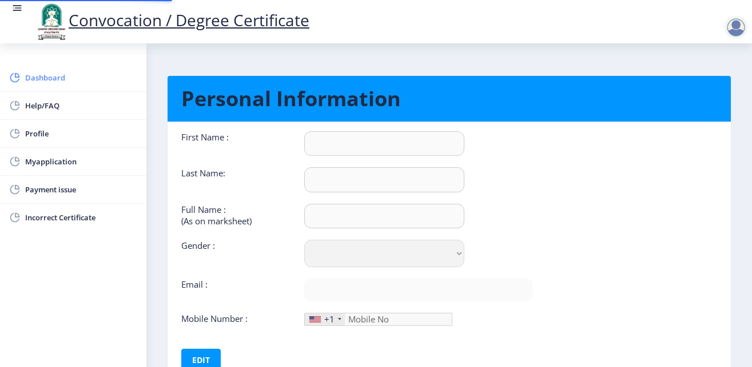
type input "9049614144"
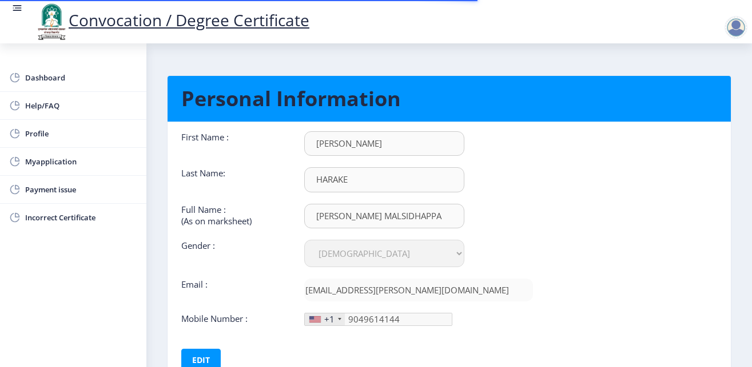
scroll to position [90, 0]
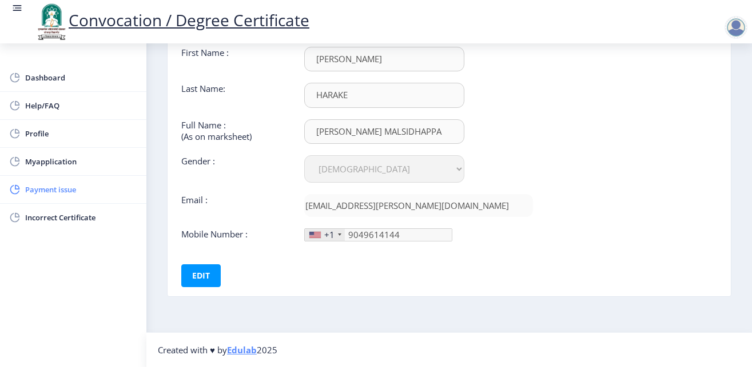
click at [74, 194] on span "Payment issue" at bounding box center [81, 190] width 112 height 14
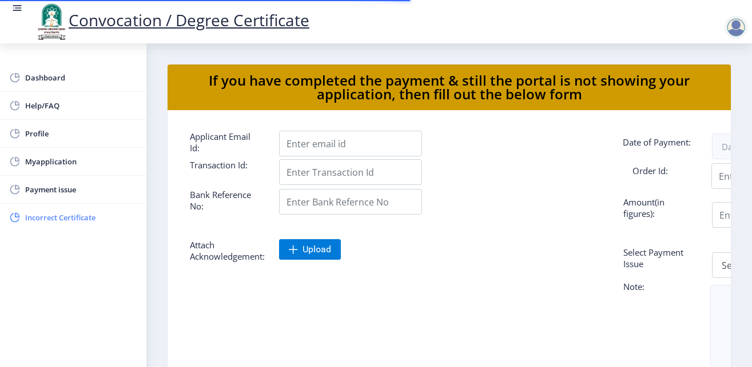
click at [71, 218] on span "Incorrect Certificate" at bounding box center [81, 218] width 112 height 14
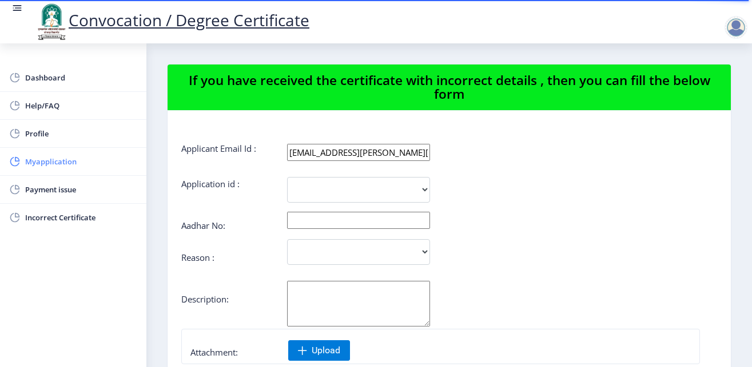
click at [66, 165] on span "Myapplication" at bounding box center [81, 162] width 112 height 14
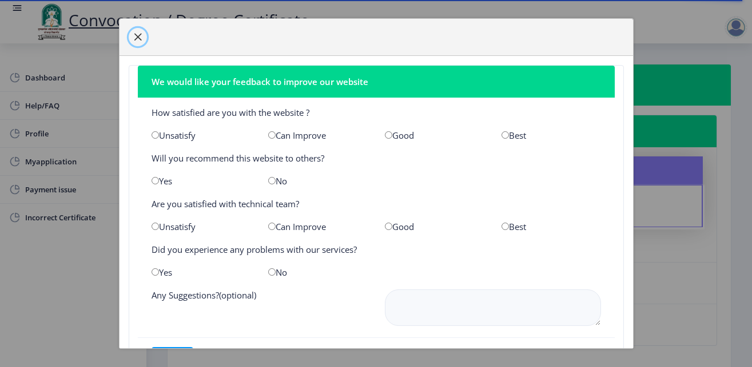
click at [137, 38] on span "button" at bounding box center [137, 37] width 9 height 9
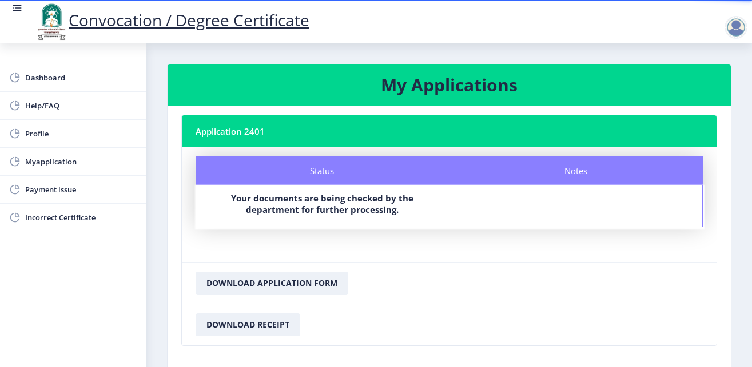
click at [534, 203] on div "Notes" at bounding box center [575, 206] width 253 height 41
click at [42, 134] on span "Profile" at bounding box center [81, 134] width 112 height 14
select select
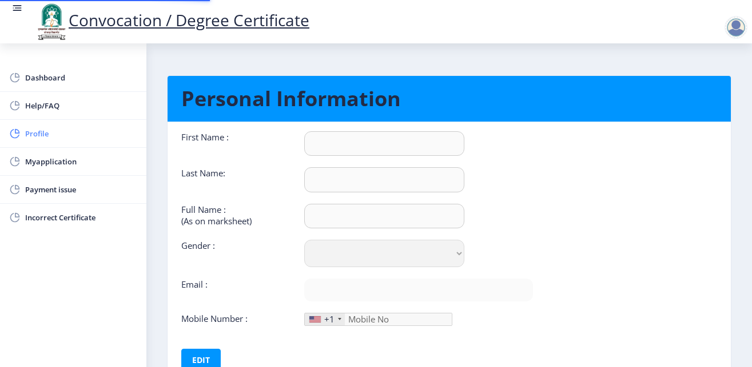
type input "PRADIP"
type input "HARAKE"
type input "HARAKE PRADIP MALSIDHAPPA"
select select "Male"
type input "harake.pradip@gmail.com"
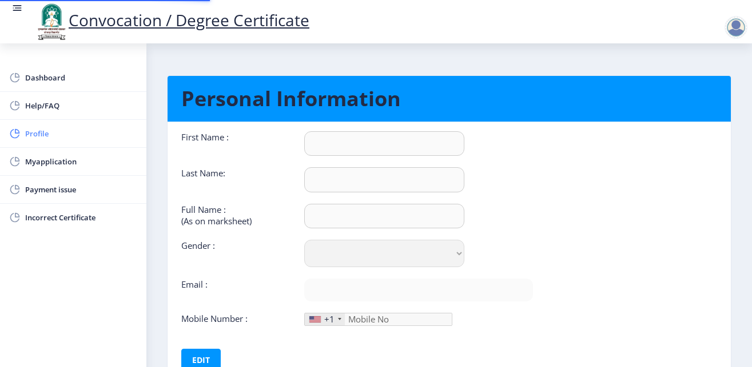
type input "9049614144"
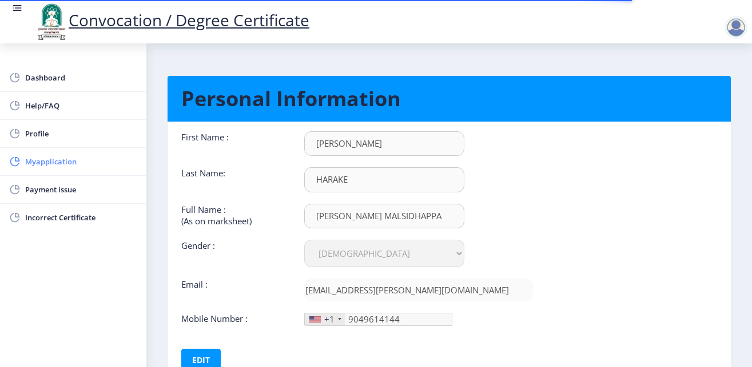
click at [55, 158] on span "Myapplication" at bounding box center [81, 162] width 112 height 14
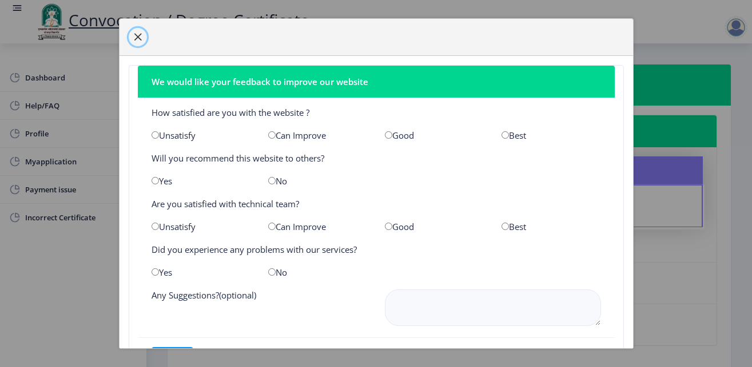
click at [135, 38] on span "button" at bounding box center [137, 37] width 9 height 9
